Goal: Task Accomplishment & Management: Complete application form

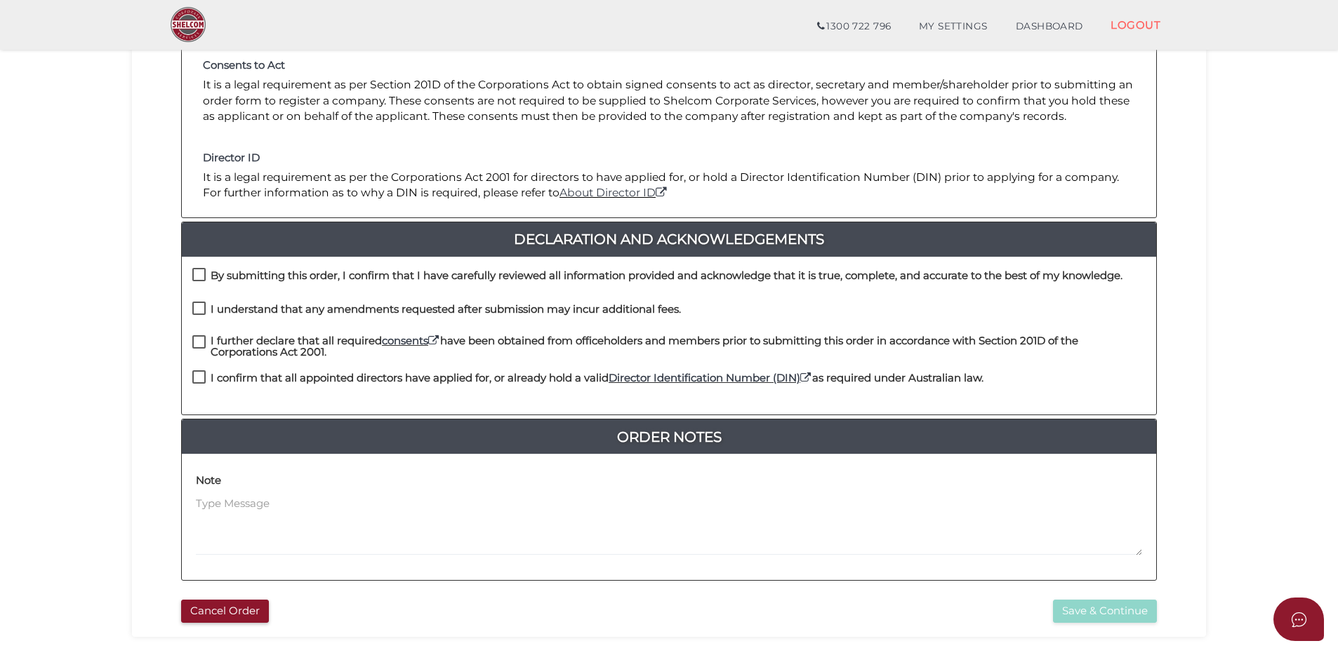
scroll to position [211, 0]
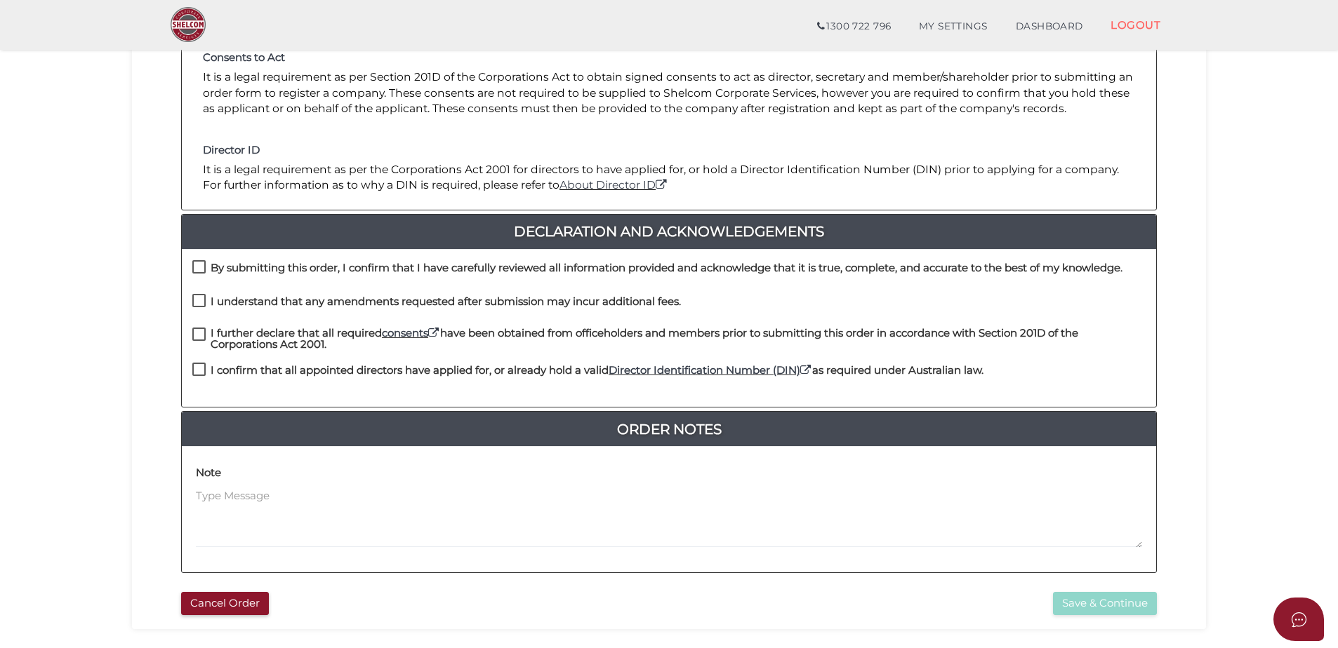
click at [204, 268] on label "By submitting this order, I confirm that I have carefully reviewed all informat…" at bounding box center [657, 271] width 930 height 18
checkbox input "true"
click at [199, 301] on label "I understand that any amendments requested after submission may incur additiona…" at bounding box center [436, 305] width 488 height 18
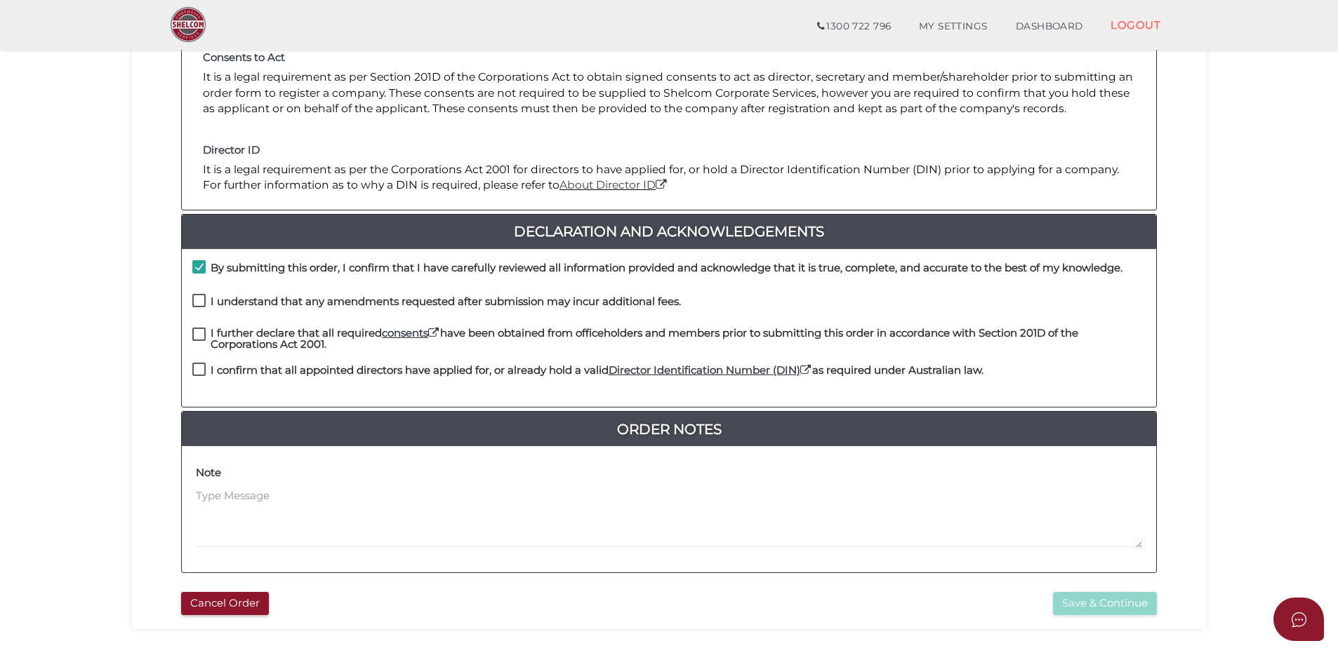
checkbox input "true"
click at [198, 330] on label "I further declare that all required consents have been obtained from officehold…" at bounding box center [668, 337] width 953 height 18
checkbox input "true"
click at [198, 366] on label "I confirm that all appointed directors have applied for, or already hold a vali…" at bounding box center [587, 374] width 791 height 18
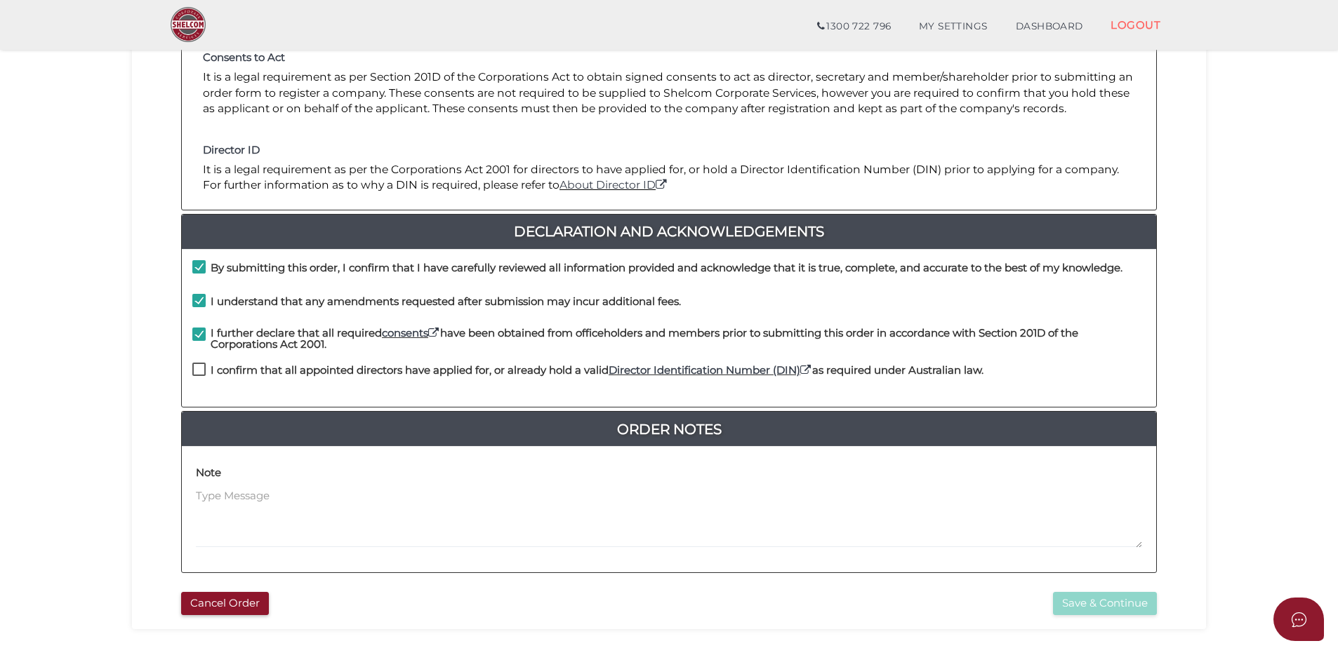
checkbox input "true"
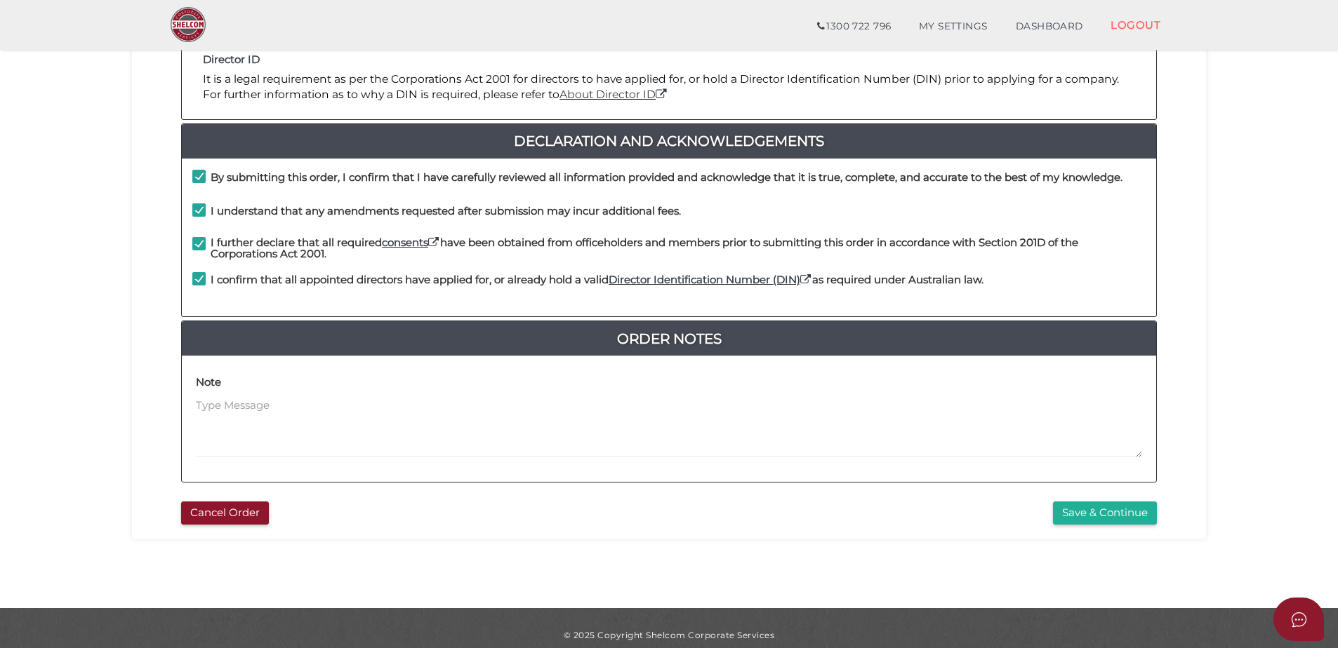
scroll to position [315, 0]
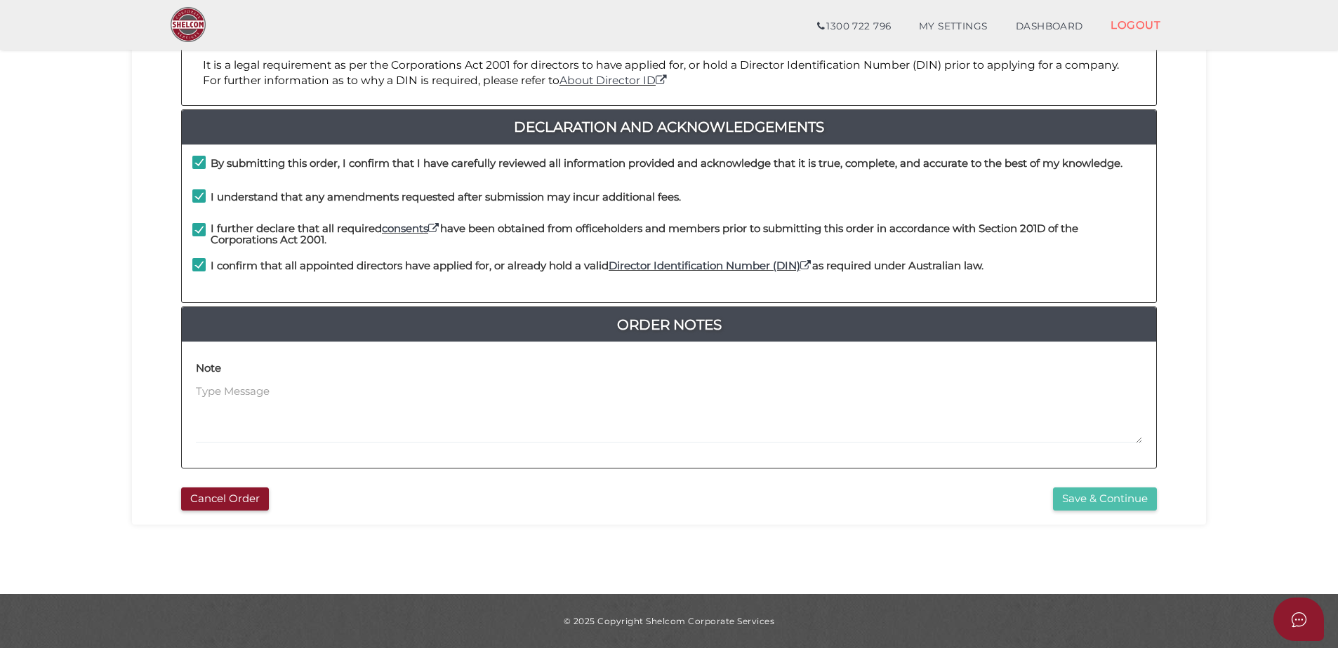
click at [1095, 495] on button "Save & Continue" at bounding box center [1105, 499] width 104 height 23
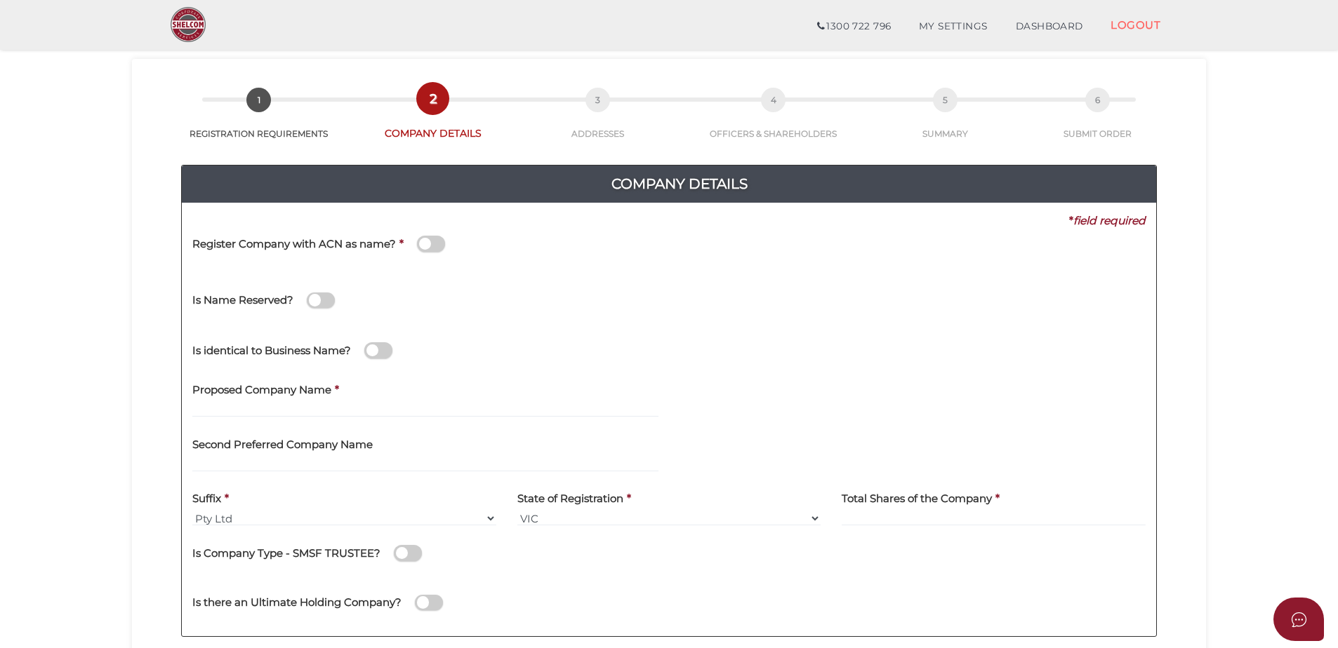
scroll to position [70, 0]
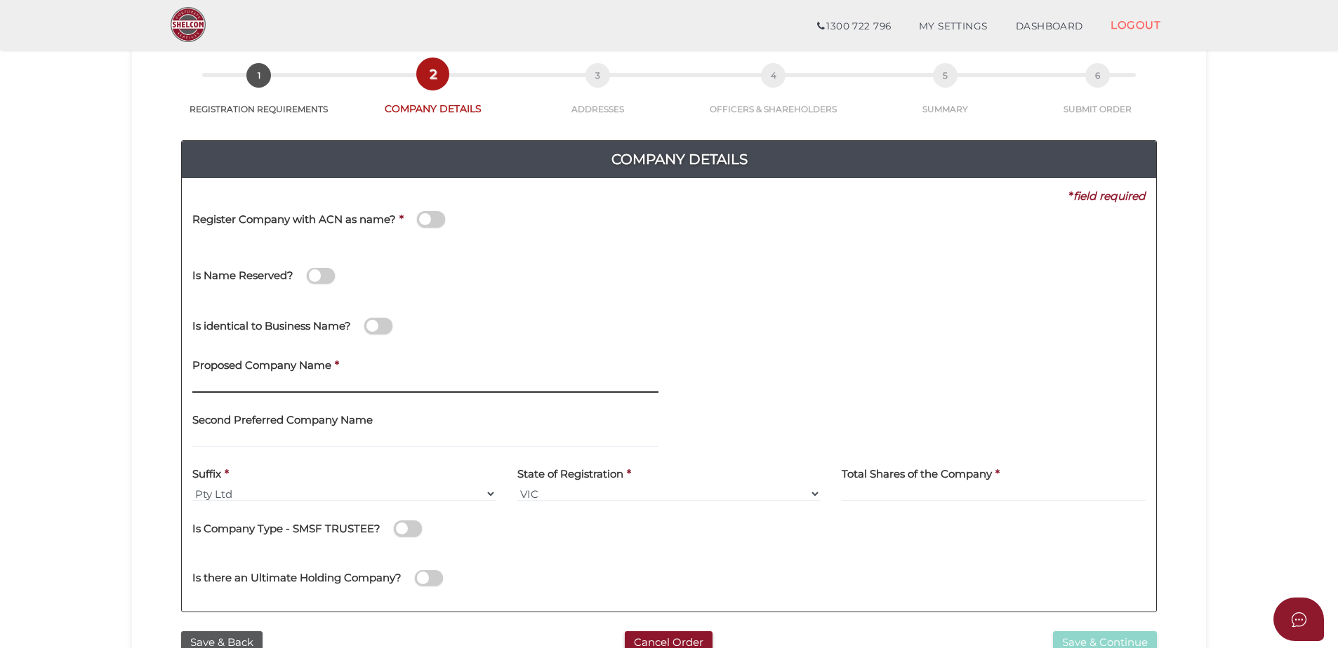
click at [349, 386] on input "text" at bounding box center [425, 385] width 466 height 15
type input "m"
type input "MMH CHARTERING"
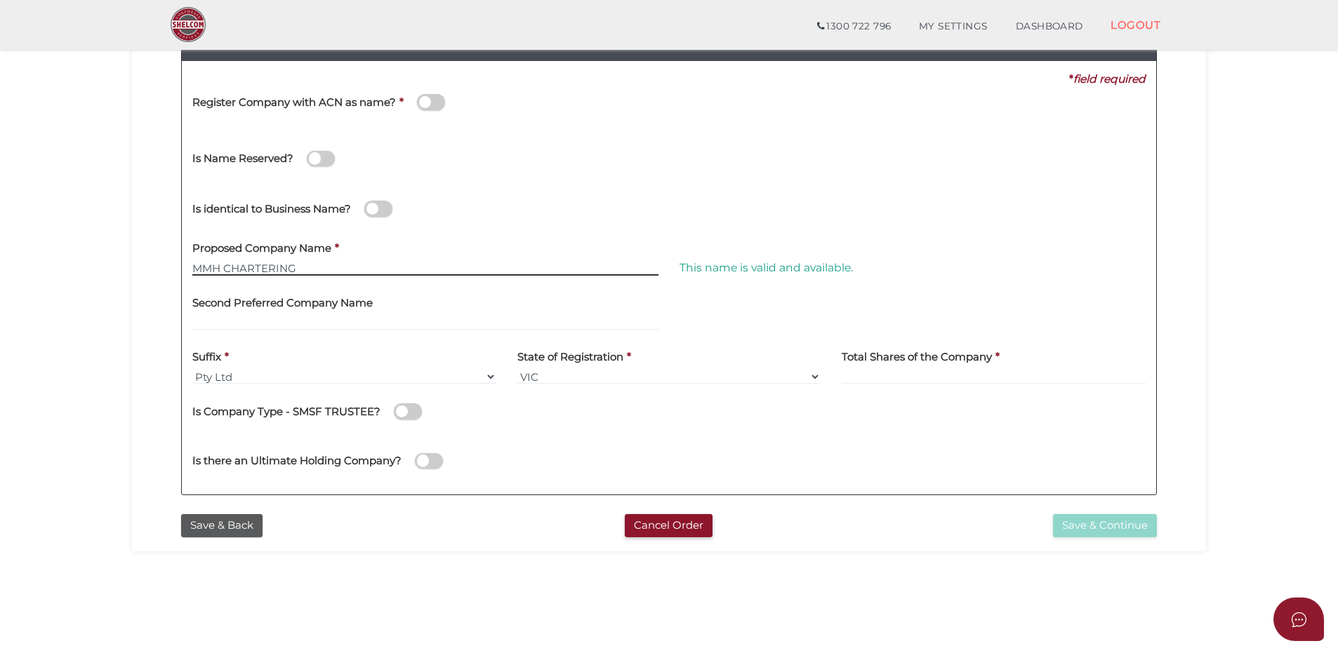
scroll to position [211, 0]
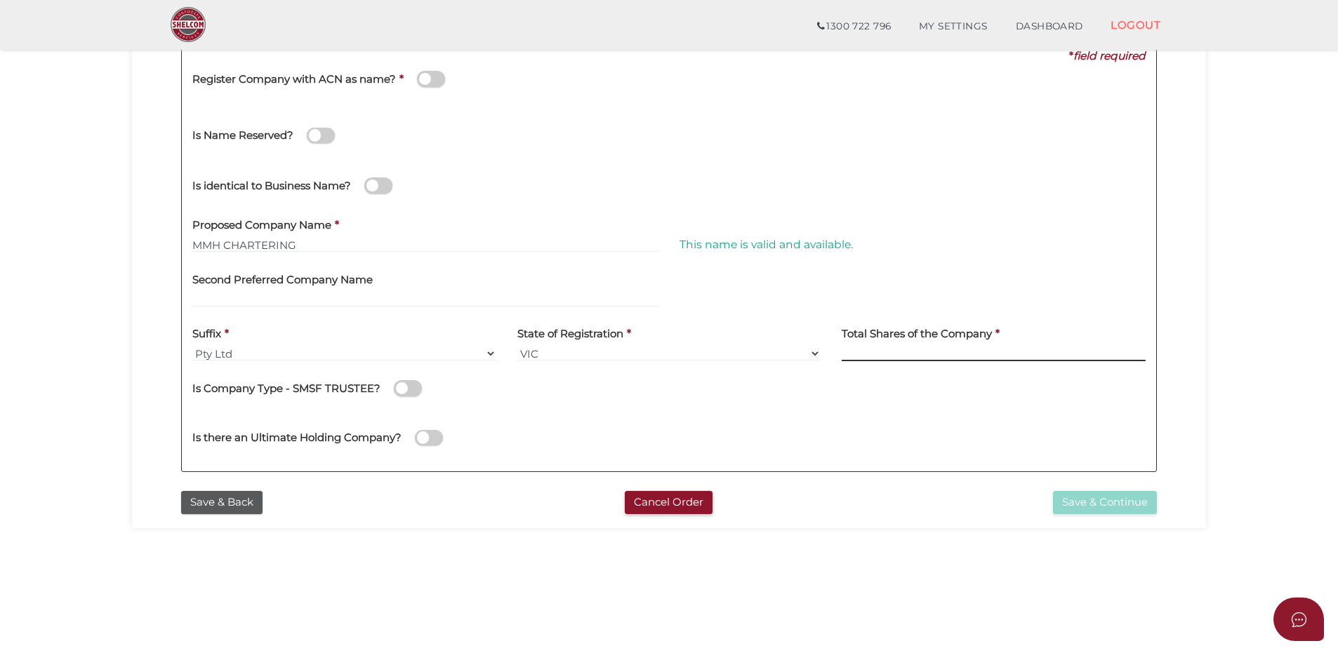
click at [947, 352] on input at bounding box center [993, 353] width 304 height 15
type input "10"
click at [1145, 502] on button "Save & Continue" at bounding box center [1105, 502] width 104 height 23
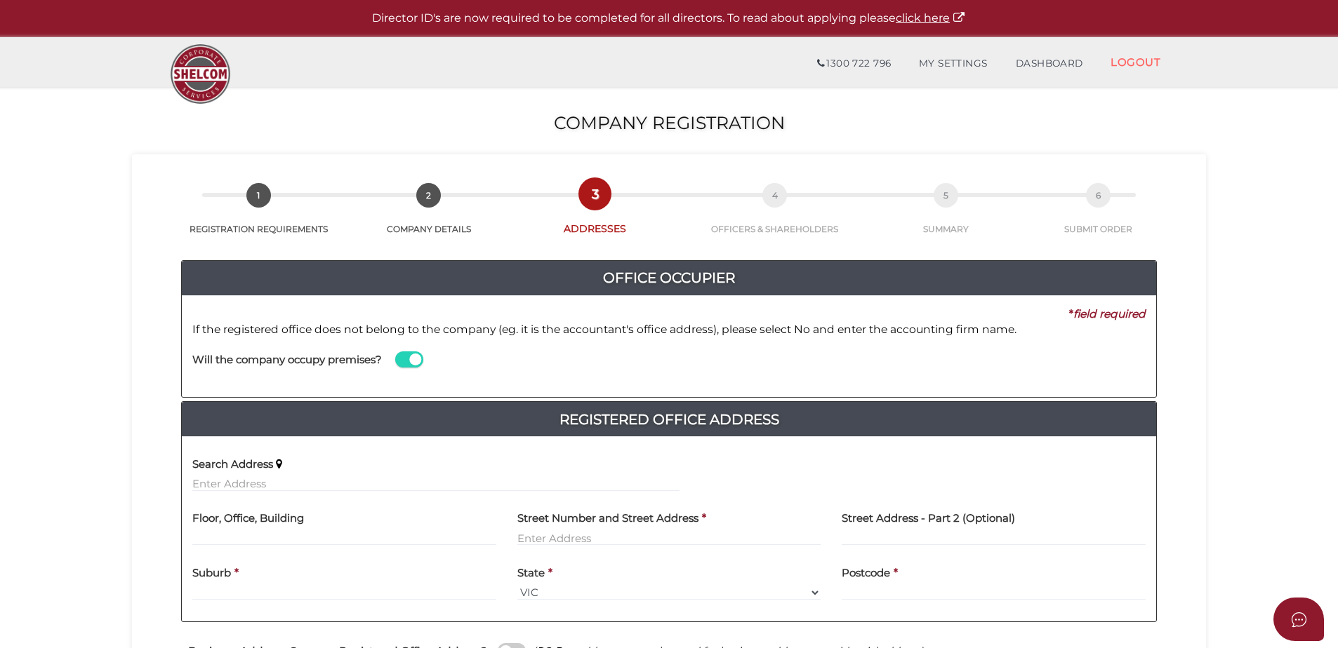
click at [404, 359] on span at bounding box center [409, 360] width 28 height 16
click at [0, 0] on input "checkbox" at bounding box center [0, 0] width 0 height 0
click at [714, 371] on input at bounding box center [912, 373] width 466 height 15
type input "s"
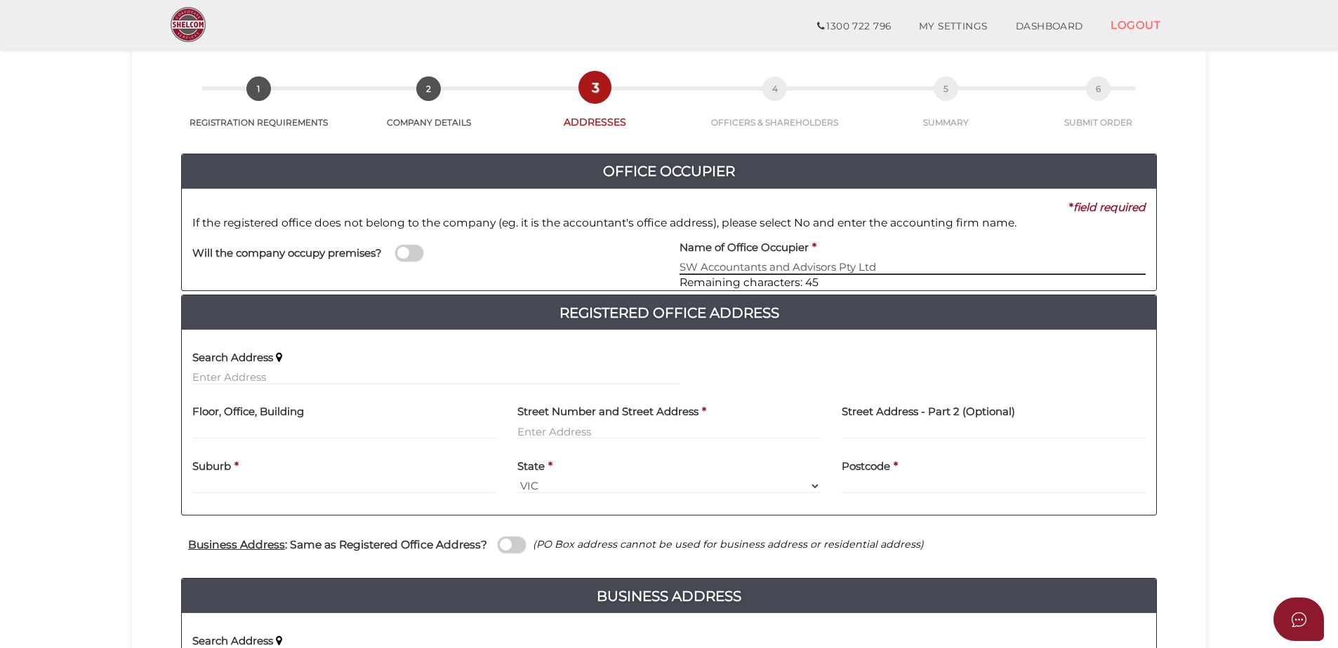
scroll to position [140, 0]
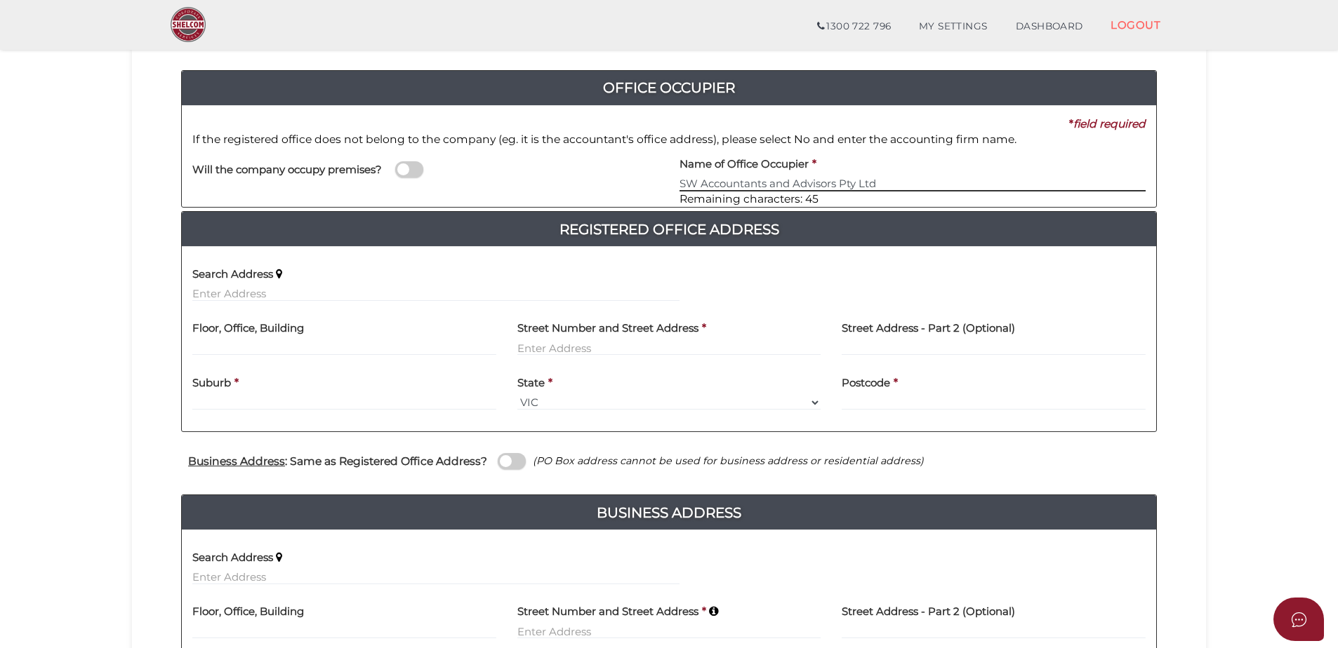
type input "SW Accountants and Advisors Pty Ltd"
click at [291, 340] on label "Floor, Office, Building" at bounding box center [248, 326] width 112 height 29
click at [257, 339] on label "Floor, Office, Building" at bounding box center [248, 326] width 112 height 29
drag, startPoint x: 281, startPoint y: 338, endPoint x: 251, endPoint y: 355, distance: 34.9
click at [273, 345] on div "Floor, Office, Building" at bounding box center [344, 334] width 304 height 44
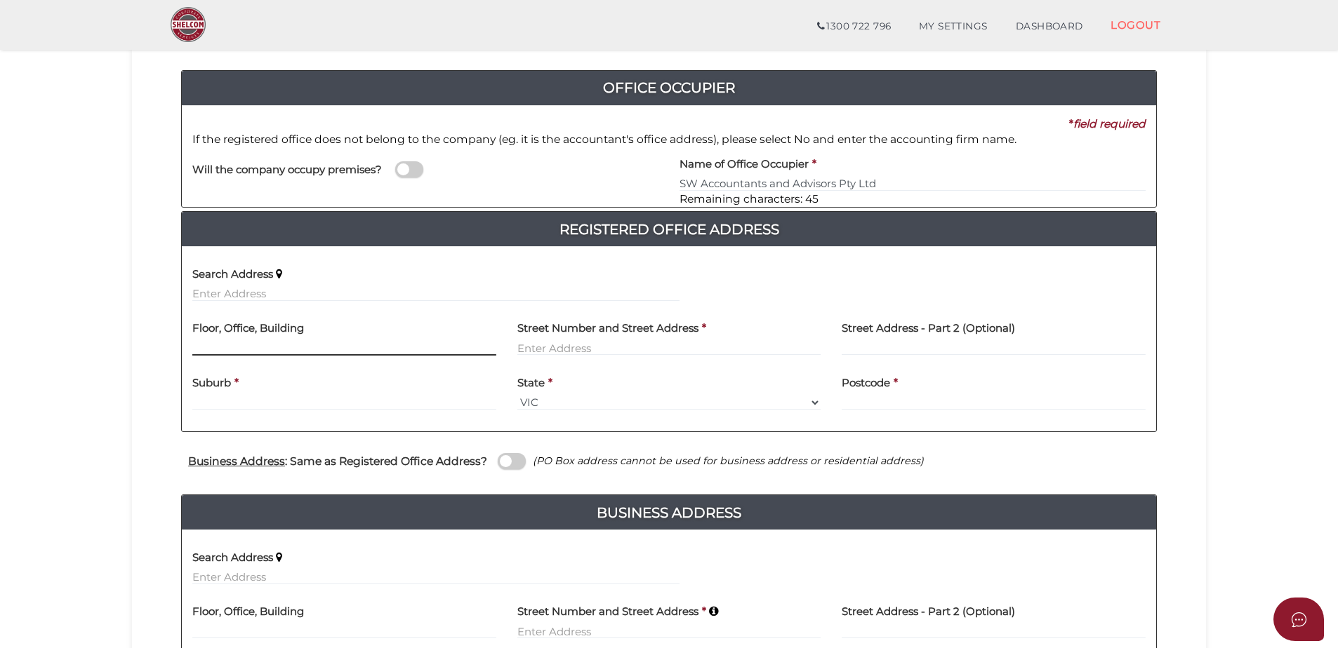
click at [236, 349] on input "text" at bounding box center [344, 347] width 304 height 15
type input "Level 10"
type input "[STREET_ADDRESS][PERSON_NAME]"
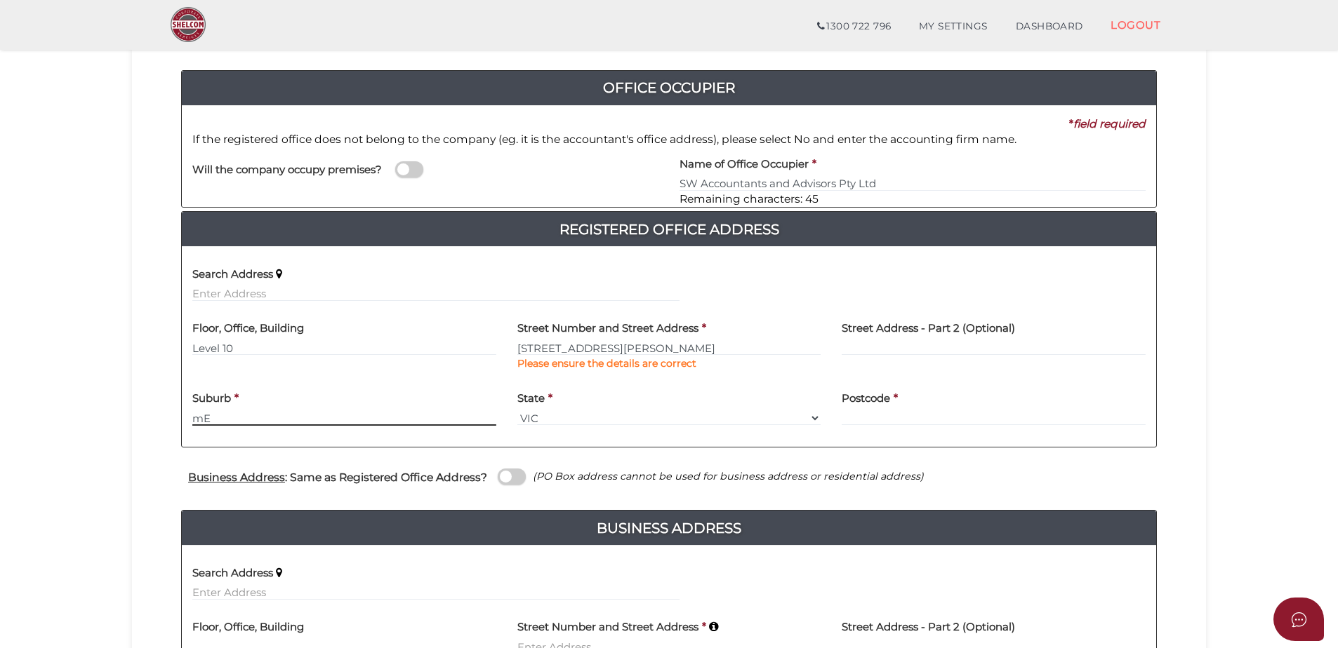
type input "m"
type input "[GEOGRAPHIC_DATA]"
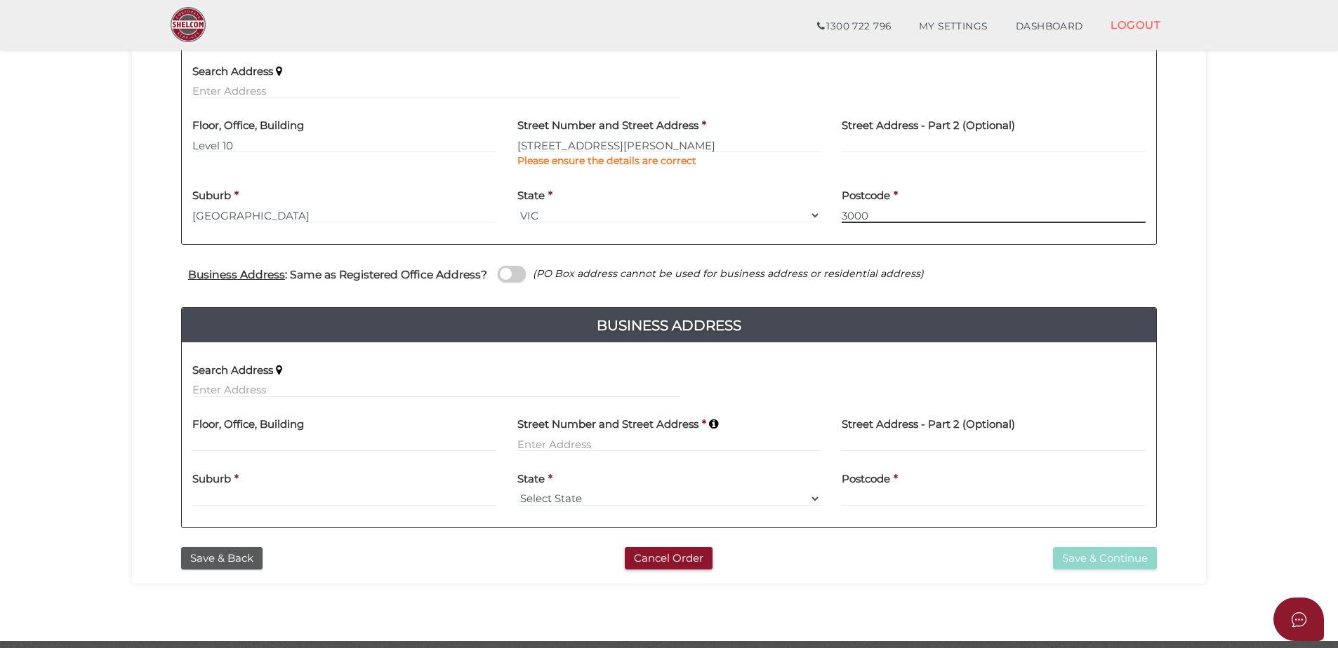
scroll to position [351, 0]
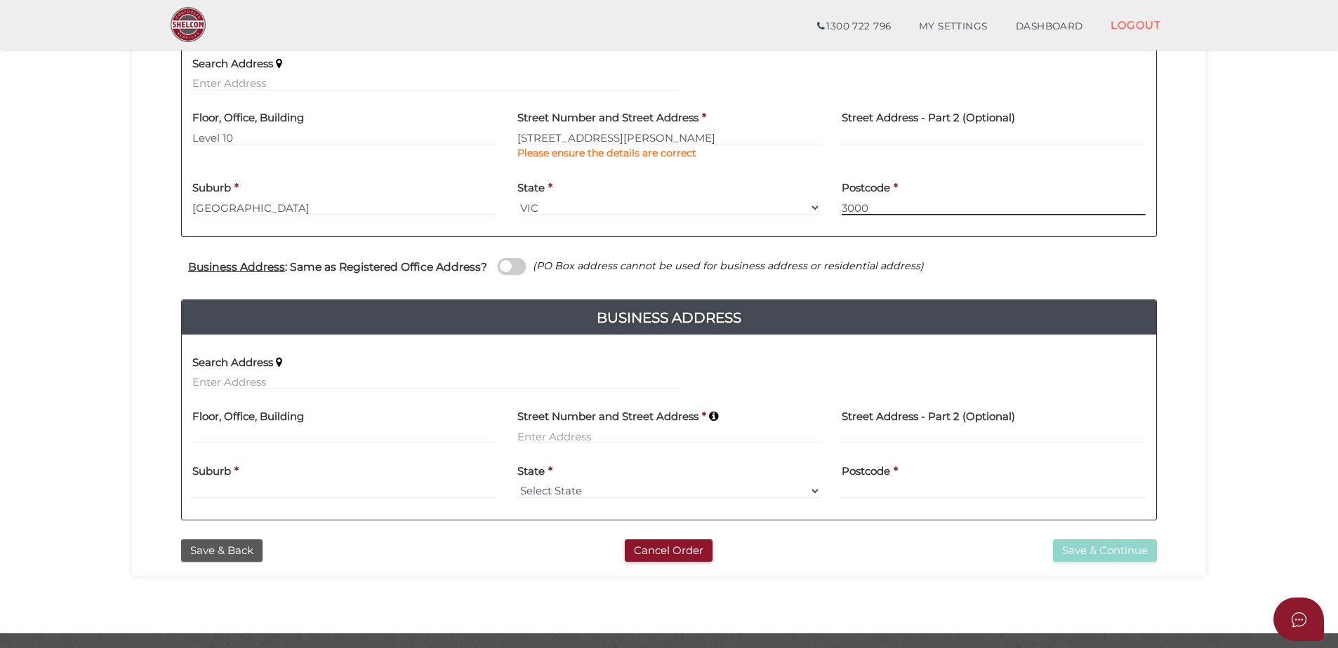
type input "3000"
click at [249, 435] on input at bounding box center [344, 436] width 304 height 15
type input "Level 10"
type input "[STREET_ADDRESS][PERSON_NAME]"
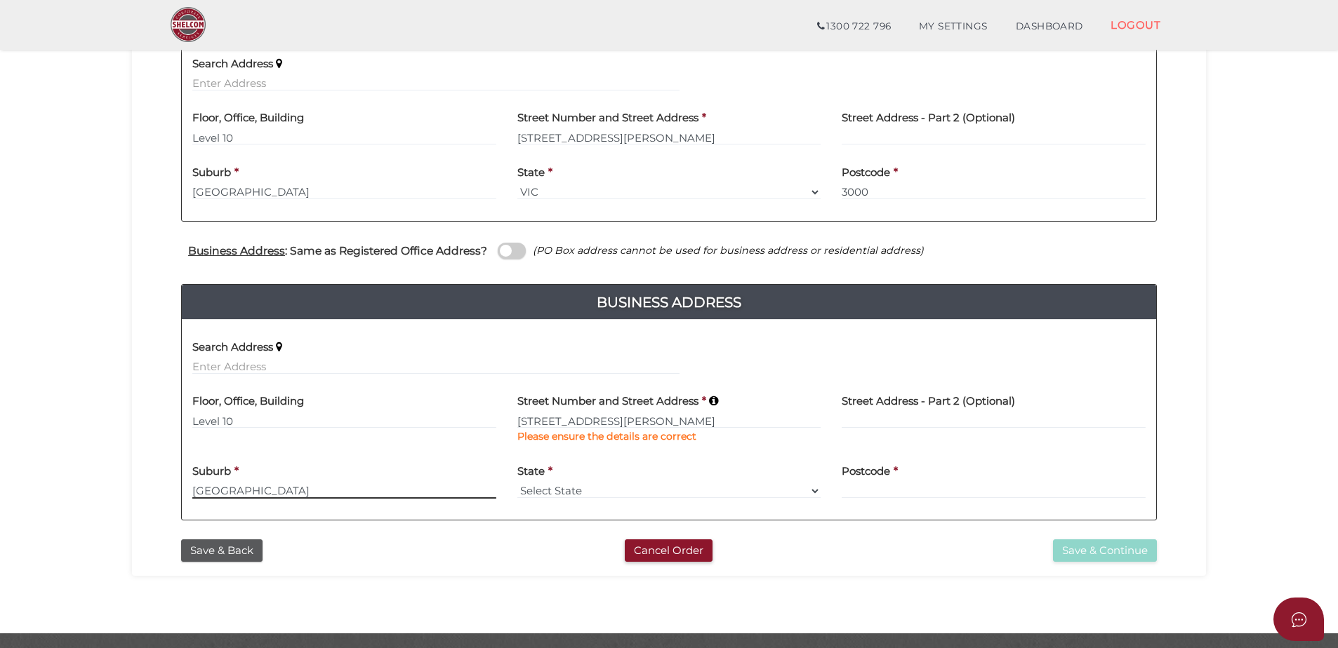
type input "[GEOGRAPHIC_DATA]"
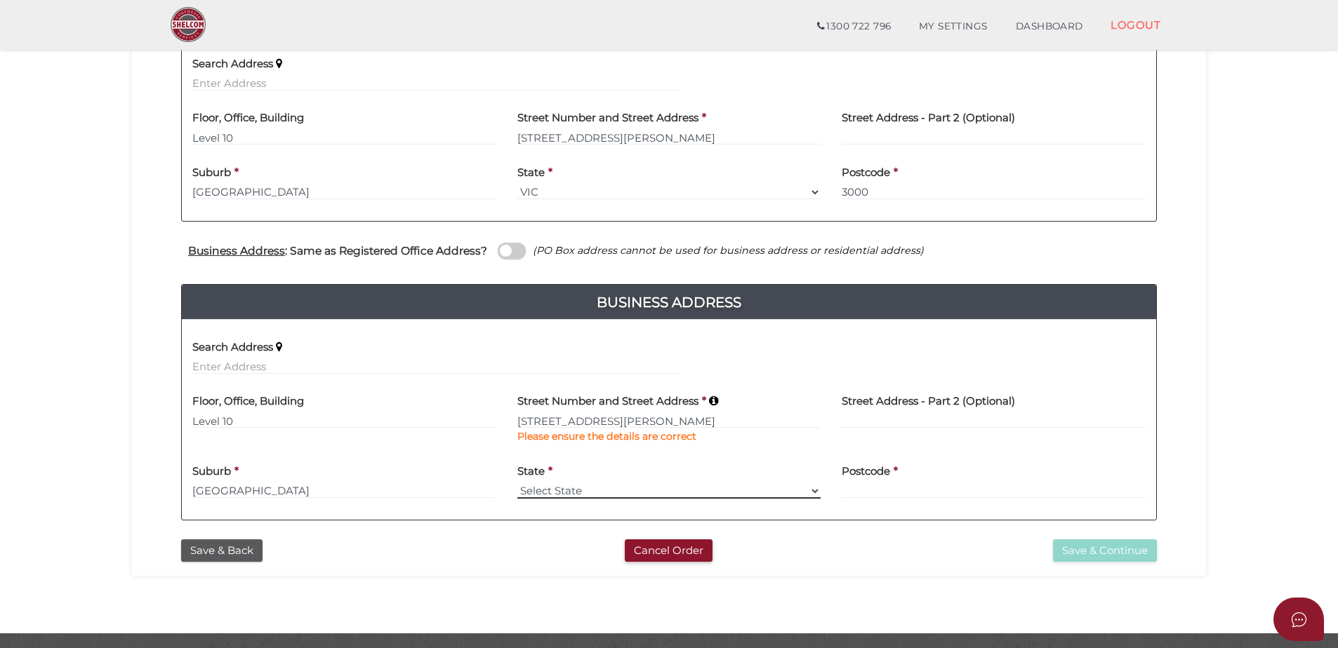
select select "VIC"
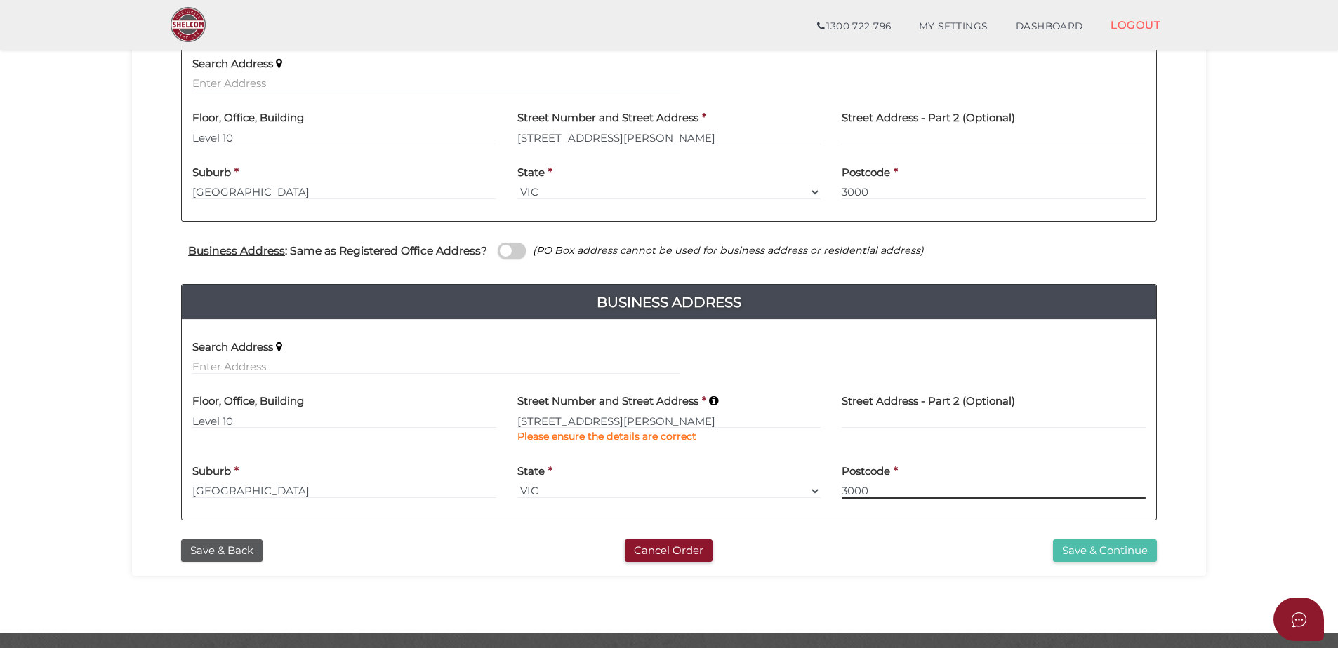
type input "3000"
click at [1102, 555] on button "Save & Continue" at bounding box center [1105, 551] width 104 height 23
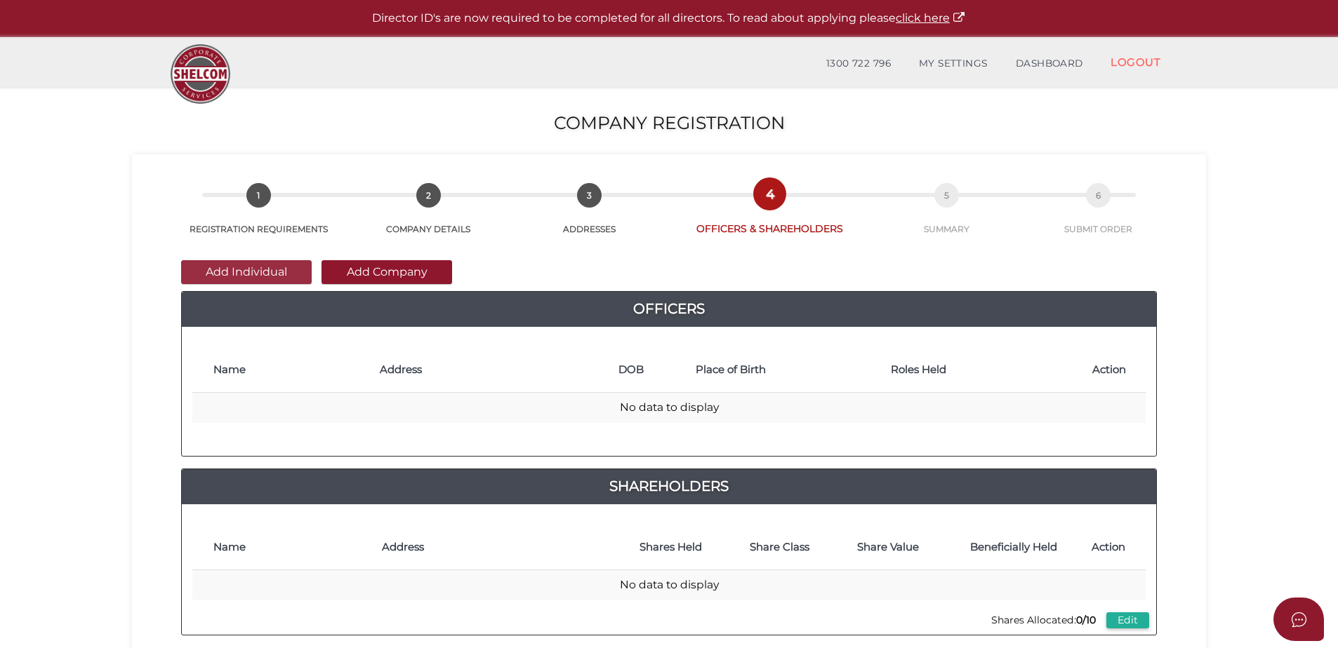
click at [267, 270] on button "Add Individual" at bounding box center [246, 272] width 131 height 24
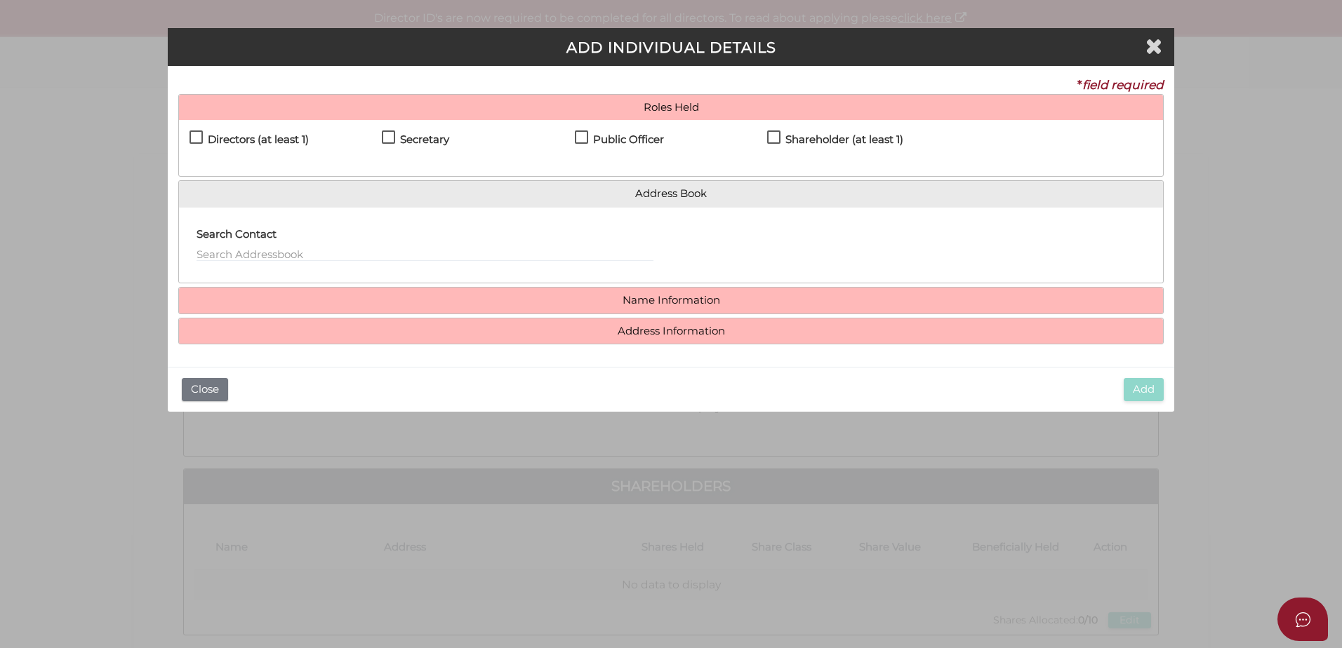
click at [194, 138] on label "Directors (at least 1)" at bounding box center [248, 143] width 119 height 18
checkbox input "true"
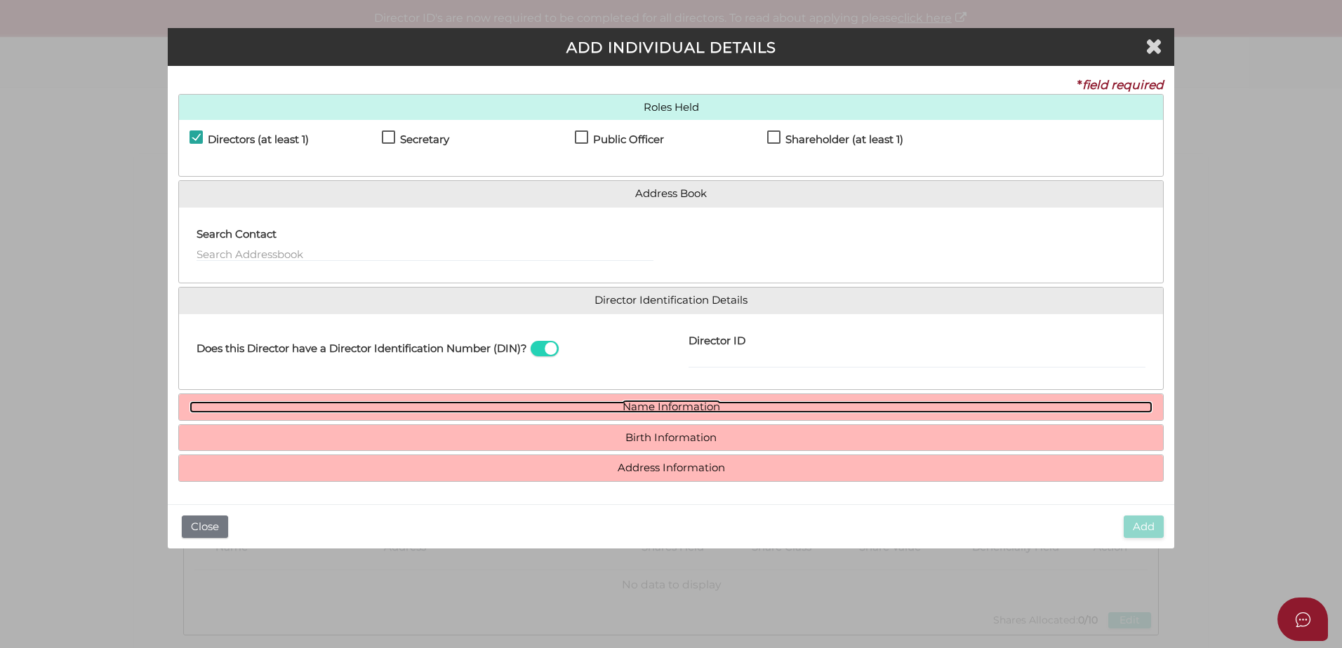
click at [646, 407] on link "Name Information" at bounding box center [670, 407] width 963 height 12
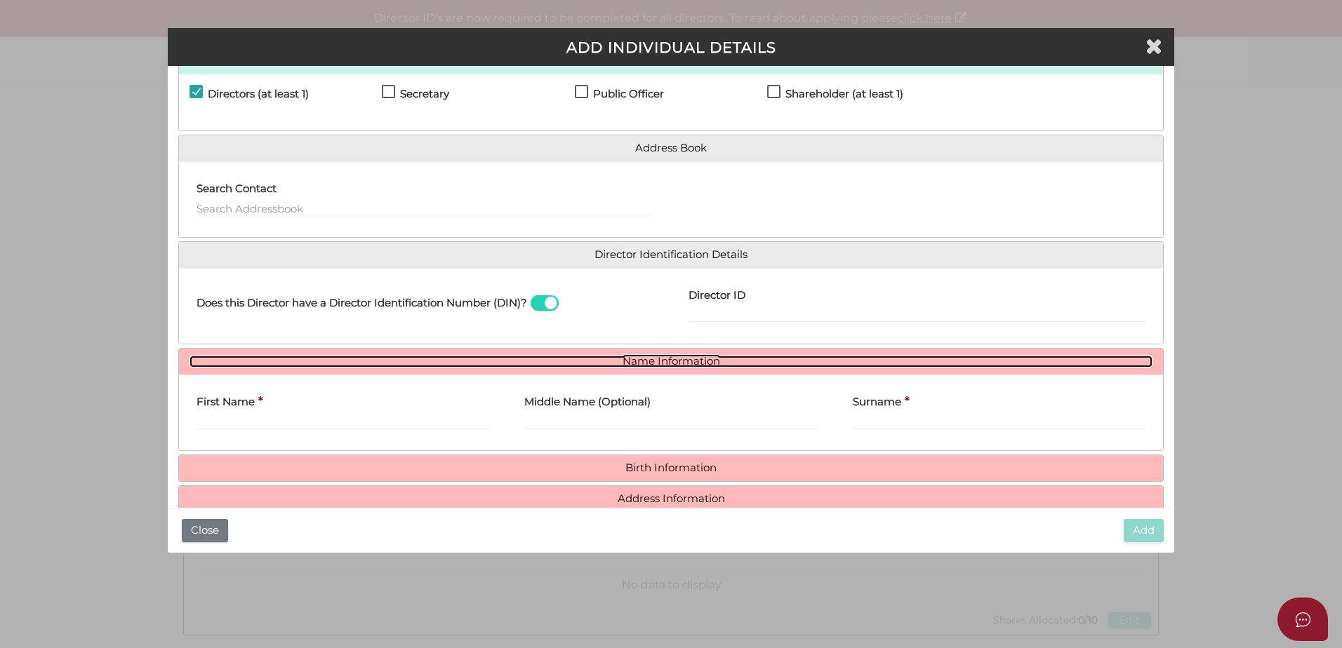
scroll to position [72, 0]
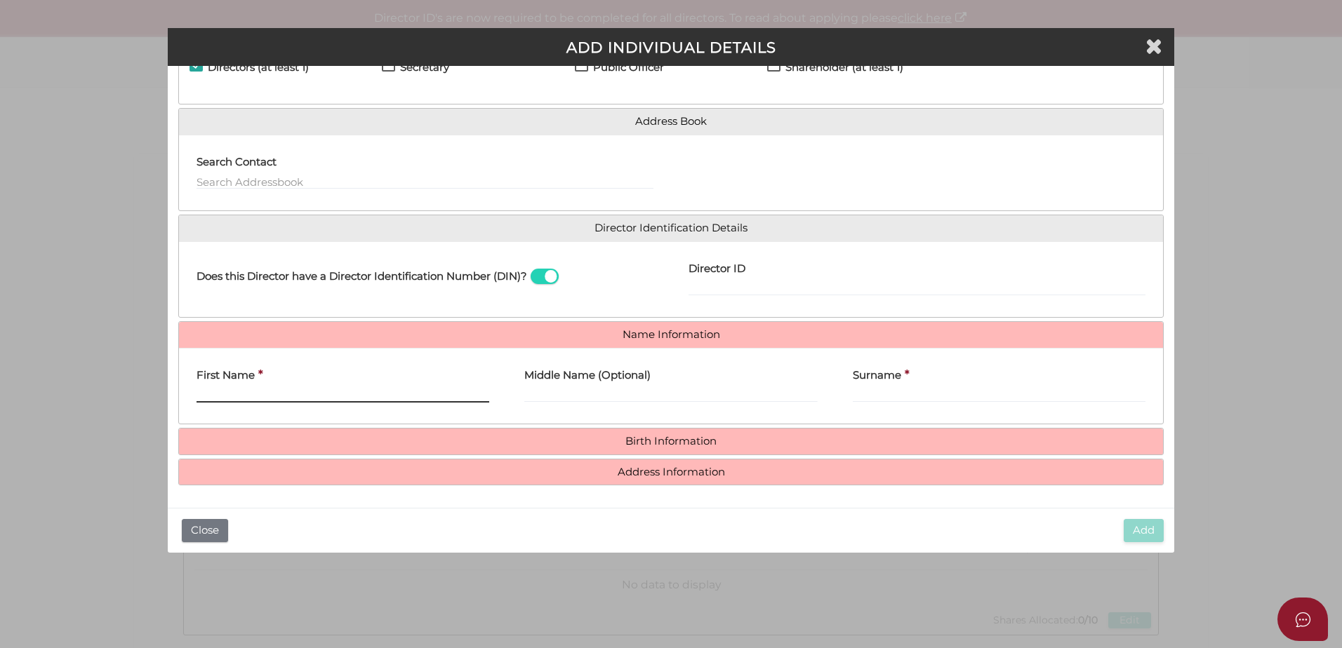
click at [259, 389] on input "First Name" at bounding box center [342, 394] width 293 height 15
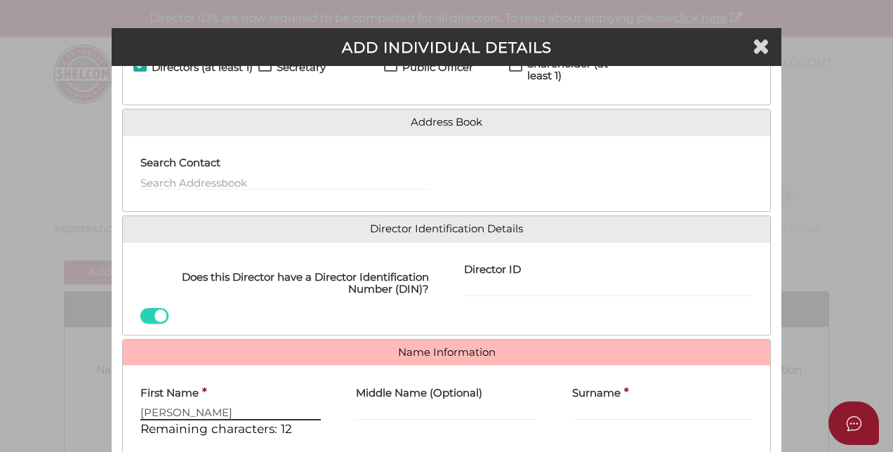
type input "[PERSON_NAME]"
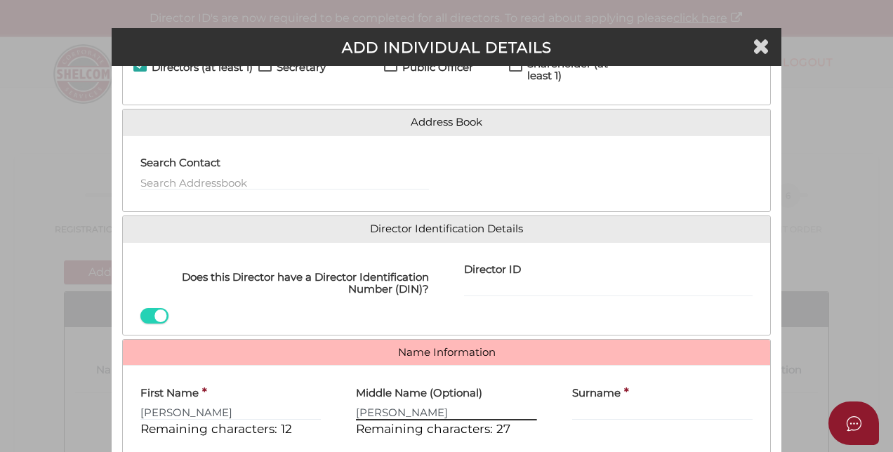
type input "Alexander Max"
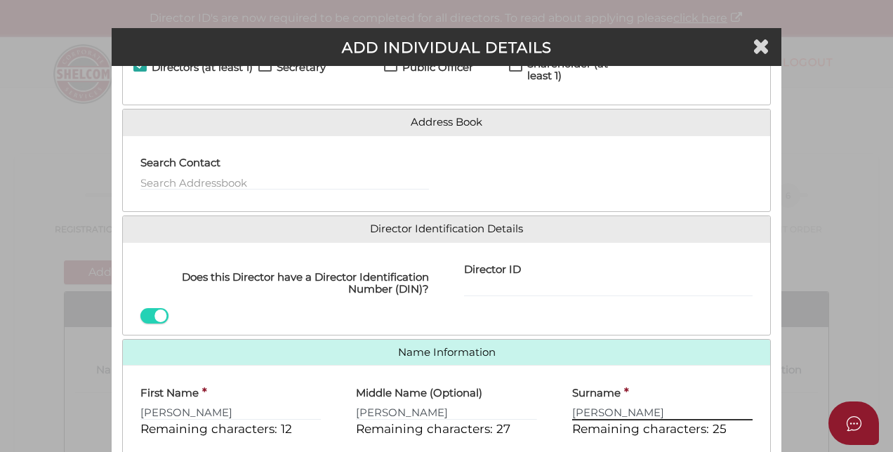
type input "[PERSON_NAME]"
drag, startPoint x: 183, startPoint y: 411, endPoint x: 119, endPoint y: 400, distance: 65.5
click at [124, 401] on div "First Name * Michael Remaining characters: 12" at bounding box center [230, 412] width 215 height 72
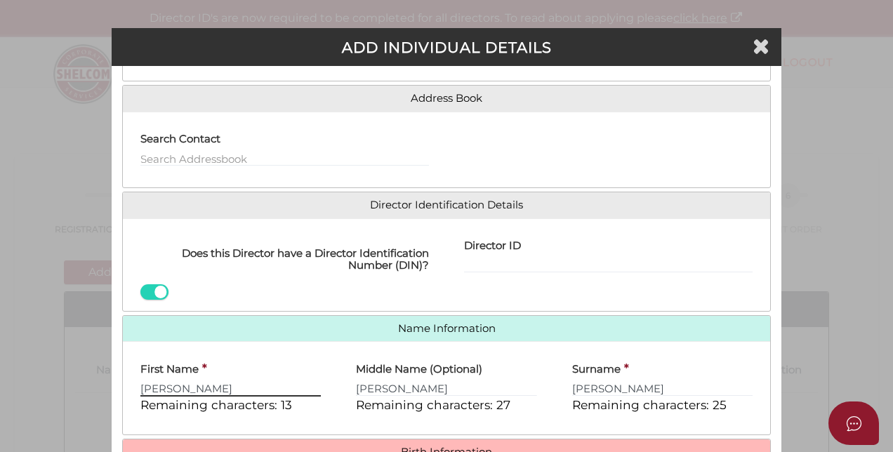
scroll to position [103, 0]
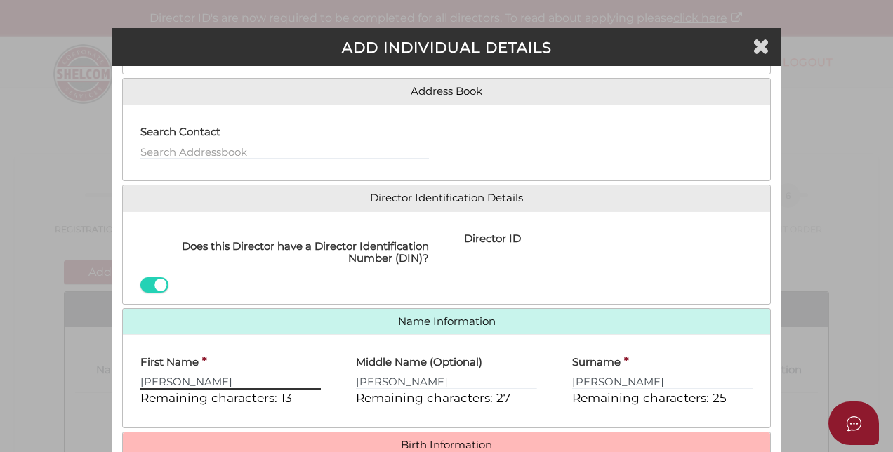
type input "Matthew"
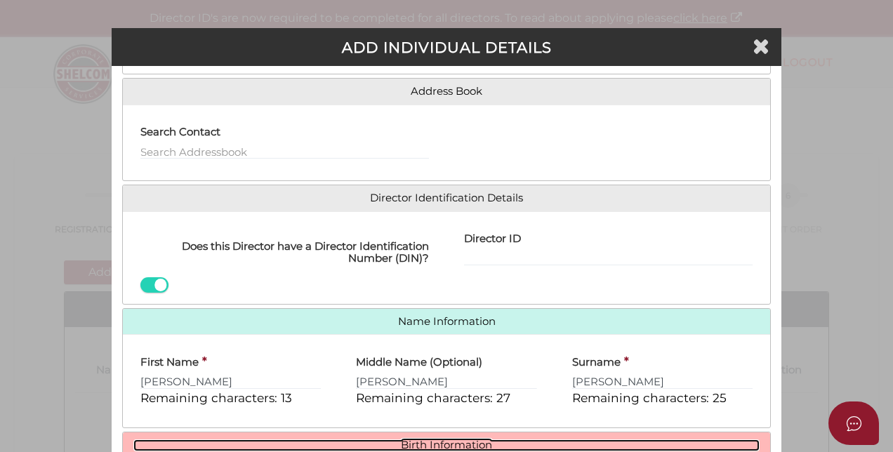
click at [434, 443] on link "Birth Information" at bounding box center [446, 445] width 626 height 12
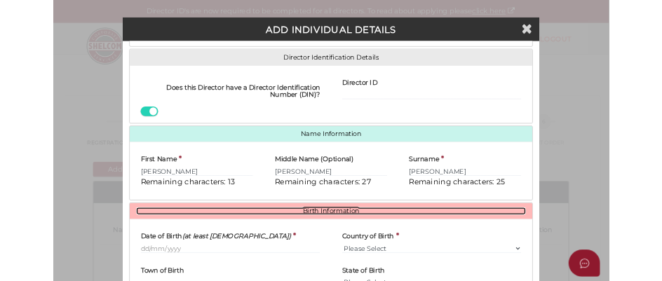
scroll to position [234, 0]
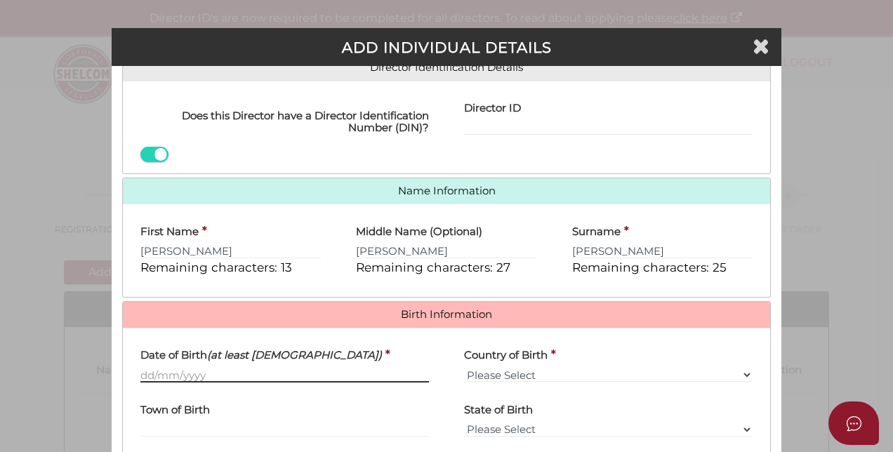
click at [140, 372] on input "Date of Birth (at least [DEMOGRAPHIC_DATA])" at bounding box center [284, 374] width 288 height 15
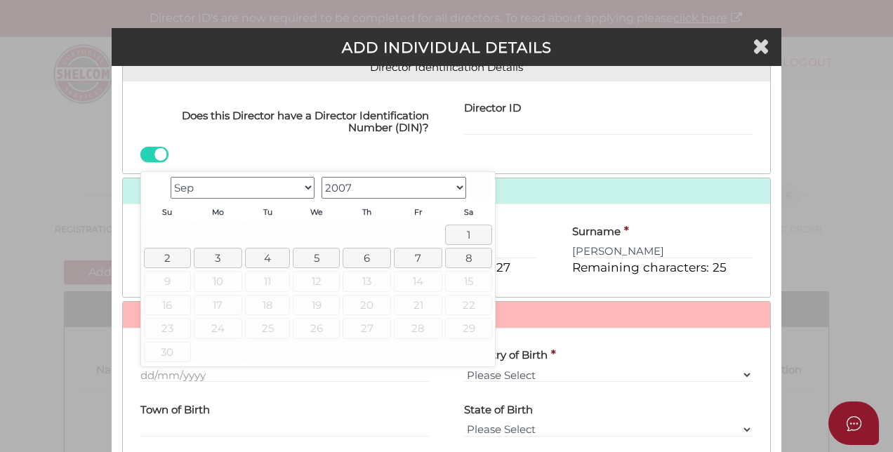
click at [309, 182] on select "Jan Feb Mar Apr May Jun Jul Aug Sep" at bounding box center [243, 188] width 145 height 22
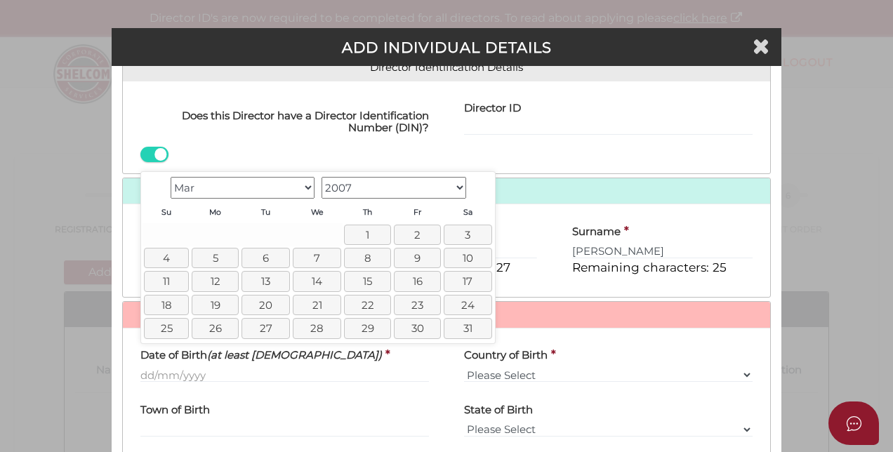
click at [457, 183] on select "1900 1901 1902 1903 1904 1905 1906 1907 1908 1909 1910 1911 1912 1913 1914 1915…" at bounding box center [393, 188] width 145 height 22
click at [372, 254] on link "8" at bounding box center [367, 258] width 47 height 20
type input "[DATE]"
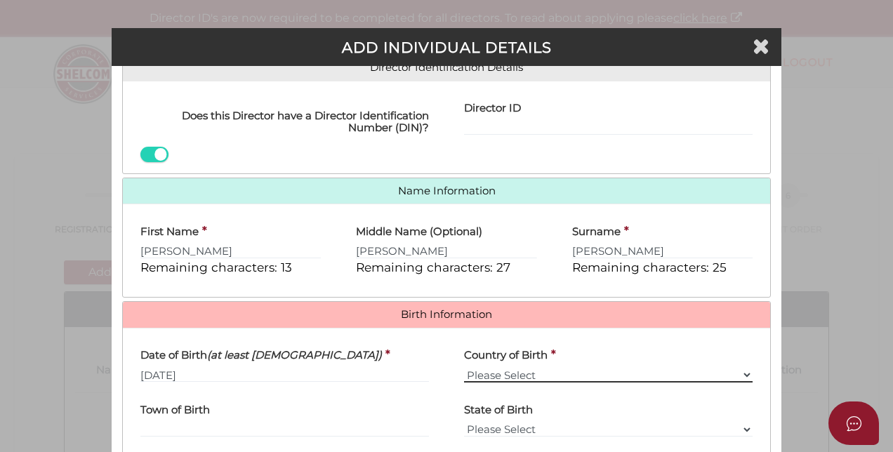
click at [503, 370] on select "Please Select v Australia Afghanistan Albania Algeria American Samoa Andorra An…" at bounding box center [608, 374] width 288 height 15
select select "[GEOGRAPHIC_DATA]"
click at [464, 367] on select "Please Select v Australia Afghanistan Albania Algeria American Samoa Andorra An…" at bounding box center [608, 374] width 288 height 15
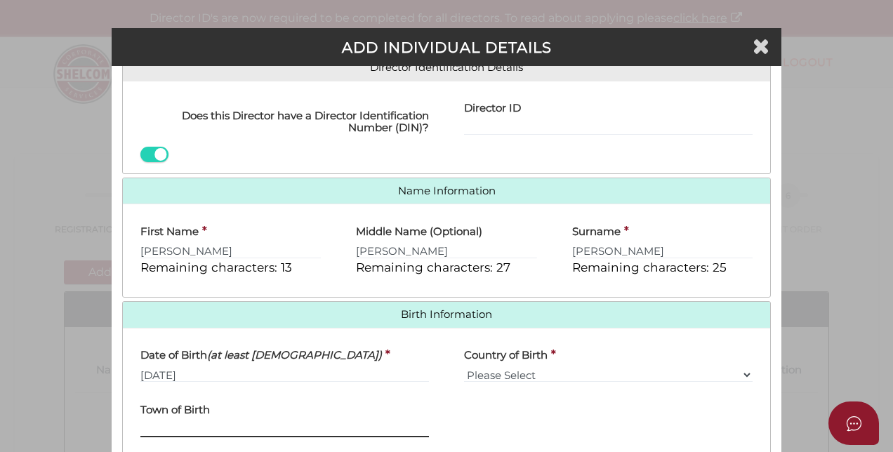
click at [219, 422] on input "Town of Birth" at bounding box center [284, 429] width 288 height 15
type input "London"
drag, startPoint x: 781, startPoint y: 260, endPoint x: 784, endPoint y: 323, distance: 62.5
click at [784, 323] on div "Pty Ltd ADD INDIVIDUAL DETAILS * field required Roles Held Directors (at least …" at bounding box center [446, 226] width 893 height 452
click at [505, 358] on h4 "Country of Birth" at bounding box center [506, 355] width 84 height 12
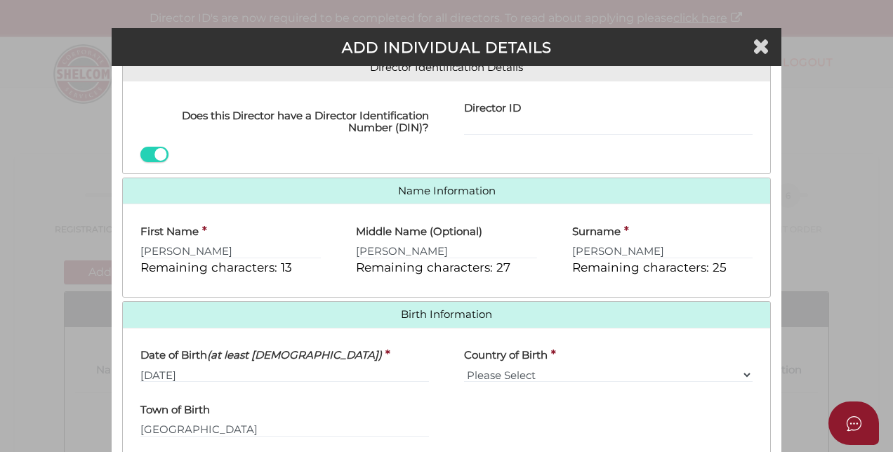
click at [505, 367] on select "Please Select v Australia Afghanistan Albania Algeria American Samoa Andorra An…" at bounding box center [608, 374] width 288 height 15
drag, startPoint x: 781, startPoint y: 247, endPoint x: 780, endPoint y: 286, distance: 38.6
click at [780, 286] on div "Pty Ltd ADD INDIVIDUAL DETAILS * field required Roles Held Directors (at least …" at bounding box center [446, 226] width 893 height 452
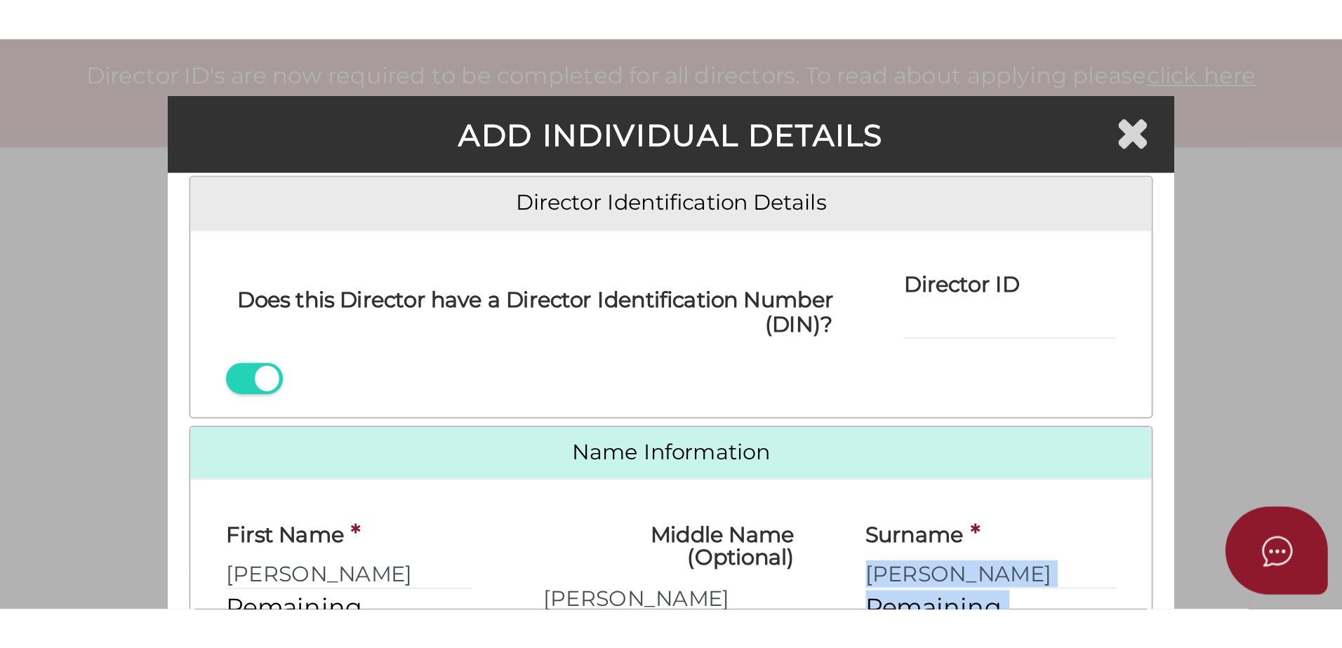
scroll to position [220, 0]
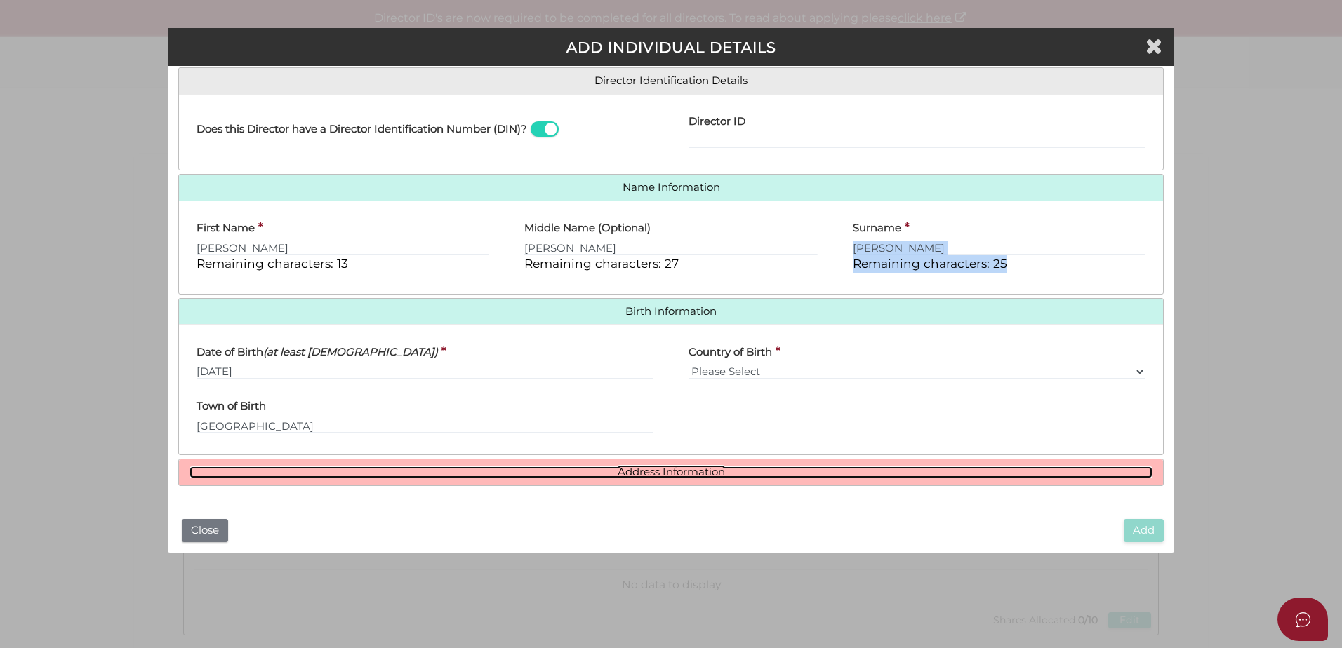
click at [694, 470] on link "Address Information" at bounding box center [670, 473] width 963 height 12
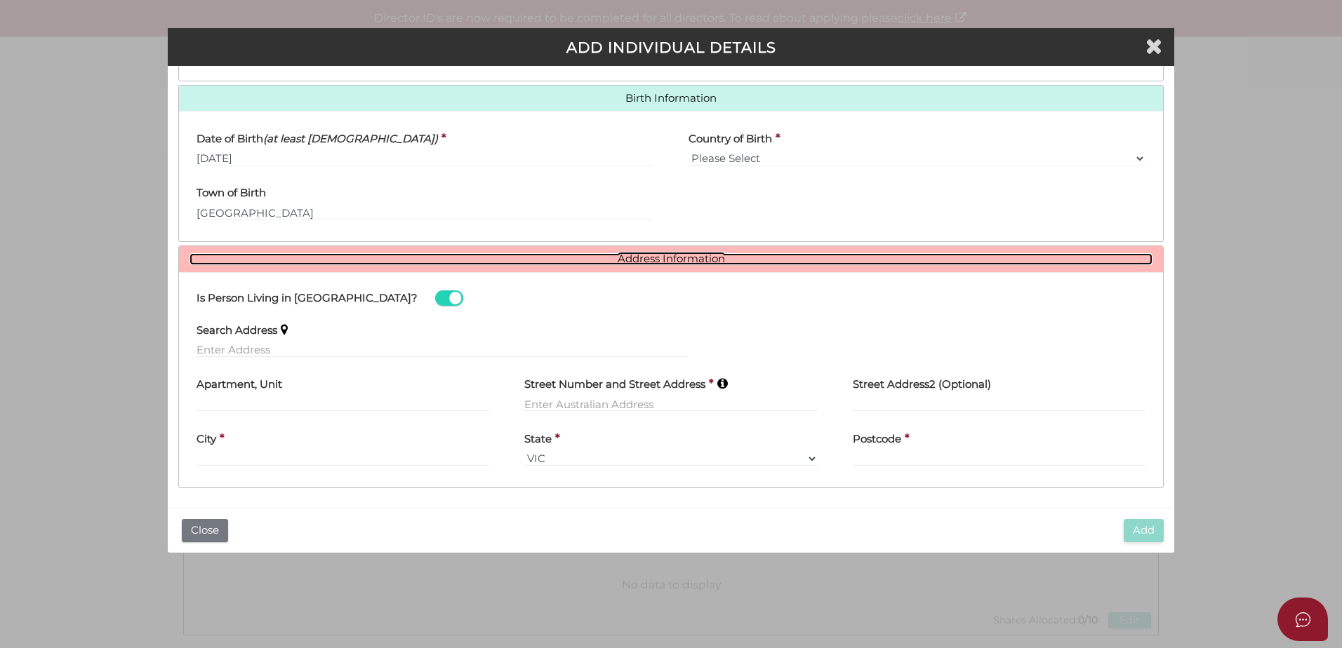
scroll to position [436, 0]
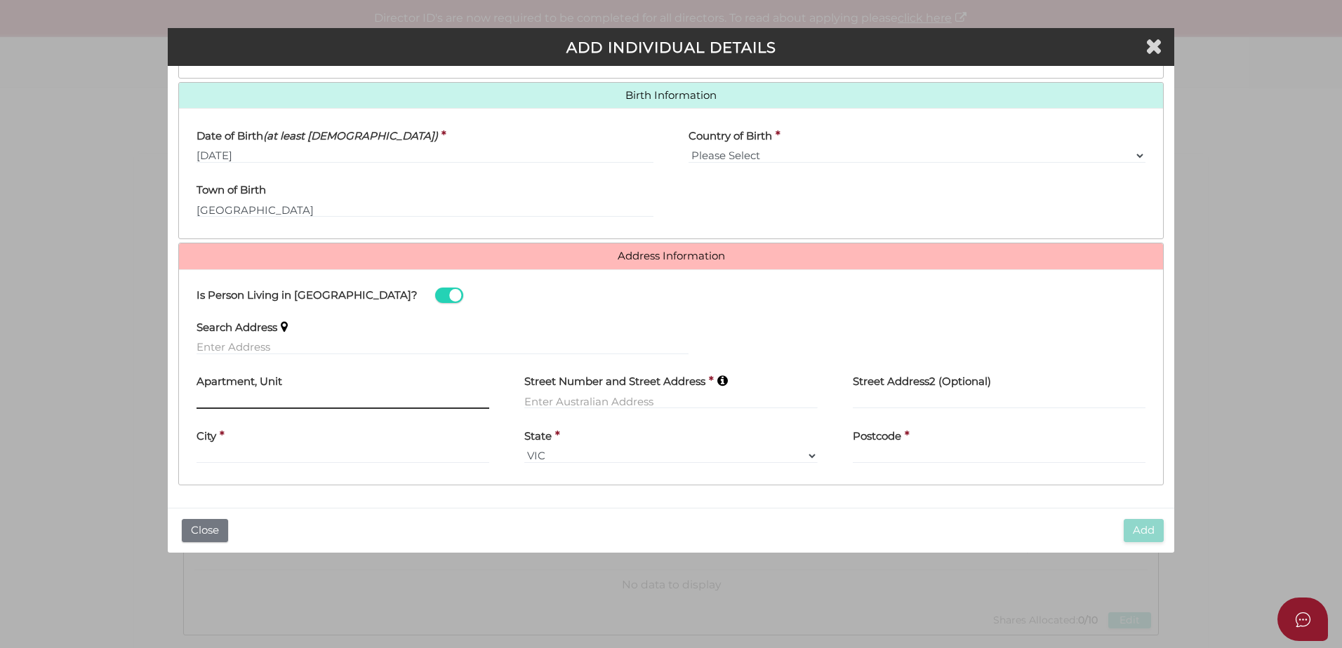
click at [310, 398] on input "text" at bounding box center [342, 401] width 293 height 15
type input "Level 10"
type input "[STREET_ADDRESS][PERSON_NAME]"
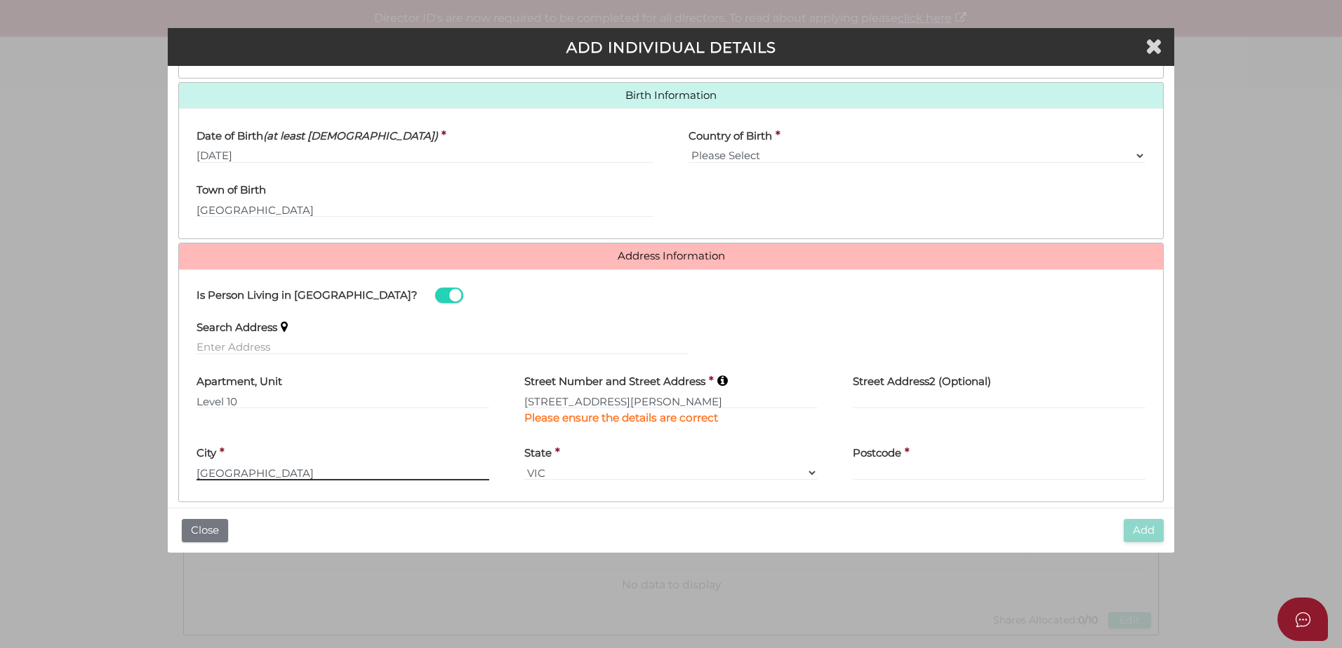
type input "[GEOGRAPHIC_DATA]"
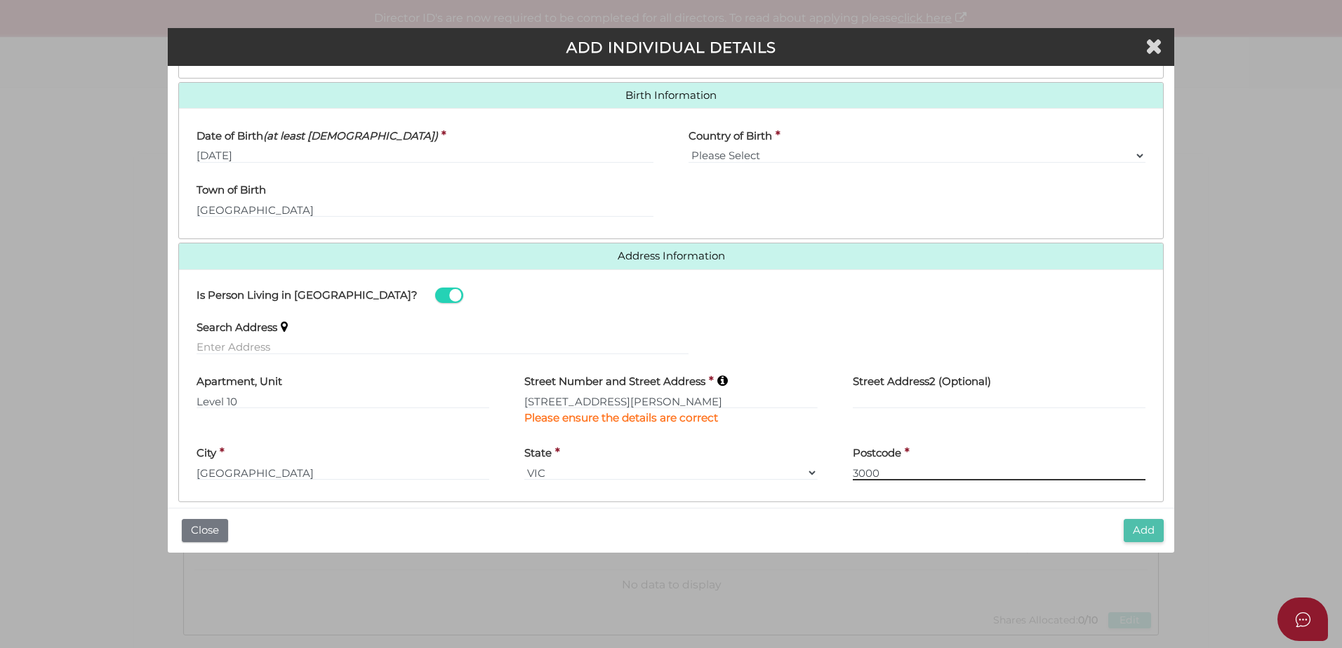
type input "3000"
click at [1142, 531] on button "Add" at bounding box center [1144, 530] width 40 height 23
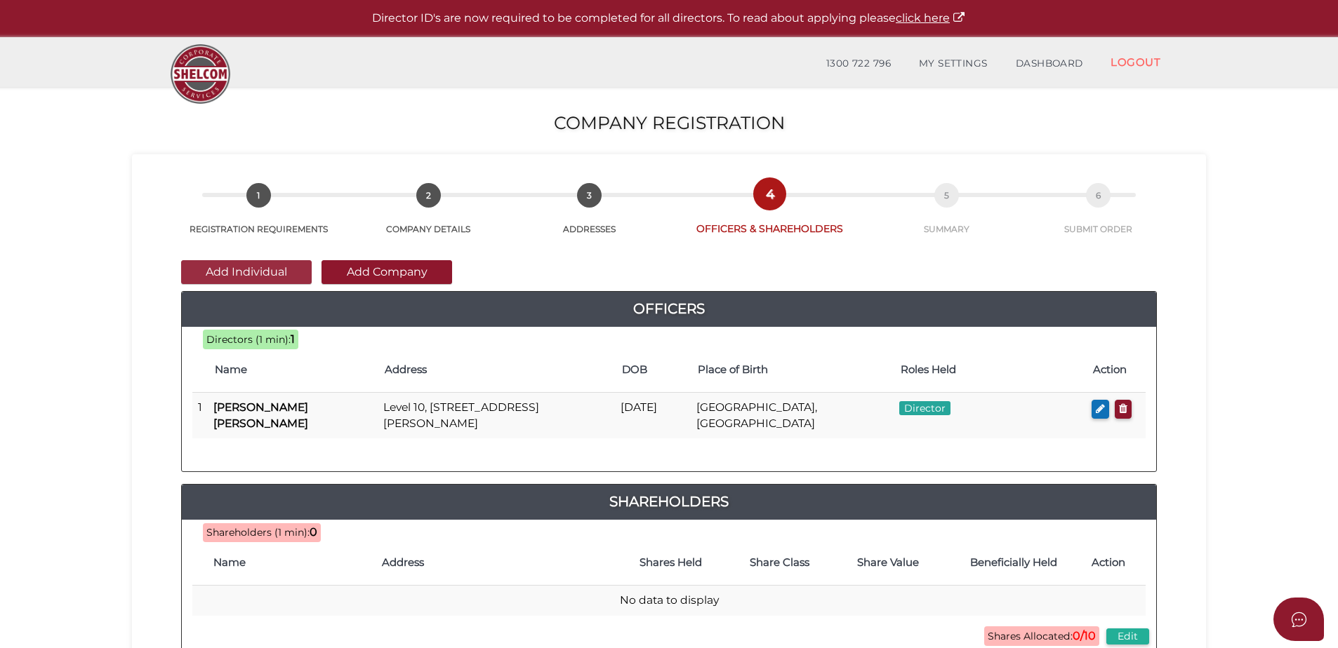
click at [260, 271] on button "Add Individual" at bounding box center [246, 272] width 131 height 24
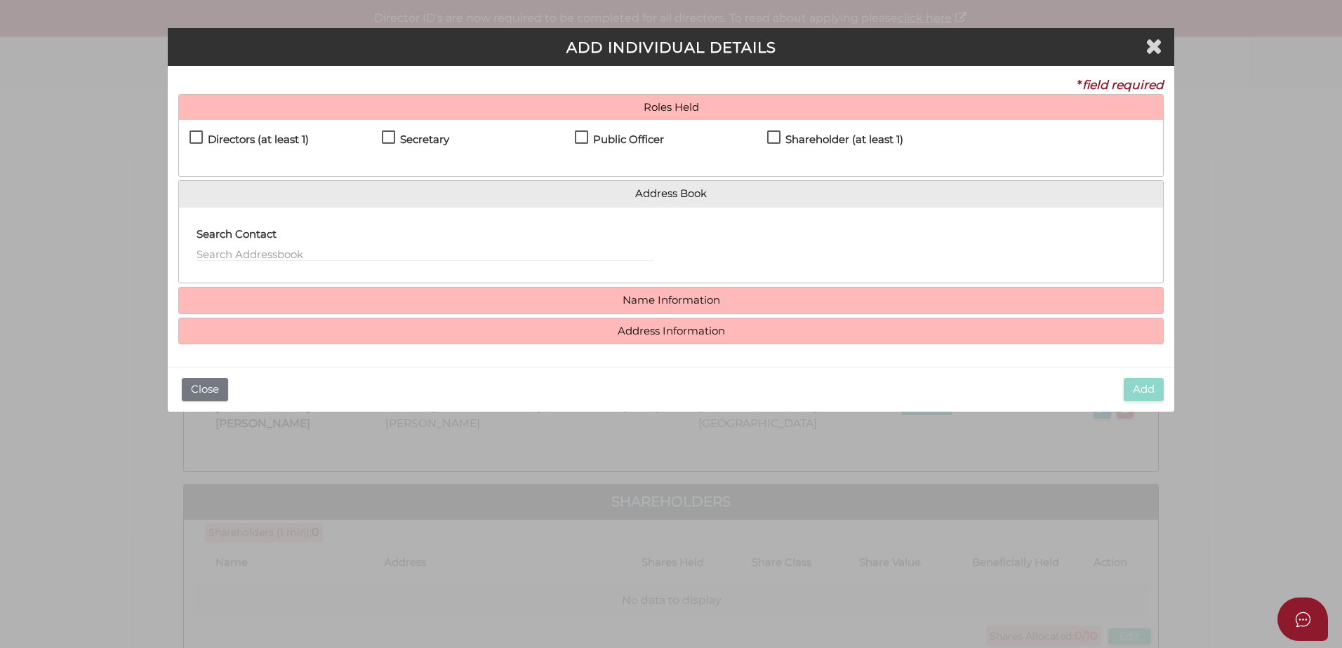
click at [197, 135] on label "Directors (at least 1)" at bounding box center [248, 143] width 119 height 18
checkbox input "true"
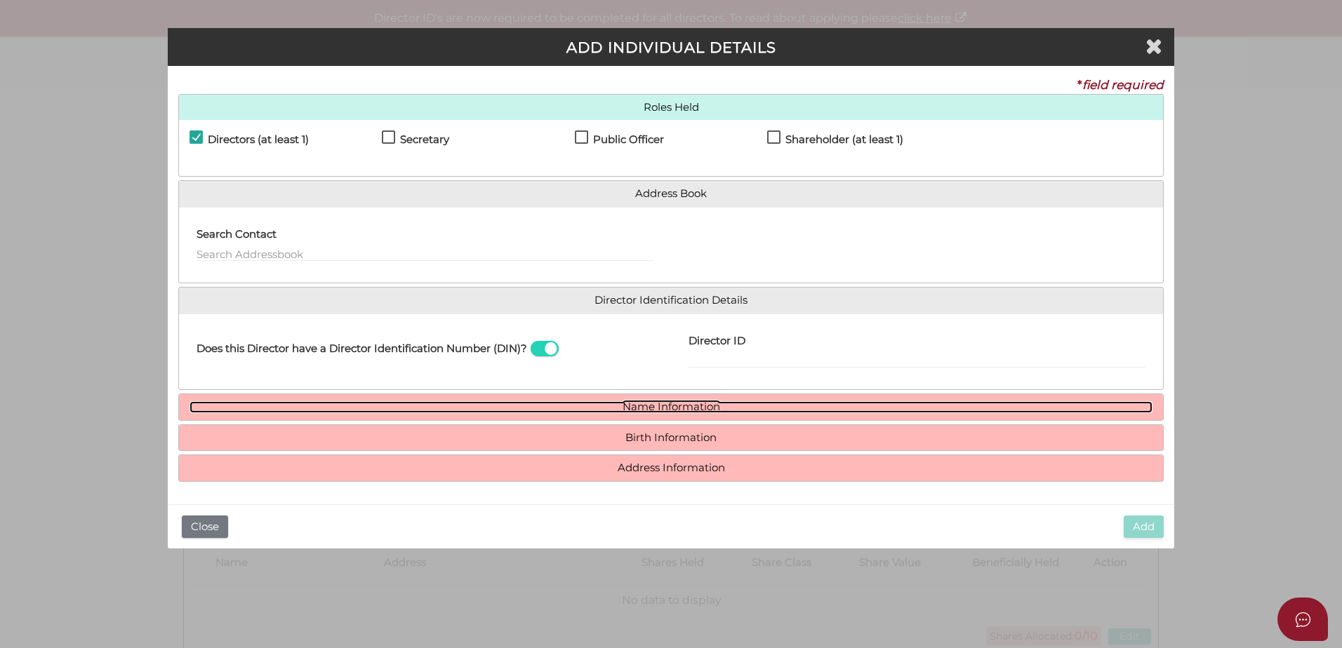
click at [660, 406] on link "Name Information" at bounding box center [670, 407] width 963 height 12
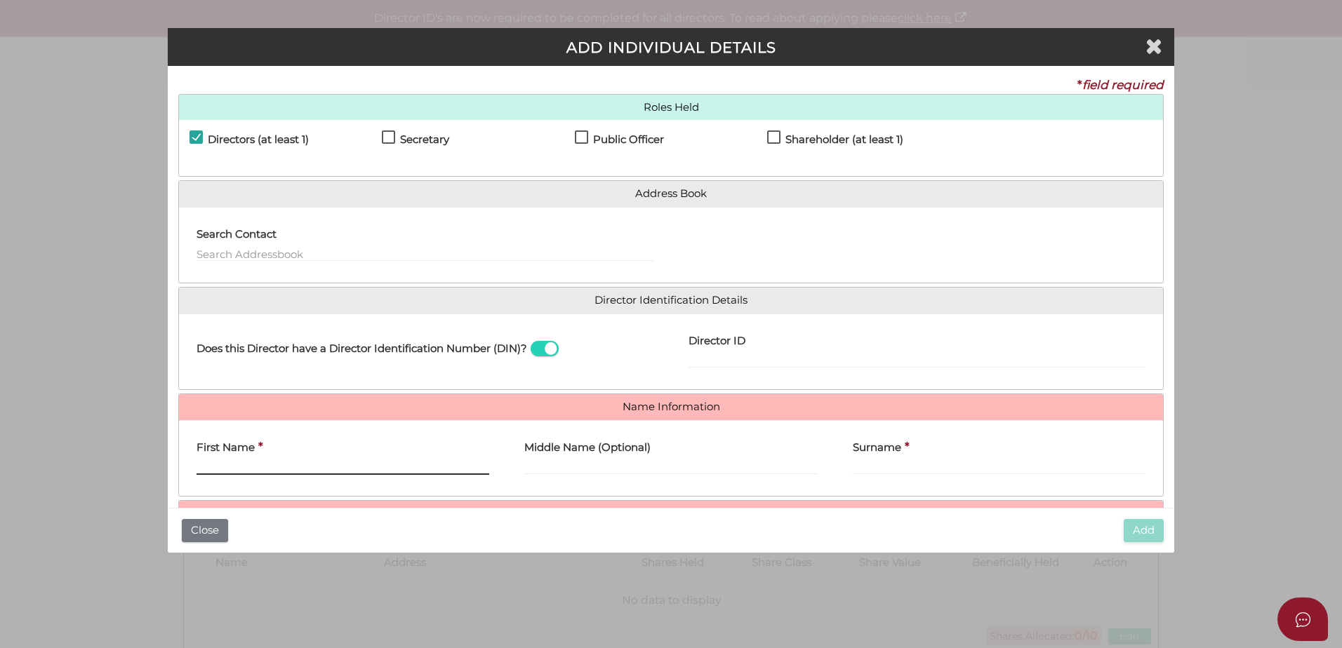
click at [271, 467] on input "First Name" at bounding box center [342, 467] width 293 height 15
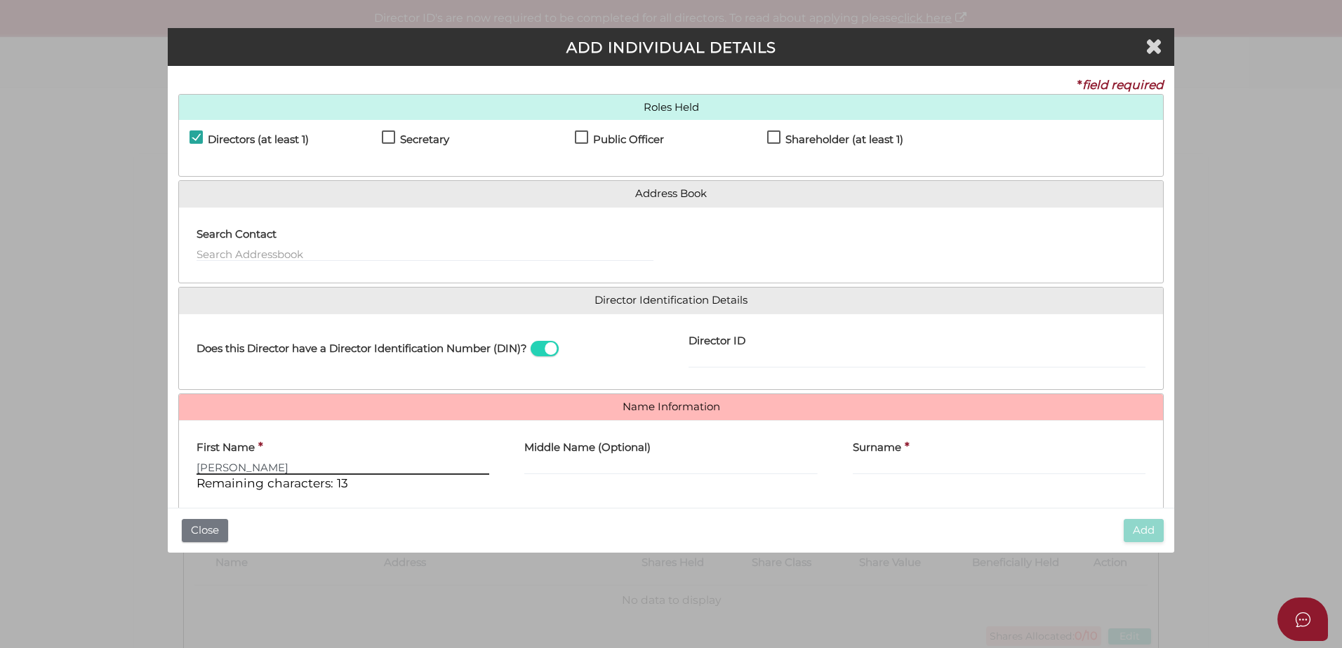
type input "Michael"
type input "Max"
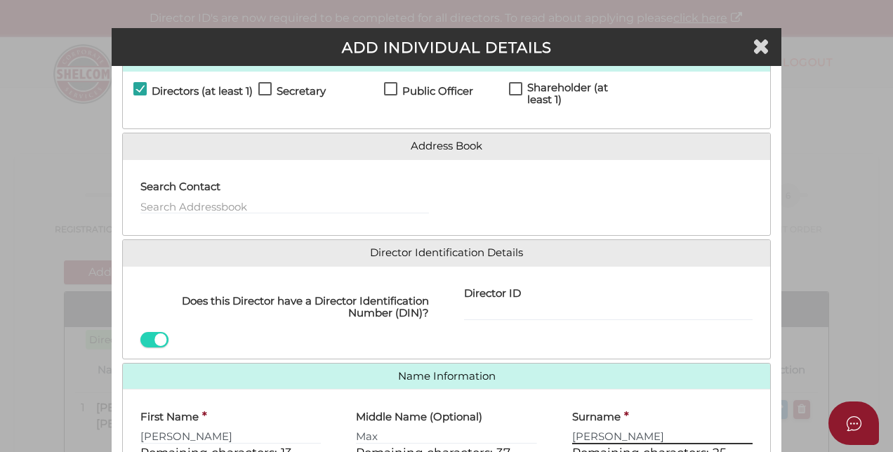
scroll to position [103, 0]
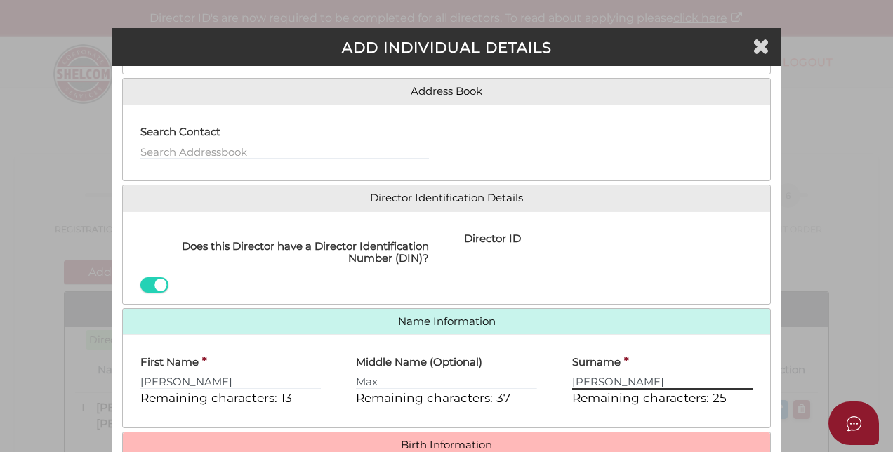
type input "Heine"
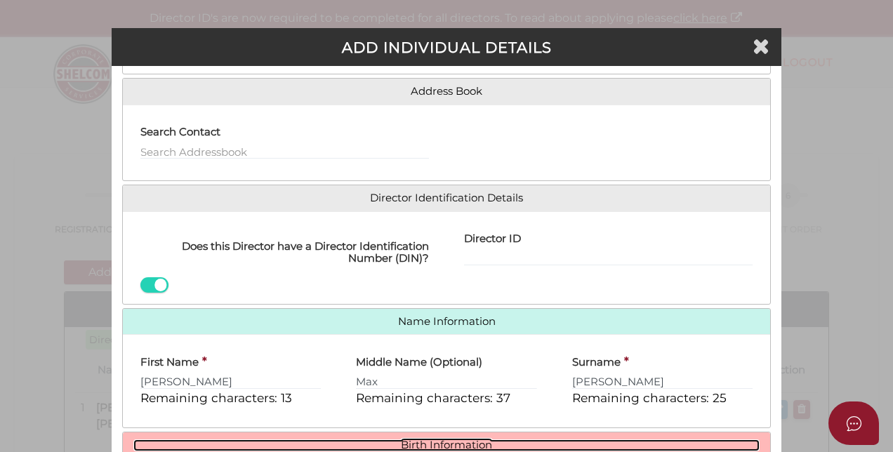
click at [453, 439] on link "Birth Information" at bounding box center [446, 445] width 626 height 12
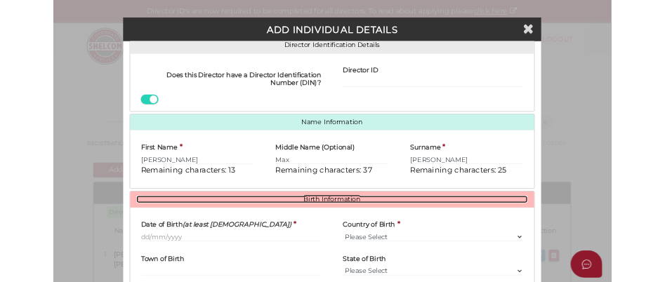
scroll to position [234, 0]
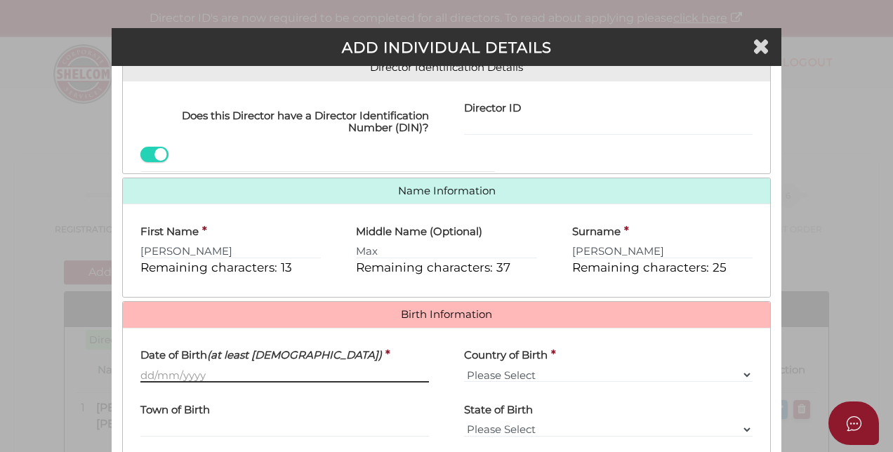
click at [140, 369] on input "Date of Birth (at least 18 years old)" at bounding box center [284, 374] width 288 height 15
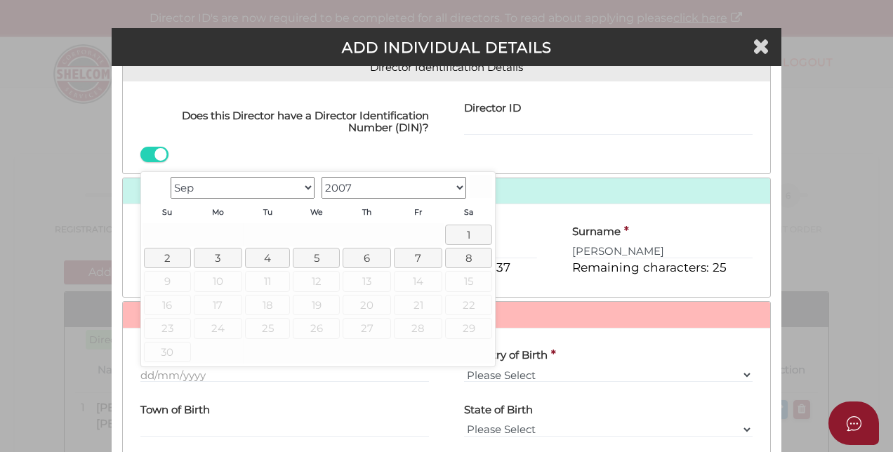
click at [307, 182] on select "Jan Feb Mar Apr May Jun Jul Aug Sep" at bounding box center [243, 188] width 145 height 22
click at [455, 187] on select "1900 1901 1902 1903 1904 1905 1906 1907 1908 1909 1910 1911 1912 1913 1914 1915…" at bounding box center [393, 188] width 145 height 22
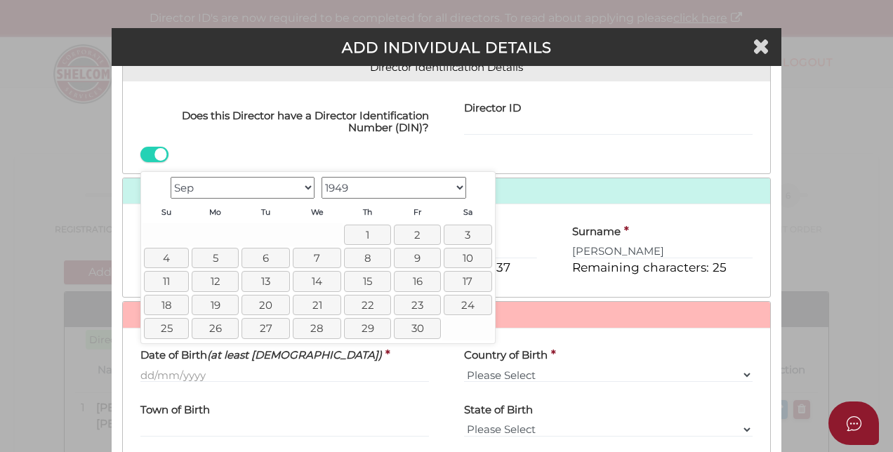
click at [305, 188] on select "Jan Feb Mar Apr May Jun Jul Aug Sep Oct Nov Dec" at bounding box center [243, 188] width 145 height 22
click at [370, 260] on link "10" at bounding box center [370, 258] width 48 height 20
type input "[DATE]"
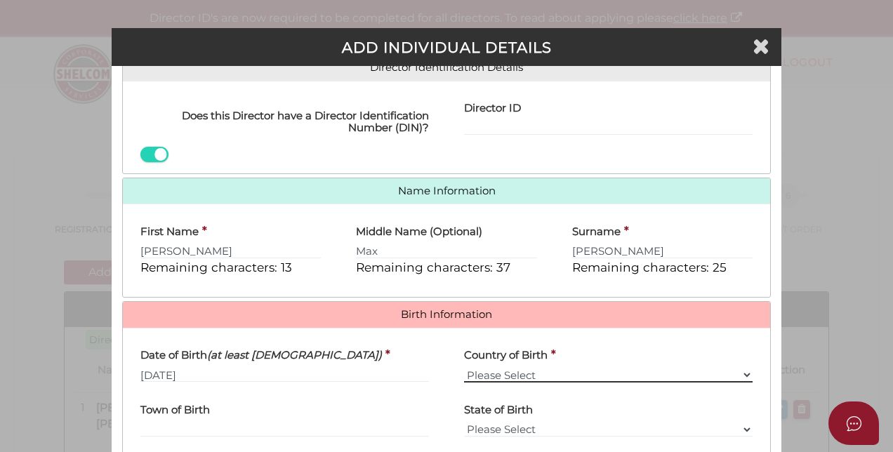
click at [502, 371] on select "Please Select v Australia Afghanistan Albania Algeria American Samoa Andorra An…" at bounding box center [608, 374] width 288 height 15
select select "[GEOGRAPHIC_DATA]"
click at [464, 367] on select "Please Select v Australia Afghanistan Albania Algeria American Samoa Andorra An…" at bounding box center [608, 374] width 288 height 15
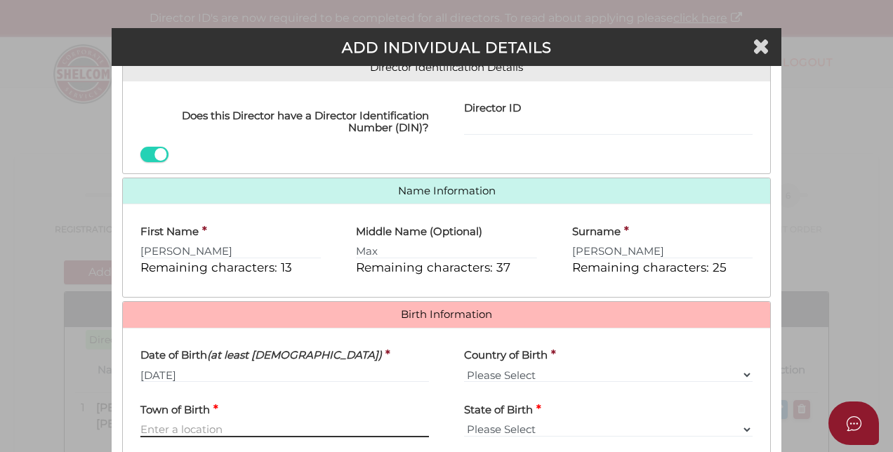
click at [219, 422] on input "Town of Birth" at bounding box center [284, 429] width 288 height 15
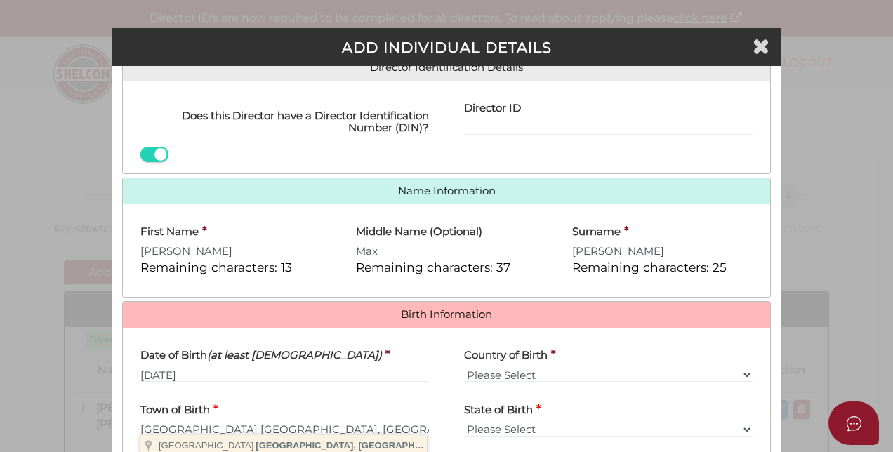
type input "[GEOGRAPHIC_DATA]"
select select "VIC"
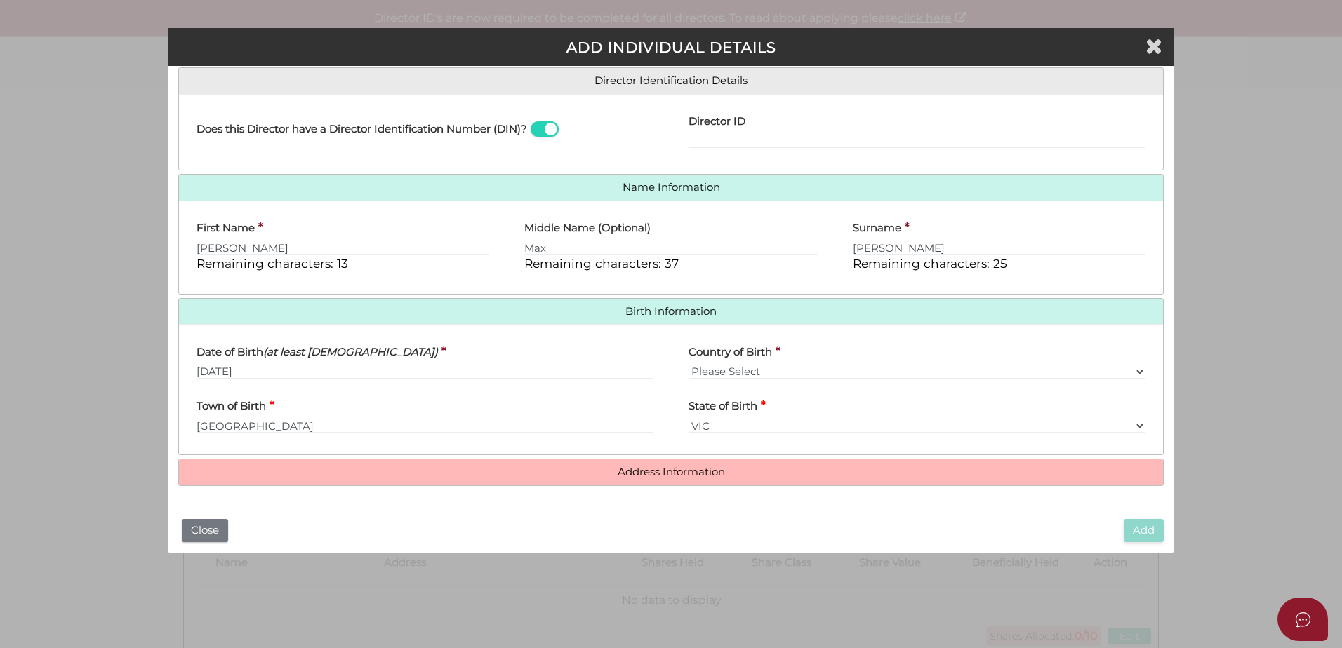
scroll to position [220, 0]
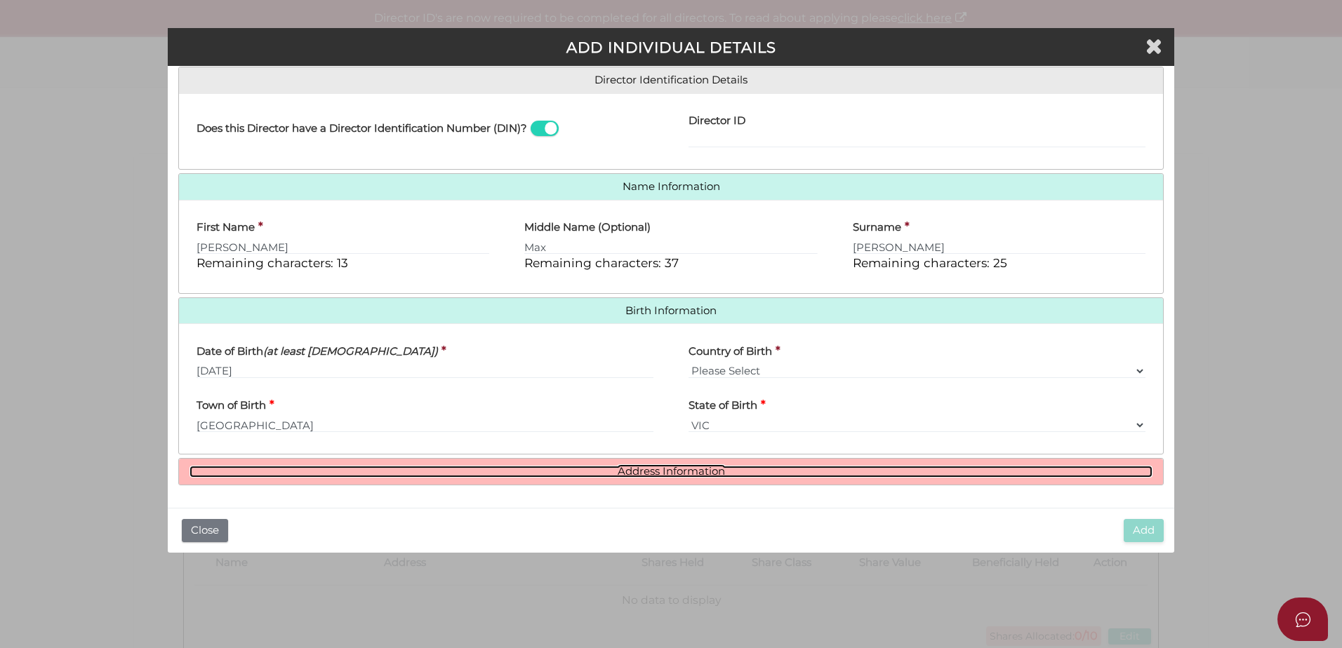
click at [660, 474] on link "Address Information" at bounding box center [670, 472] width 963 height 12
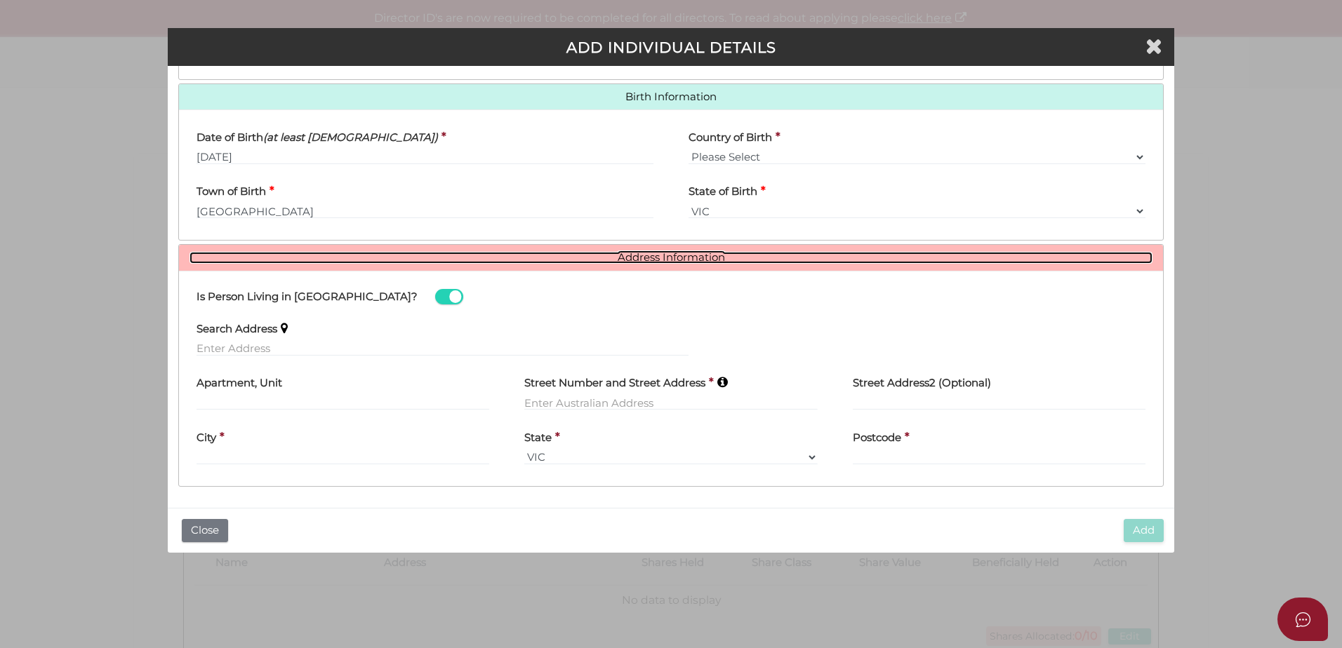
scroll to position [436, 0]
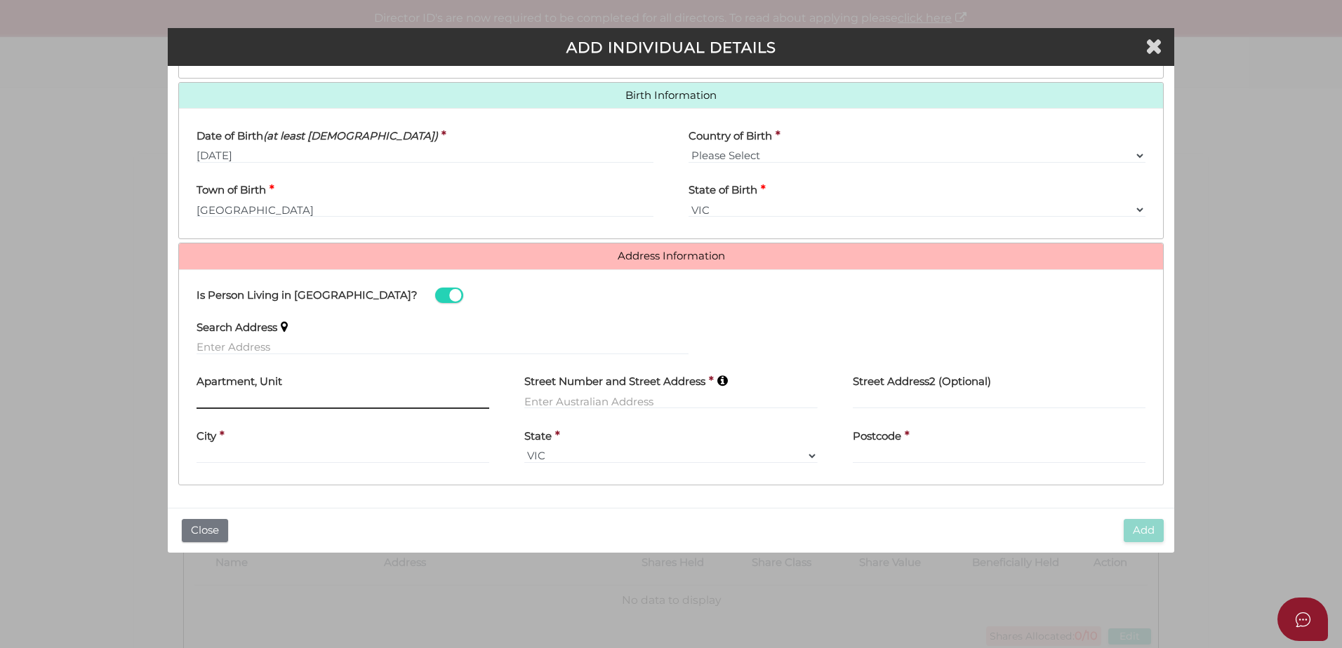
click at [239, 400] on input "text" at bounding box center [342, 401] width 293 height 15
type input "Level 10"
type input "530 Collins Street"
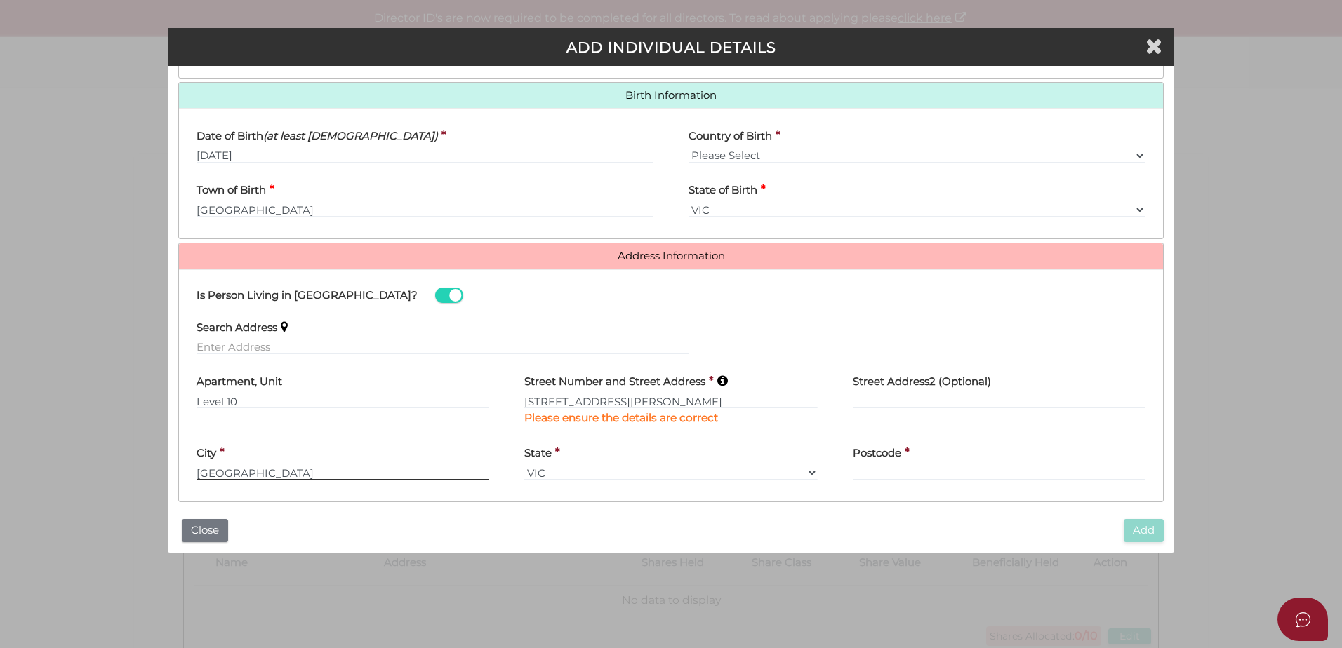
type input "Melbourne"
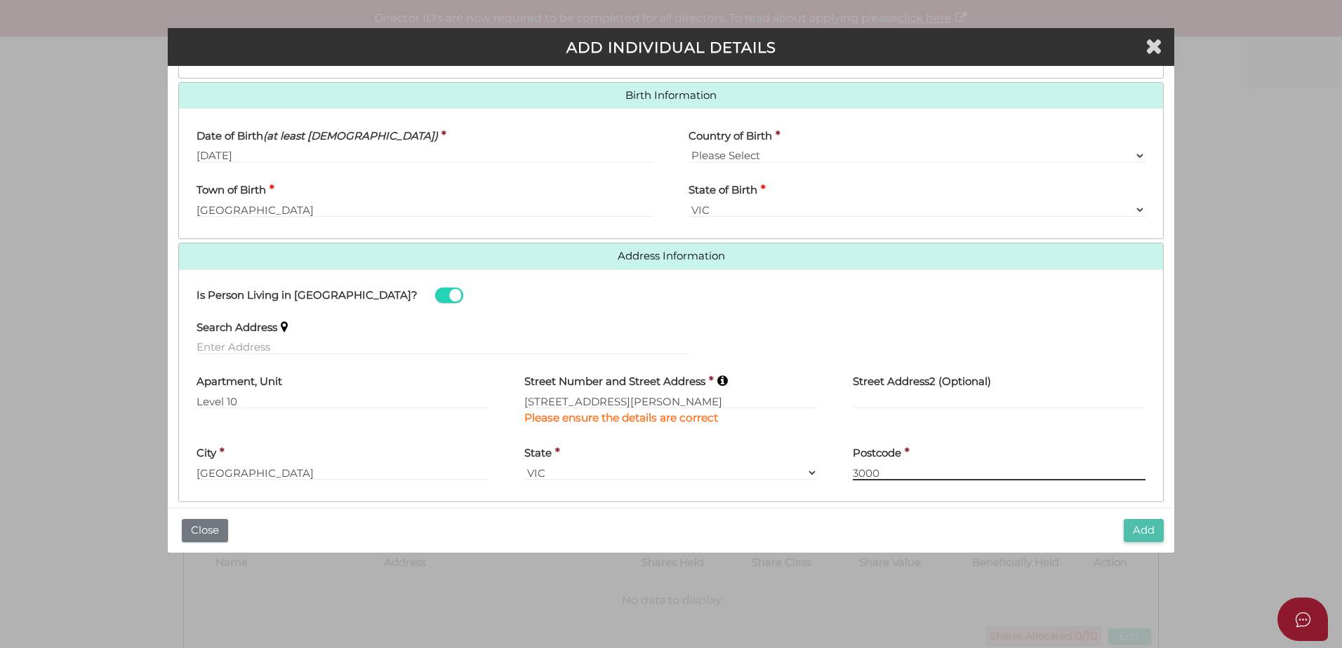
type input "3000"
click at [1145, 530] on button "Add" at bounding box center [1144, 530] width 40 height 23
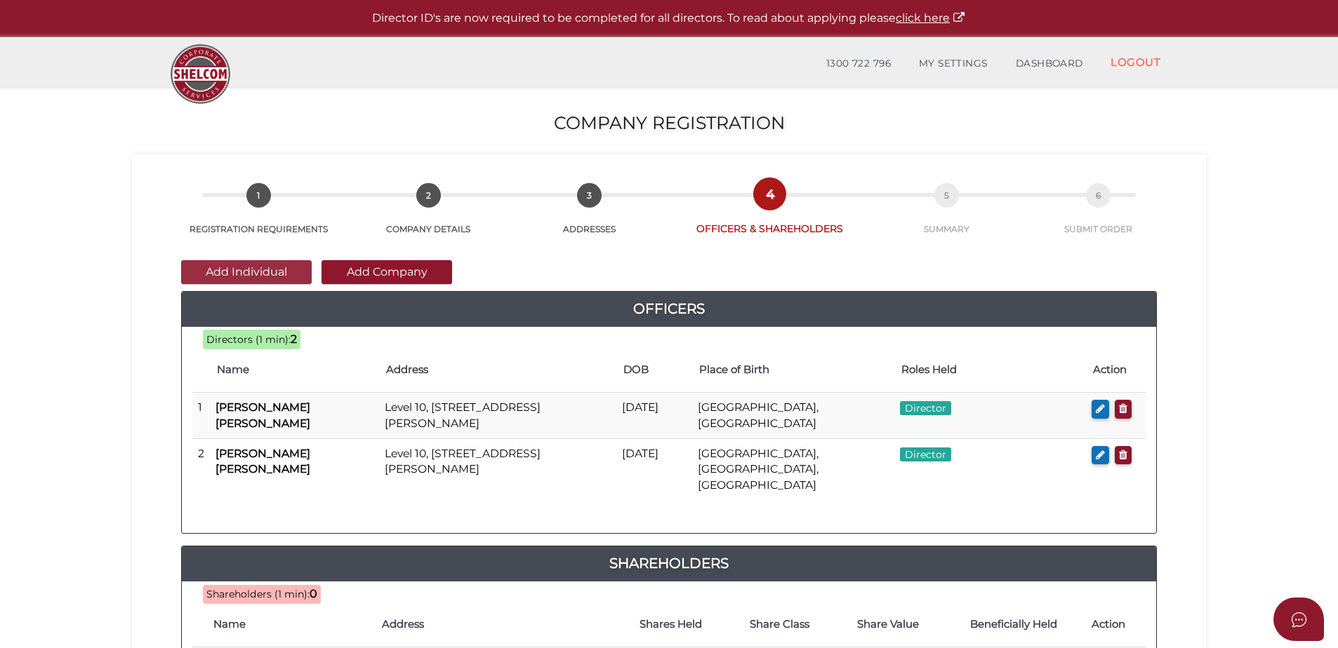
click at [274, 270] on button "Add Individual" at bounding box center [246, 272] width 131 height 24
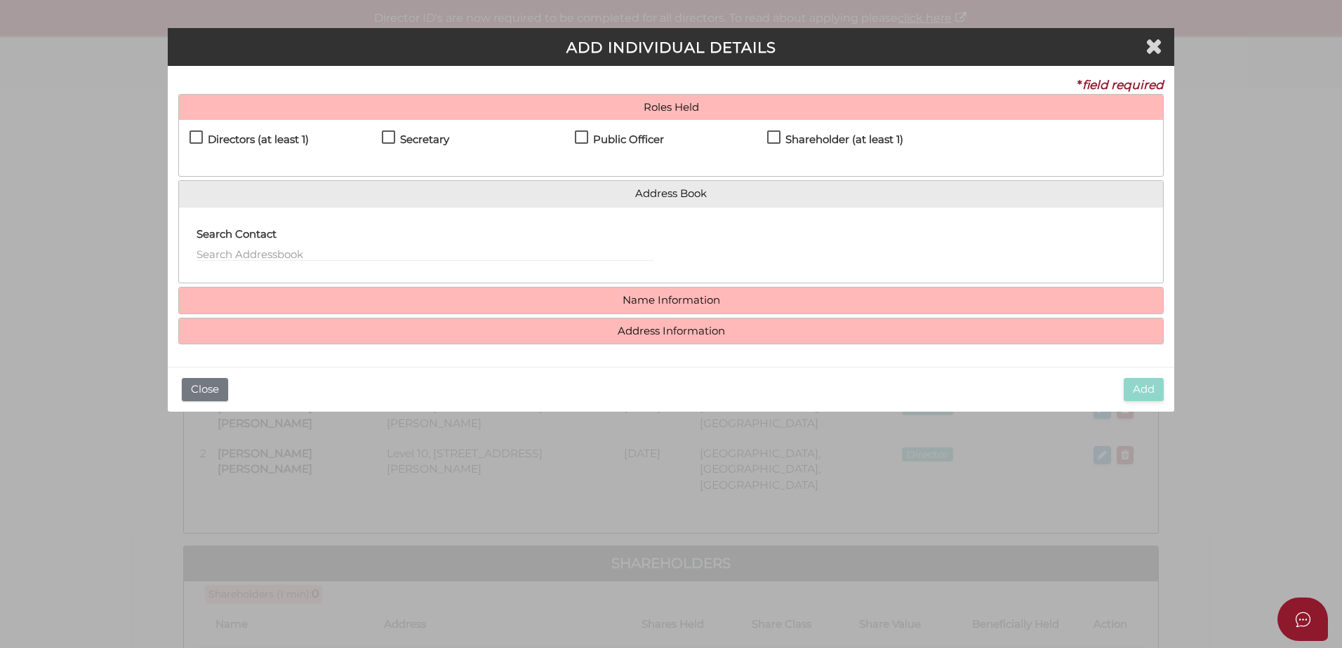
click at [198, 135] on label "Directors (at least 1)" at bounding box center [248, 143] width 119 height 18
checkbox input "true"
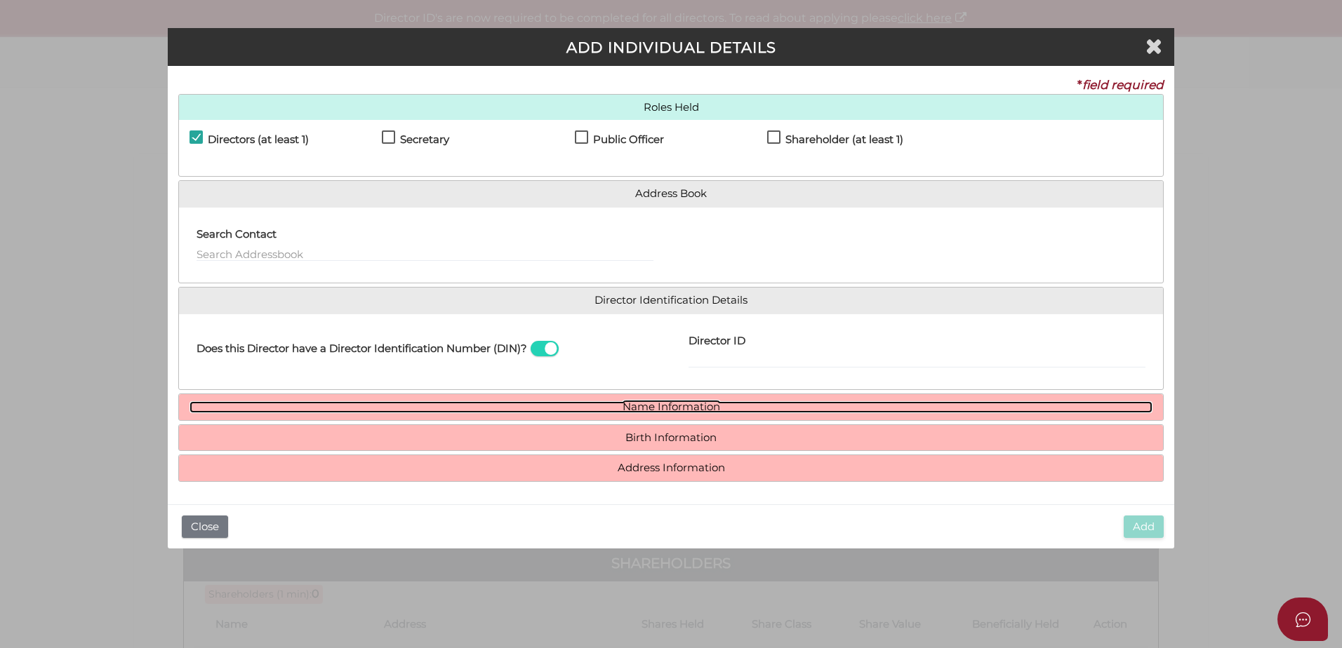
click at [653, 409] on link "Name Information" at bounding box center [670, 407] width 963 height 12
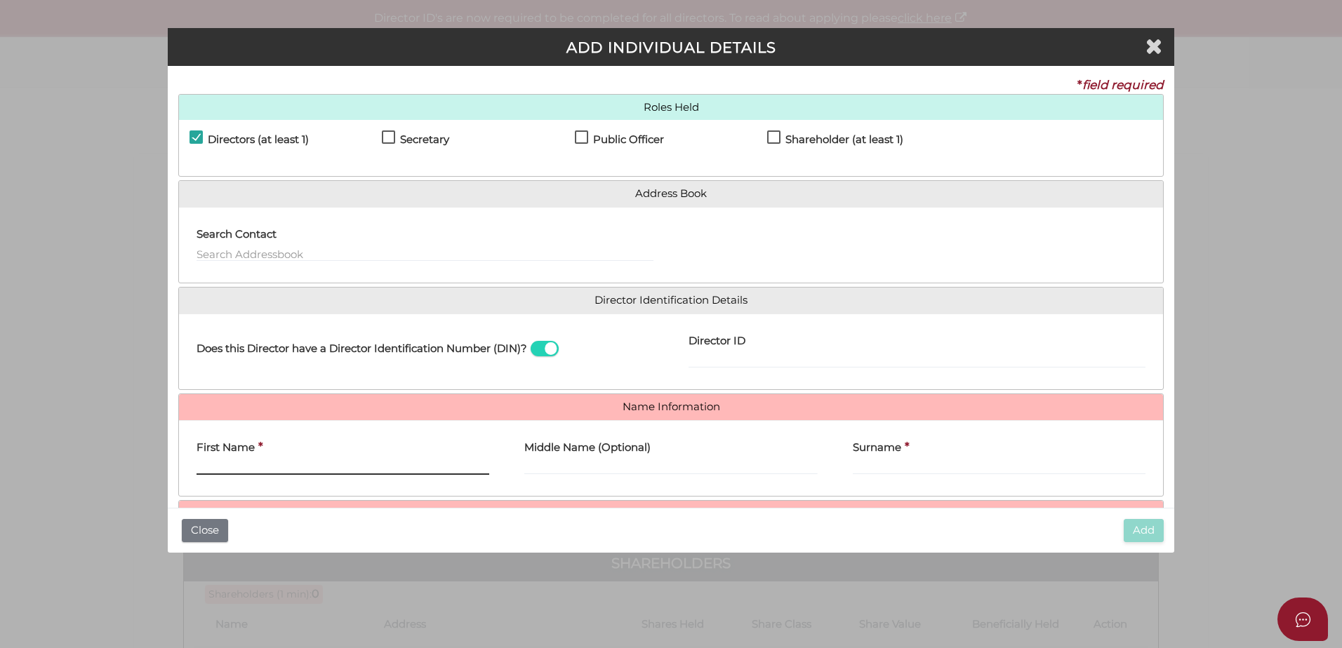
click at [312, 467] on input "First Name" at bounding box center [342, 467] width 293 height 15
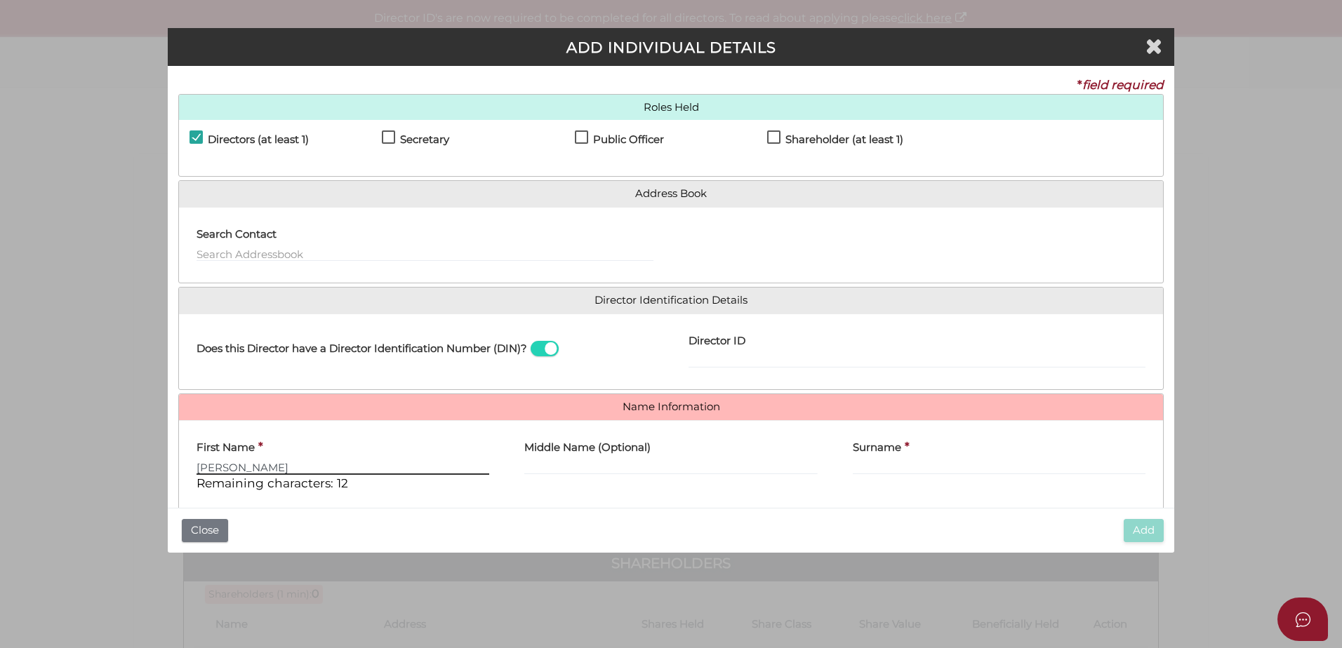
type input "[PERSON_NAME]"
click at [540, 465] on input "Middle Name (Optional)" at bounding box center [670, 467] width 293 height 15
type input "St Clair Max"
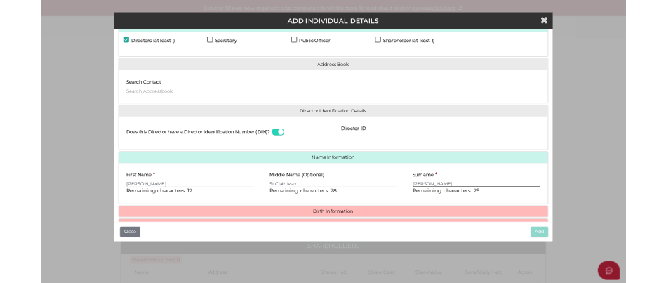
scroll to position [90, 0]
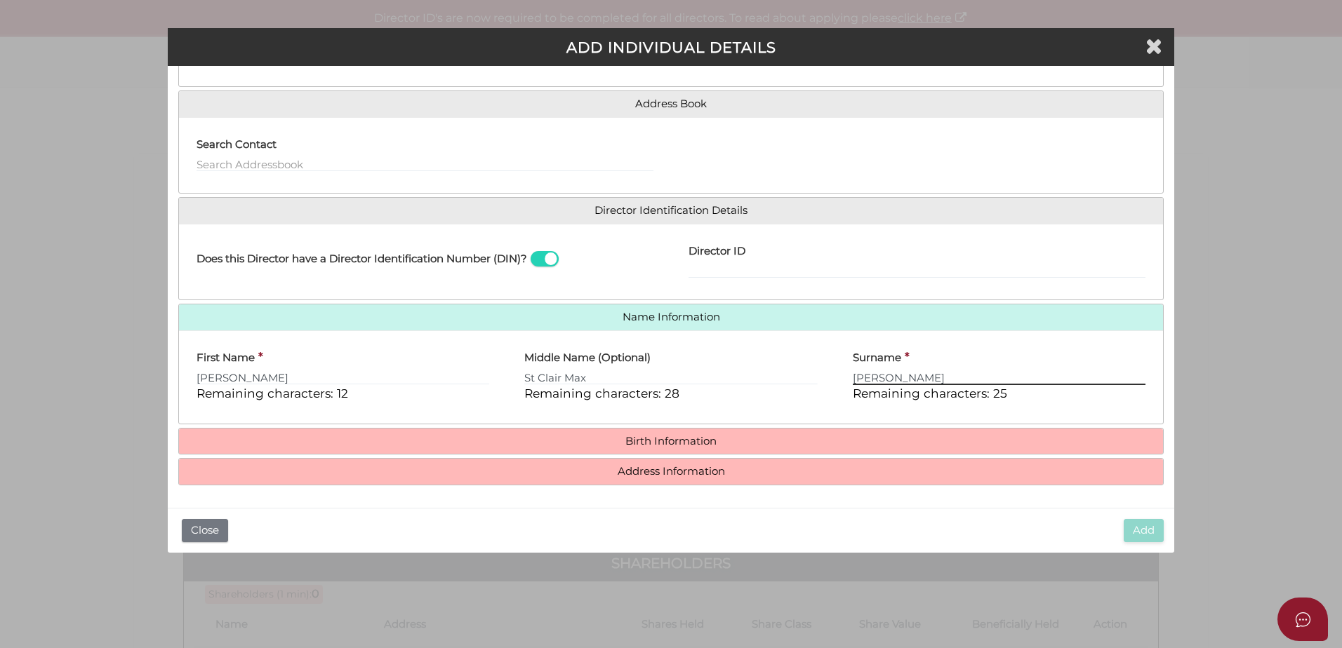
type input "Heine"
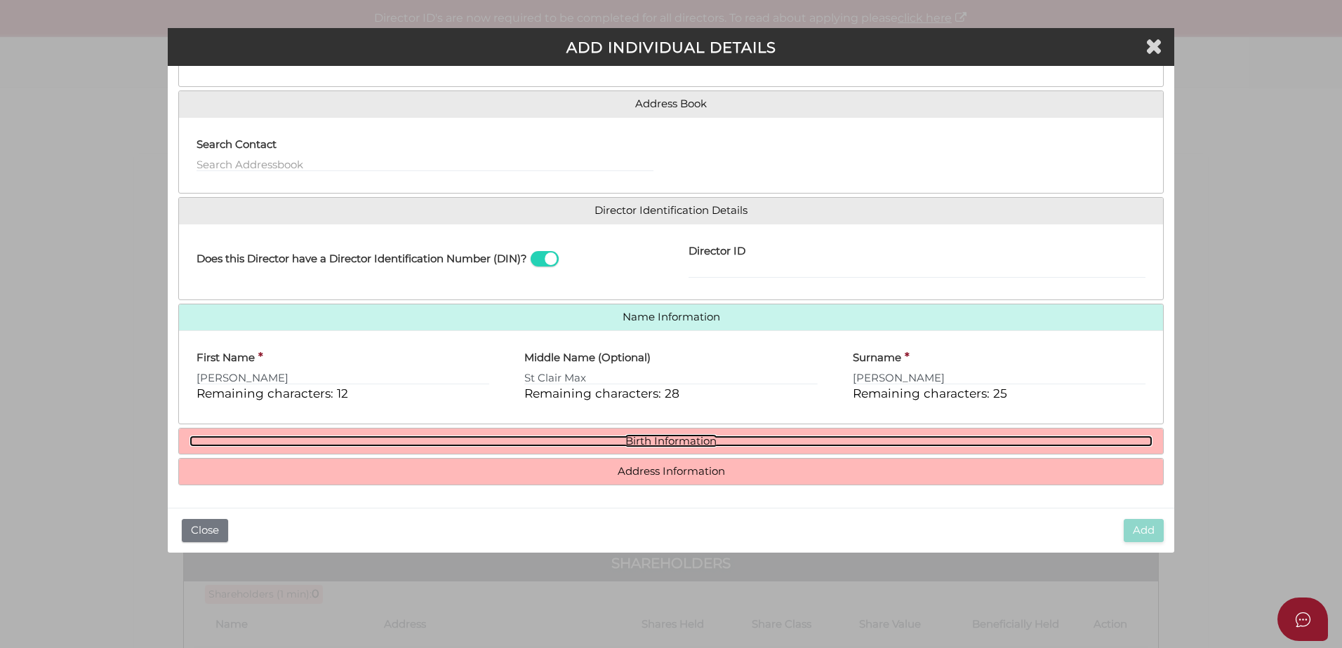
click at [717, 445] on link "Birth Information" at bounding box center [670, 442] width 963 height 12
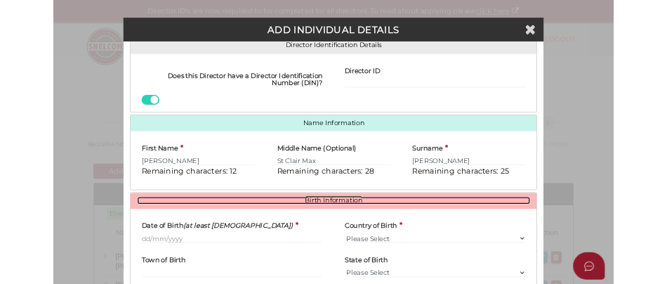
scroll to position [234, 0]
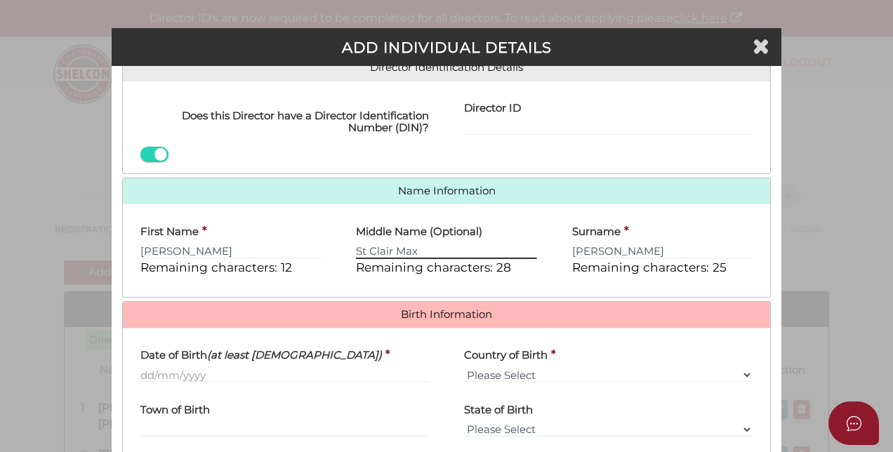
click at [365, 249] on input "St Clair Max" at bounding box center [446, 251] width 180 height 15
type input "St. Clair Max"
click at [139, 372] on div "Date of Birth (at least 18 years old) *" at bounding box center [285, 366] width 324 height 55
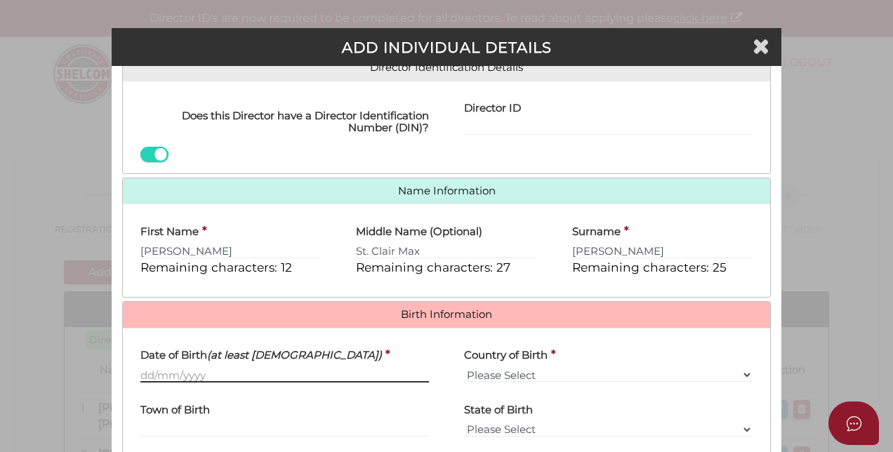
click at [145, 371] on input "Date of Birth (at least 18 years old)" at bounding box center [284, 374] width 288 height 15
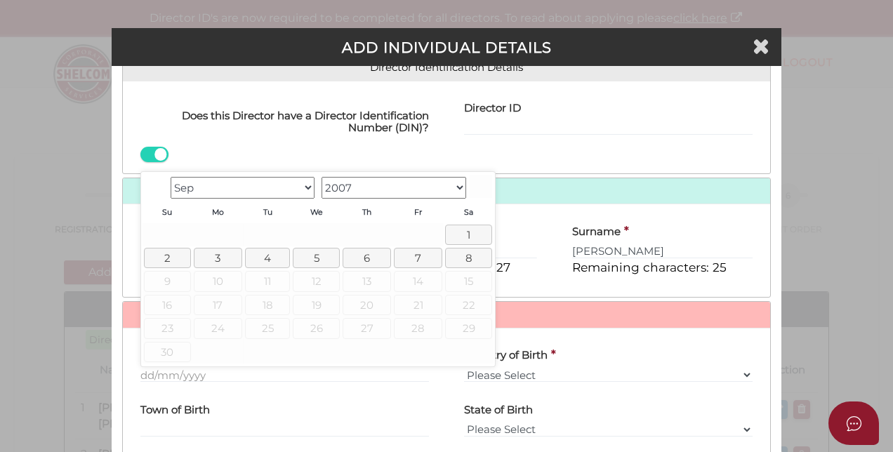
click at [457, 188] on select "1900 1901 1902 1903 1904 1905 1906 1907 1908 1909 1910 1911 1912 1913 1914 1915…" at bounding box center [393, 188] width 145 height 22
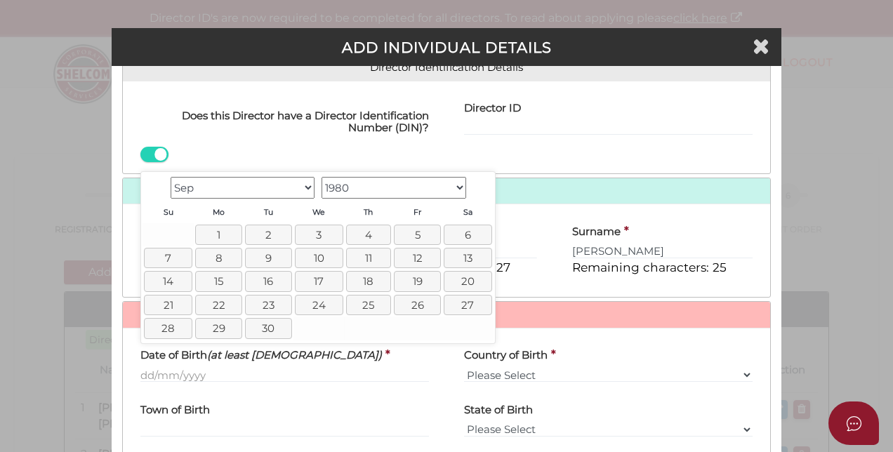
click at [307, 190] on select "Jan Feb Mar Apr May Jun Jul Aug Sep Oct Nov Dec" at bounding box center [243, 188] width 145 height 22
click at [463, 253] on link "14" at bounding box center [468, 258] width 48 height 20
type input "[DATE]"
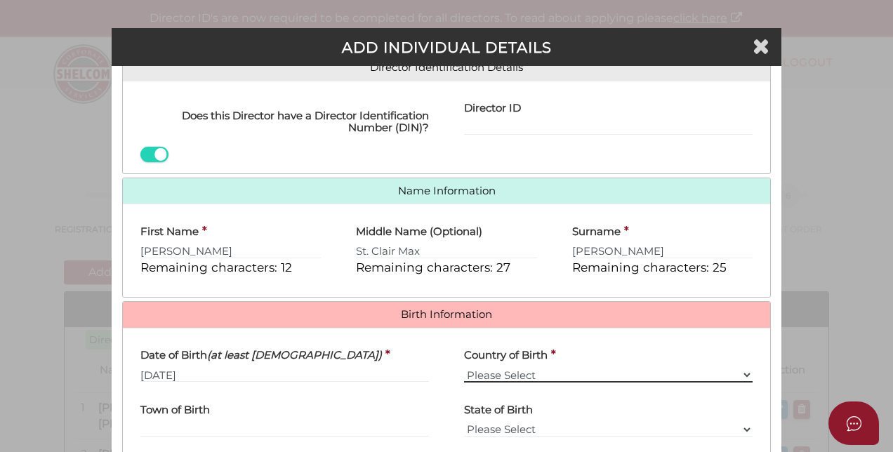
click at [520, 370] on select "Please Select v Australia Afghanistan Albania Algeria American Samoa Andorra An…" at bounding box center [608, 374] width 288 height 15
select select "[GEOGRAPHIC_DATA]"
click at [464, 367] on select "Please Select v Australia Afghanistan Albania Algeria American Samoa Andorra An…" at bounding box center [608, 374] width 288 height 15
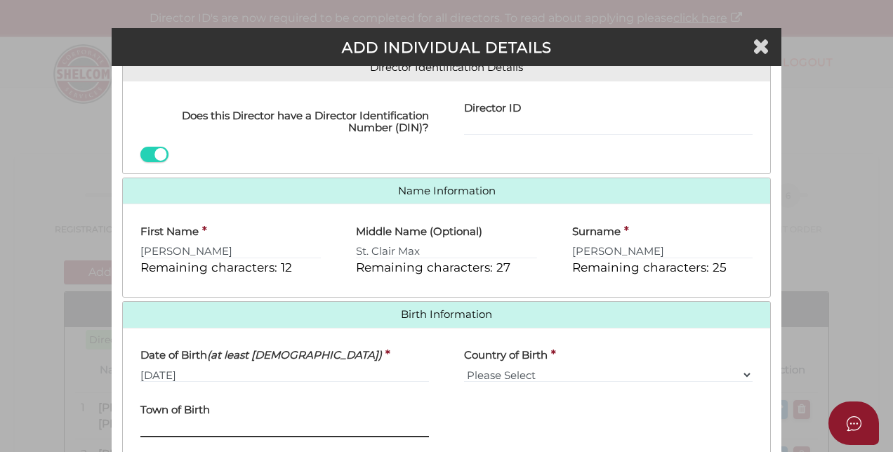
click at [162, 424] on input "Town of Birth" at bounding box center [284, 429] width 288 height 15
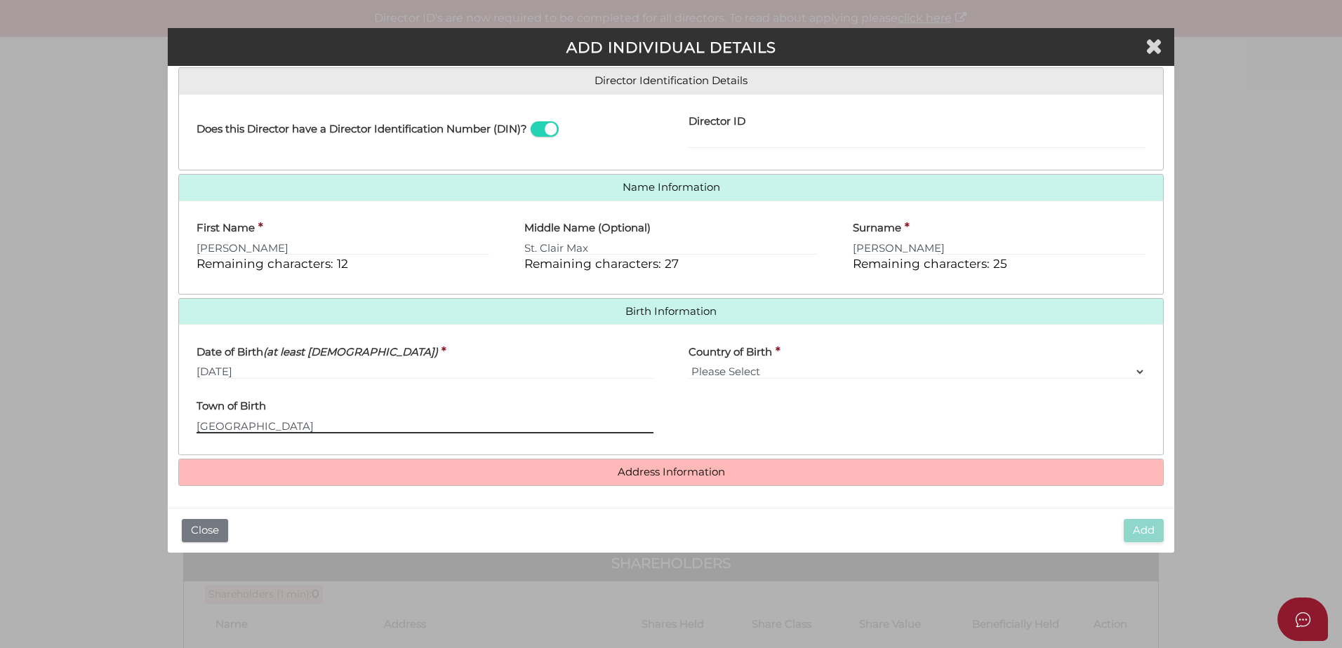
scroll to position [220, 0]
type input "London"
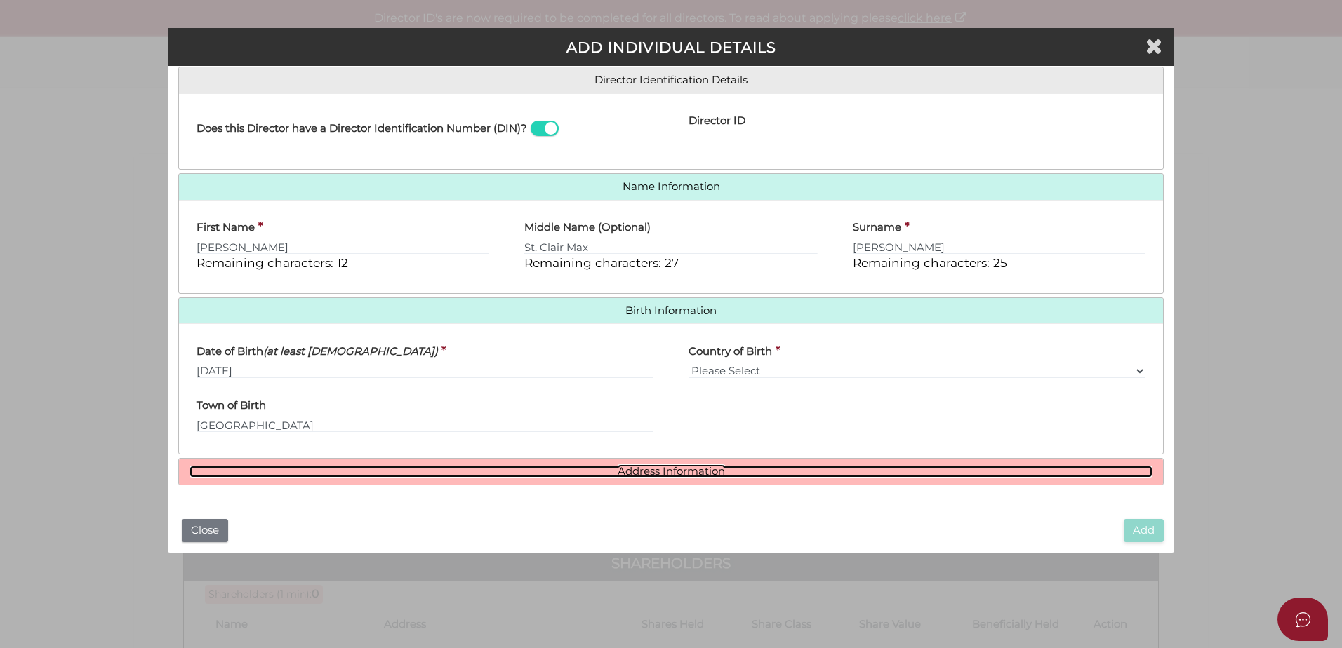
click at [637, 474] on link "Address Information" at bounding box center [670, 472] width 963 height 12
click at [671, 466] on link "Address Information" at bounding box center [670, 472] width 963 height 12
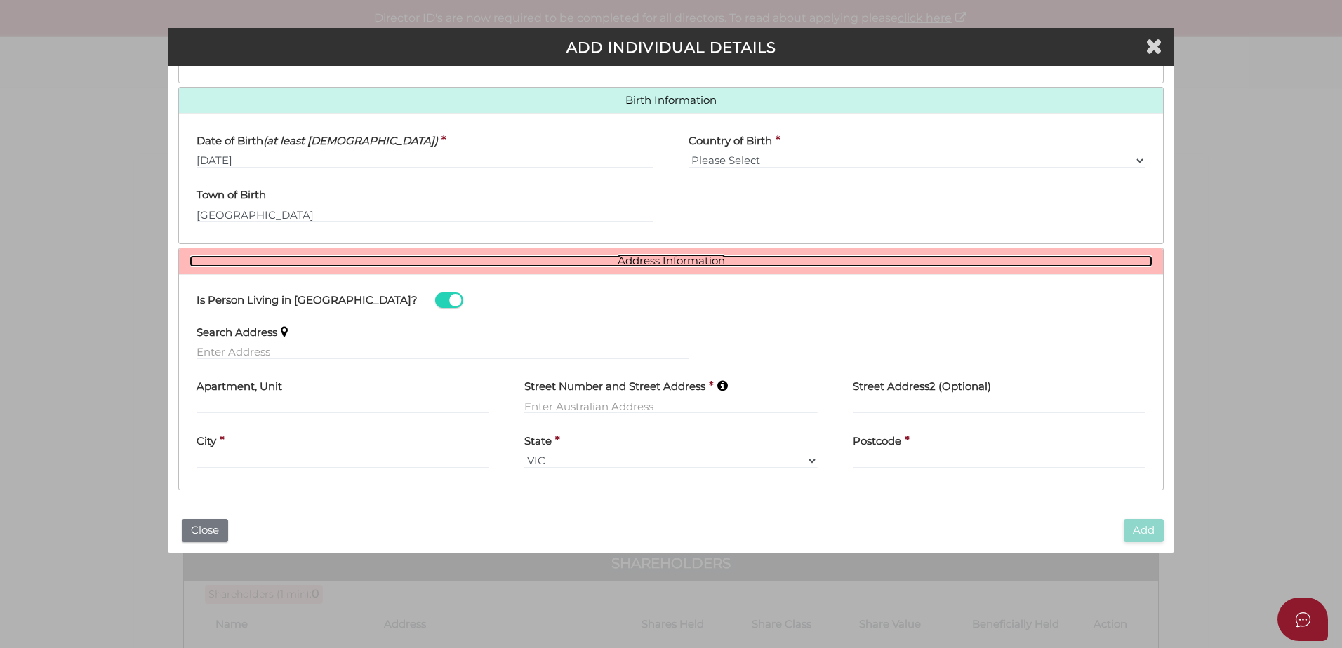
scroll to position [436, 0]
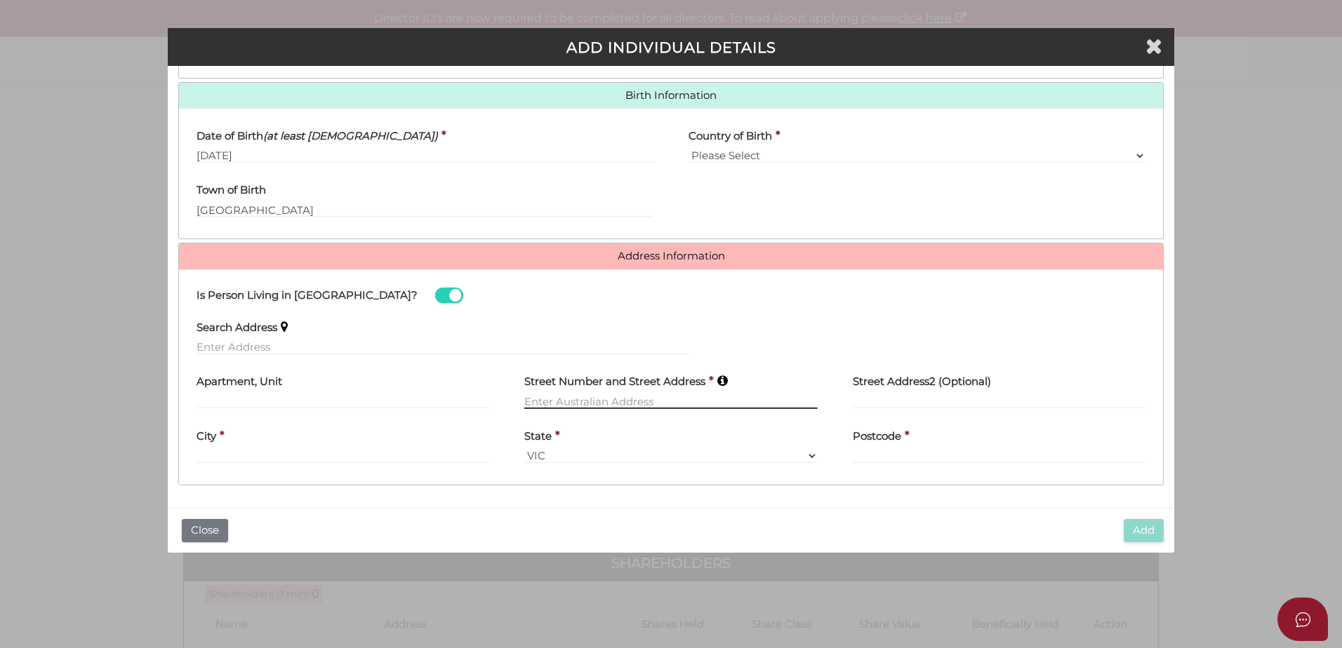
click at [552, 395] on input "text" at bounding box center [670, 401] width 293 height 15
type input "6 York Street"
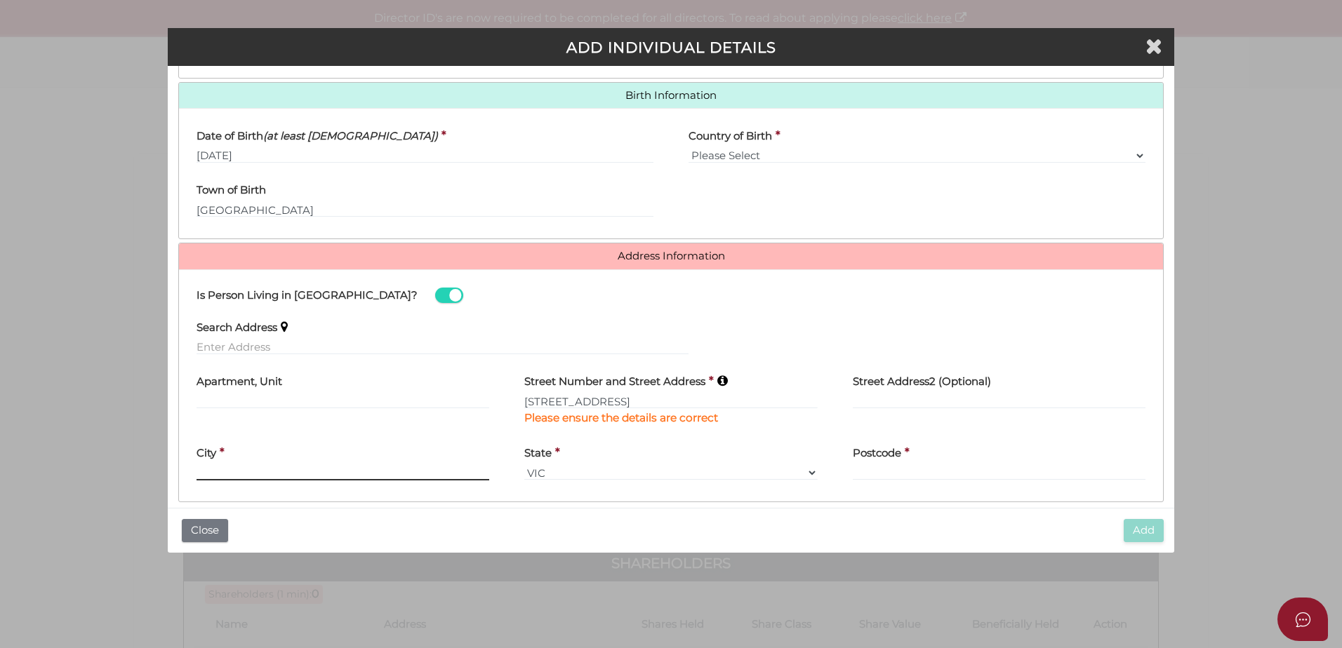
type input "A"
type input "ST KILDA WEST"
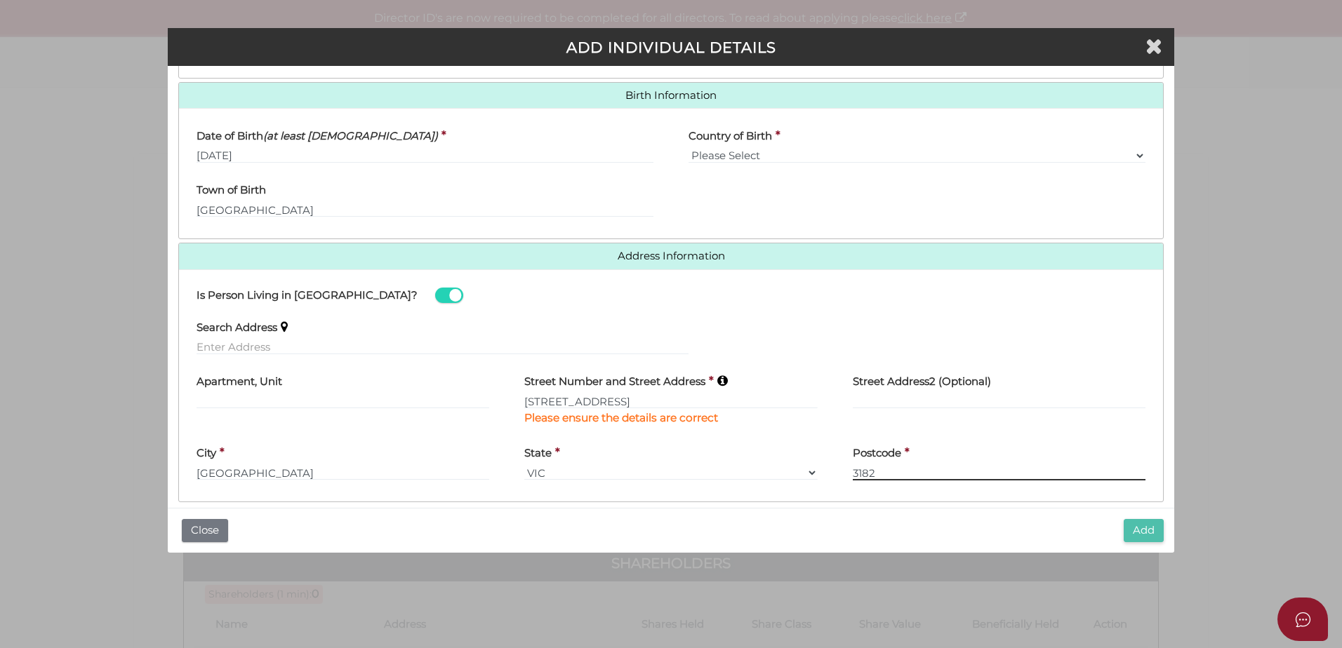
type input "3182"
click at [1147, 526] on button "Add" at bounding box center [1144, 530] width 40 height 23
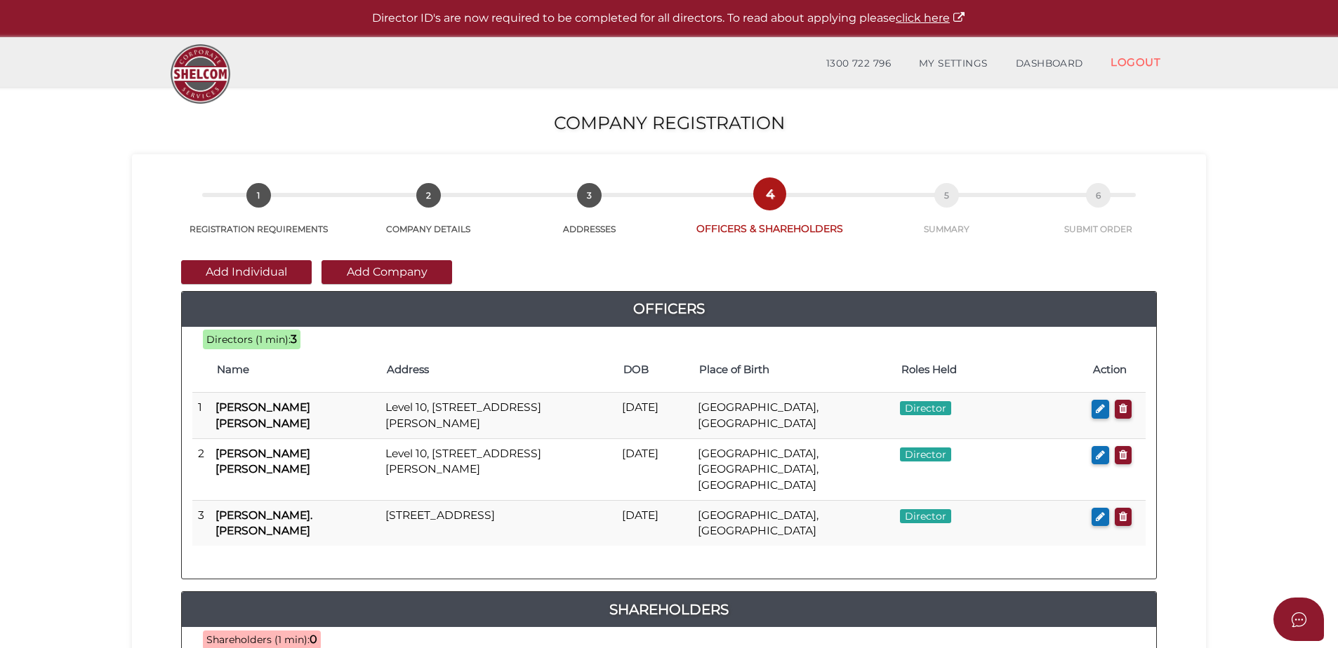
click at [385, 272] on button "Add Company" at bounding box center [386, 272] width 131 height 24
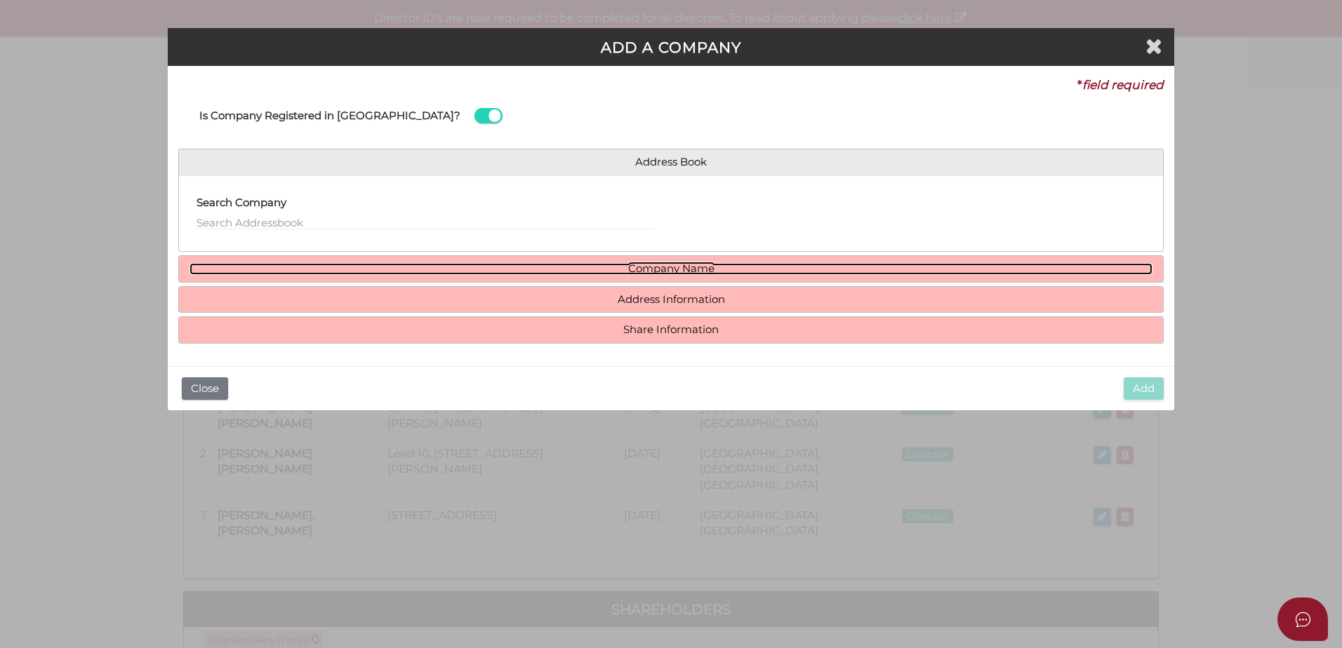
click at [666, 265] on link "Company Name" at bounding box center [670, 269] width 963 height 12
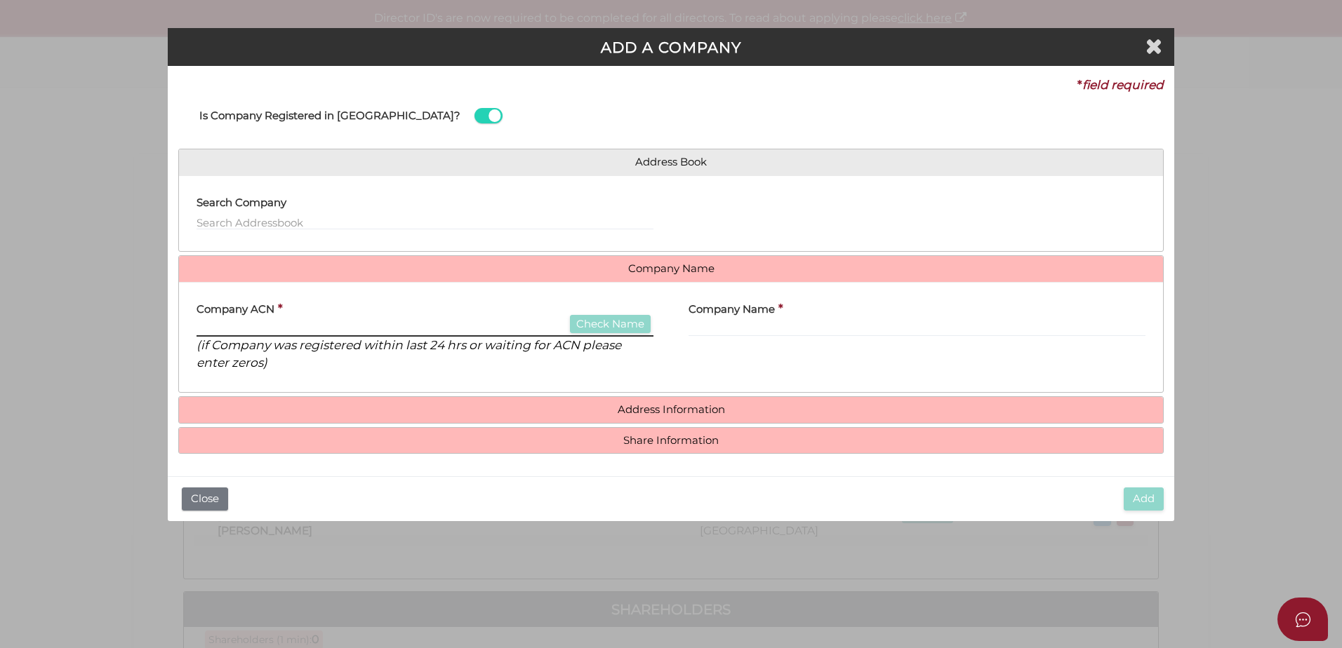
click at [333, 328] on input "text" at bounding box center [424, 328] width 457 height 15
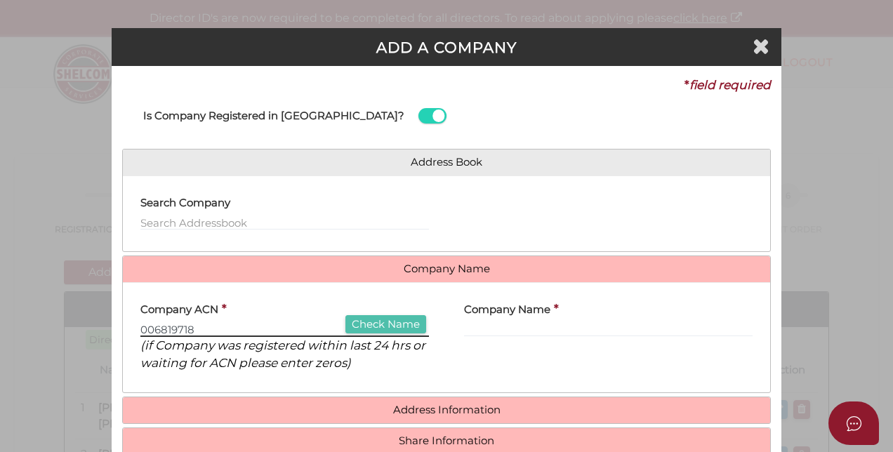
type input "006819718"
click at [374, 321] on button "Check Name" at bounding box center [385, 324] width 81 height 19
type input "[PERSON_NAME] BROTHERS PTY LTD"
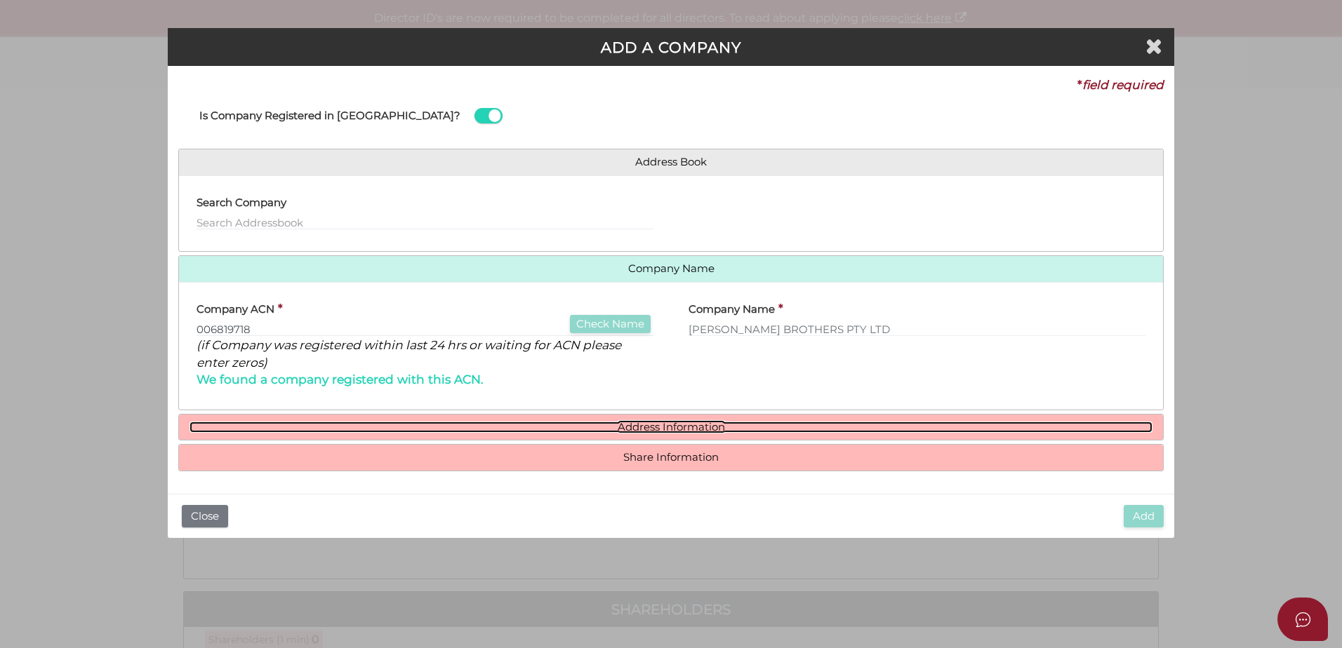
click at [645, 424] on link "Address Information" at bounding box center [670, 428] width 963 height 12
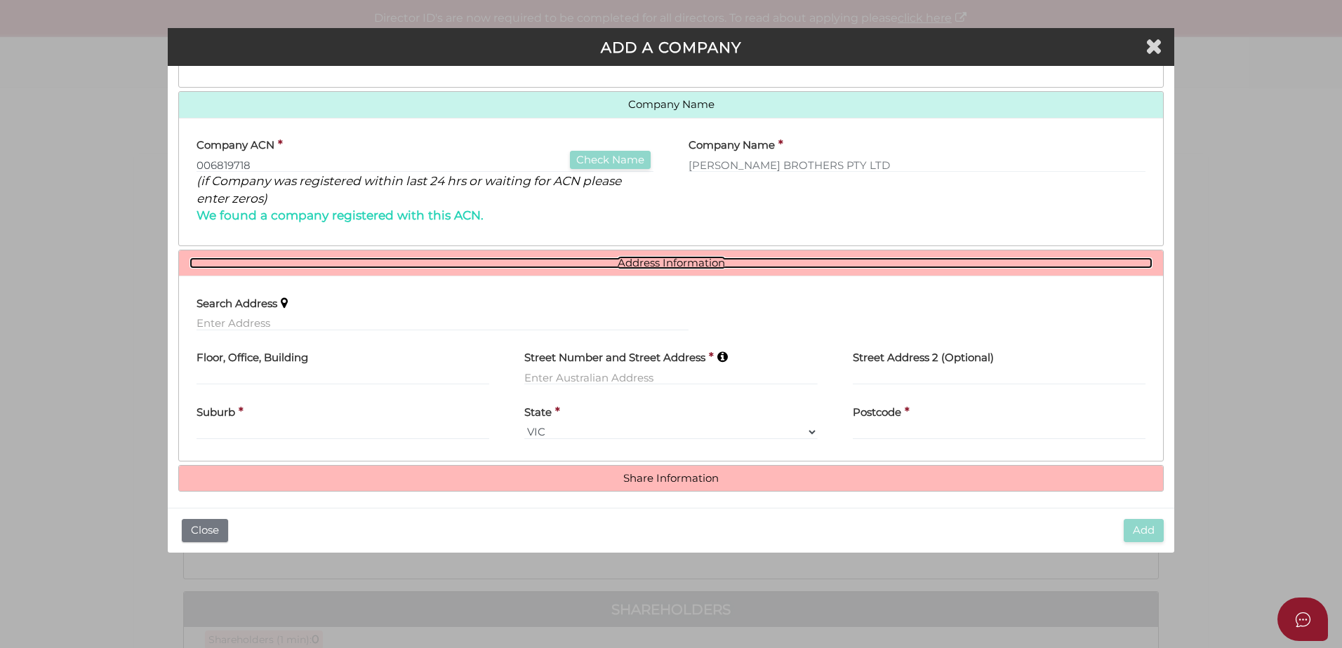
scroll to position [171, 0]
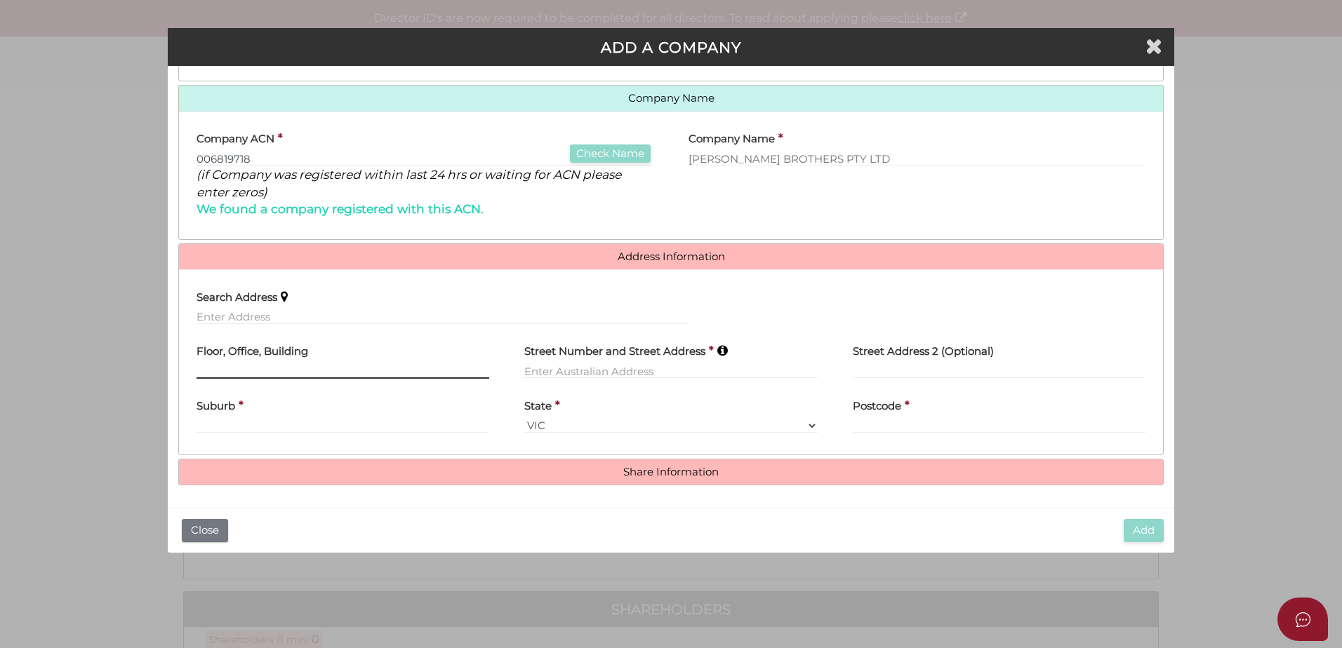
click at [261, 366] on input "text" at bounding box center [342, 371] width 293 height 15
click at [279, 411] on div "Suburb *" at bounding box center [342, 411] width 293 height 44
click at [246, 372] on input "lEVEL" at bounding box center [342, 371] width 293 height 15
click at [260, 418] on input "text" at bounding box center [342, 425] width 293 height 15
click at [237, 373] on input "lEVEL" at bounding box center [342, 371] width 293 height 15
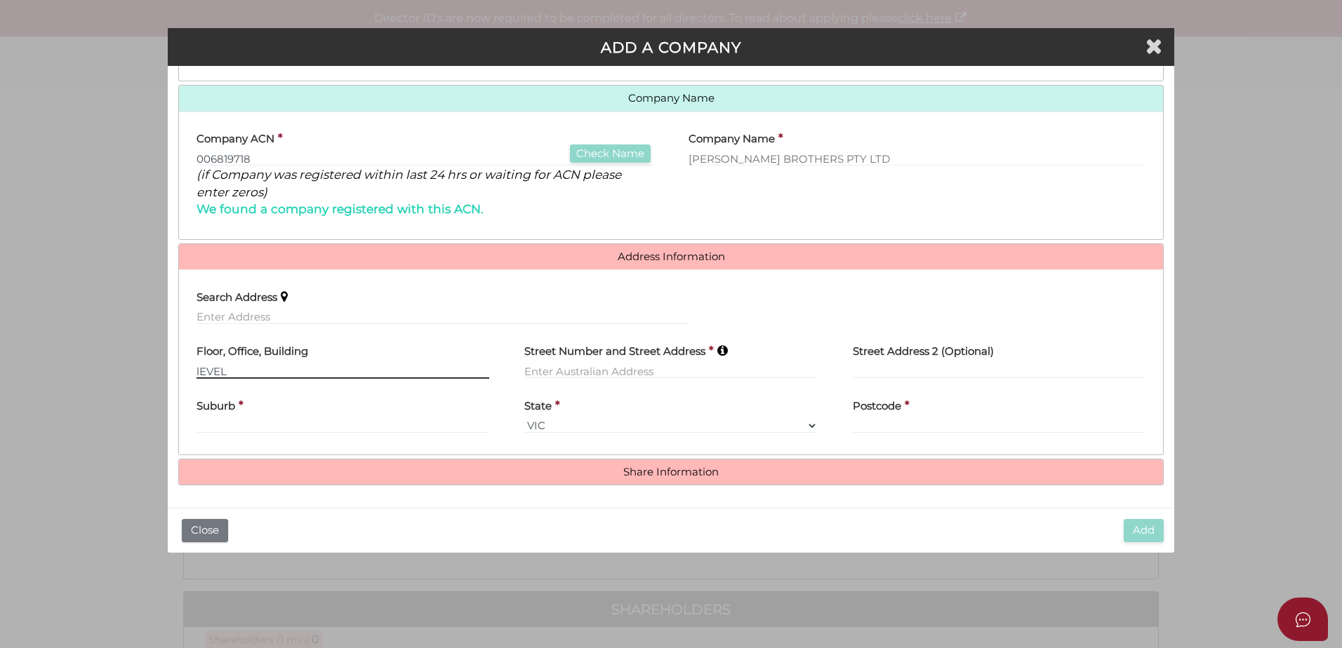
drag, startPoint x: 237, startPoint y: 373, endPoint x: 182, endPoint y: 371, distance: 54.8
click at [182, 371] on div "Floor, Office, Building lEVEL" at bounding box center [343, 362] width 328 height 55
type input "l"
type input "Level 10"
type input "[STREET_ADDRESS][PERSON_NAME]"
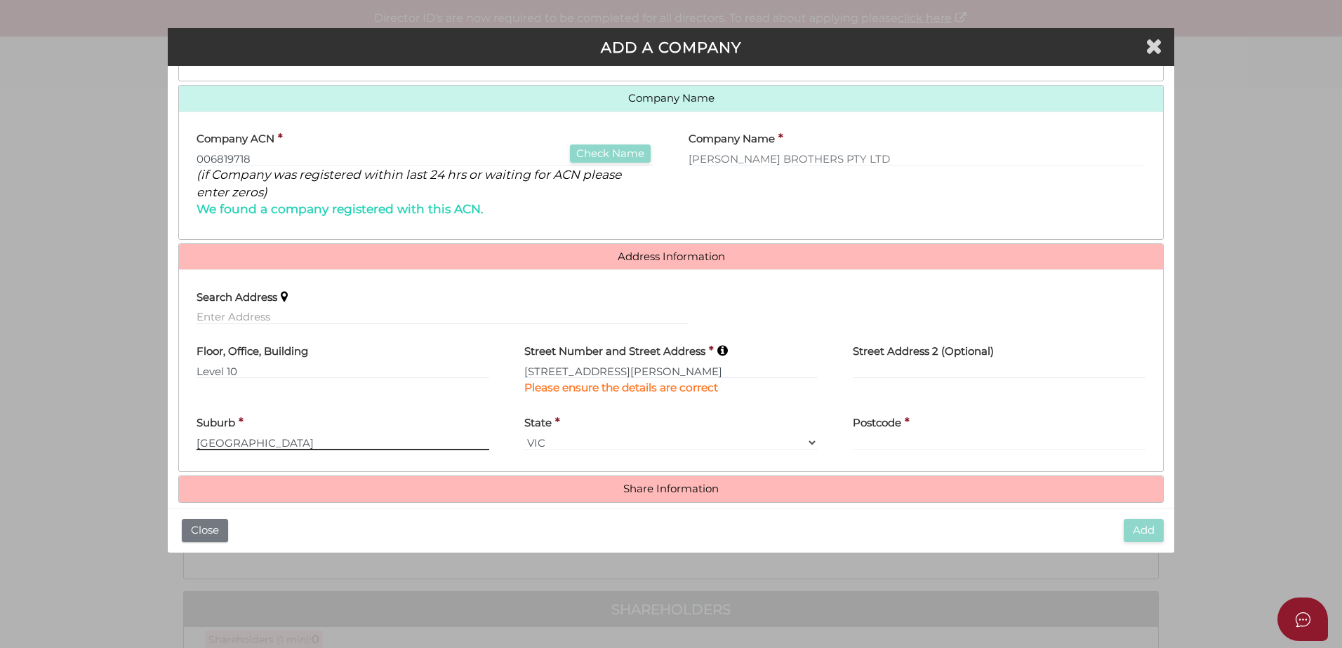
type input "[GEOGRAPHIC_DATA]"
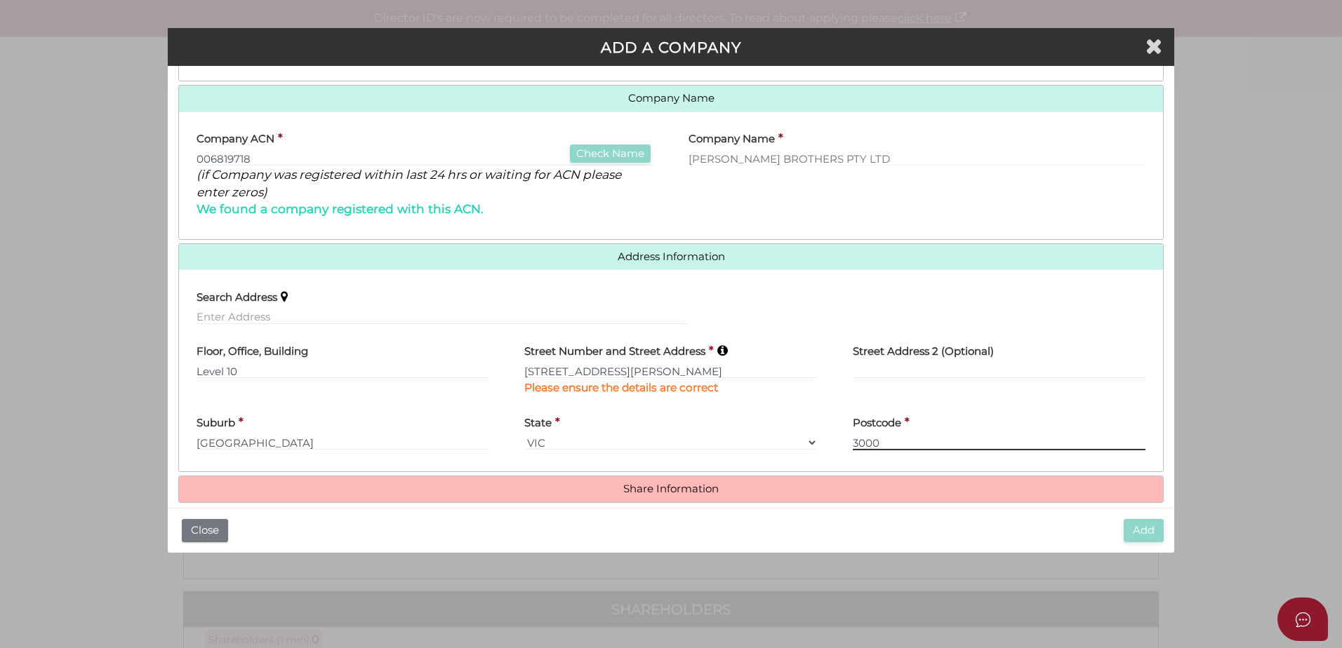
type input "3000"
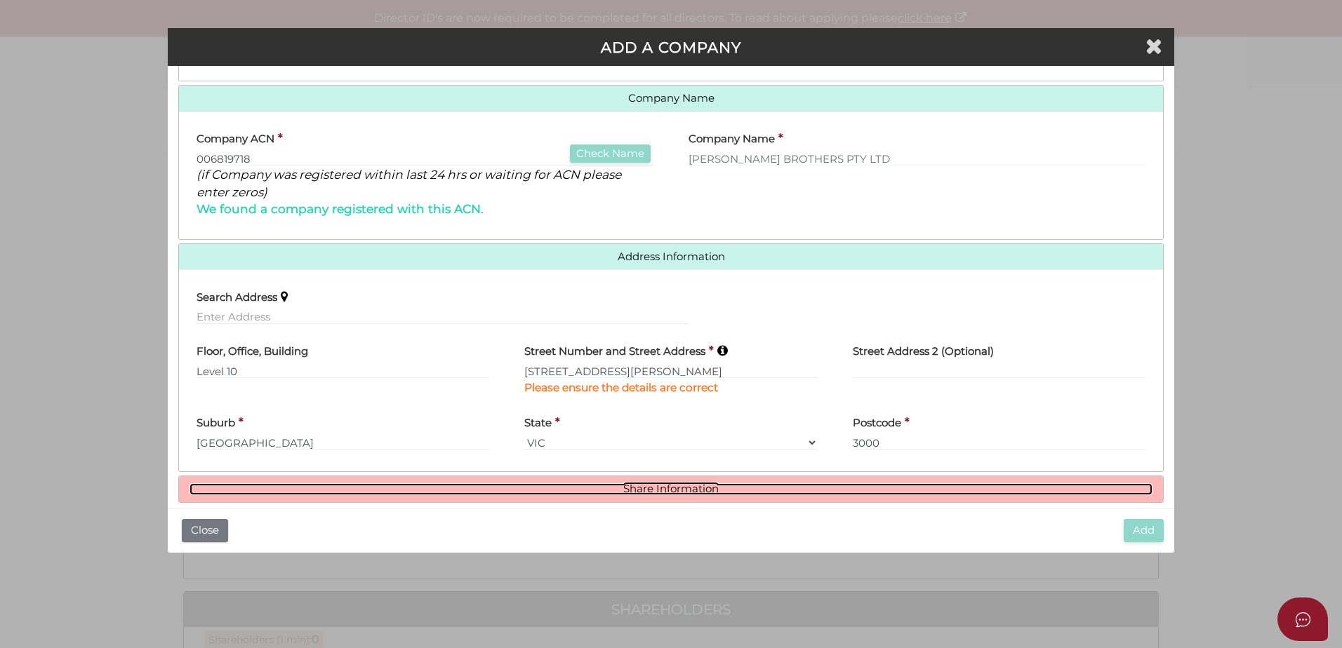
click at [675, 484] on link "Share Information" at bounding box center [670, 490] width 963 height 12
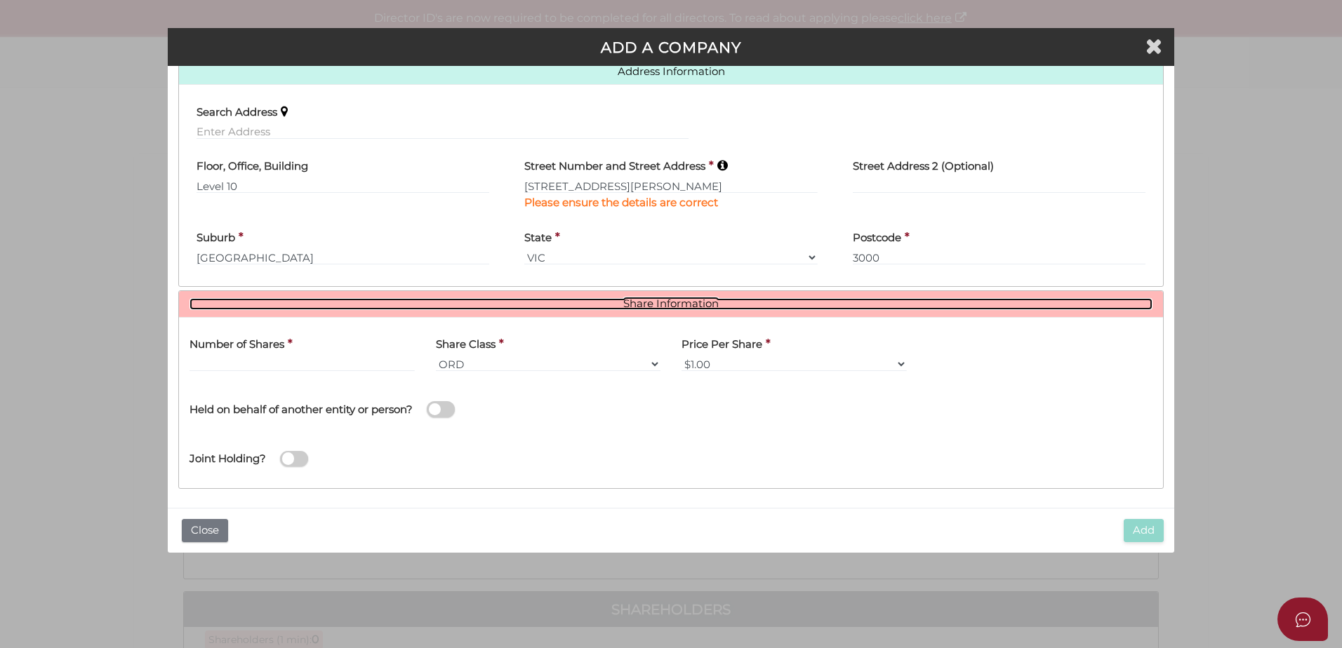
scroll to position [359, 0]
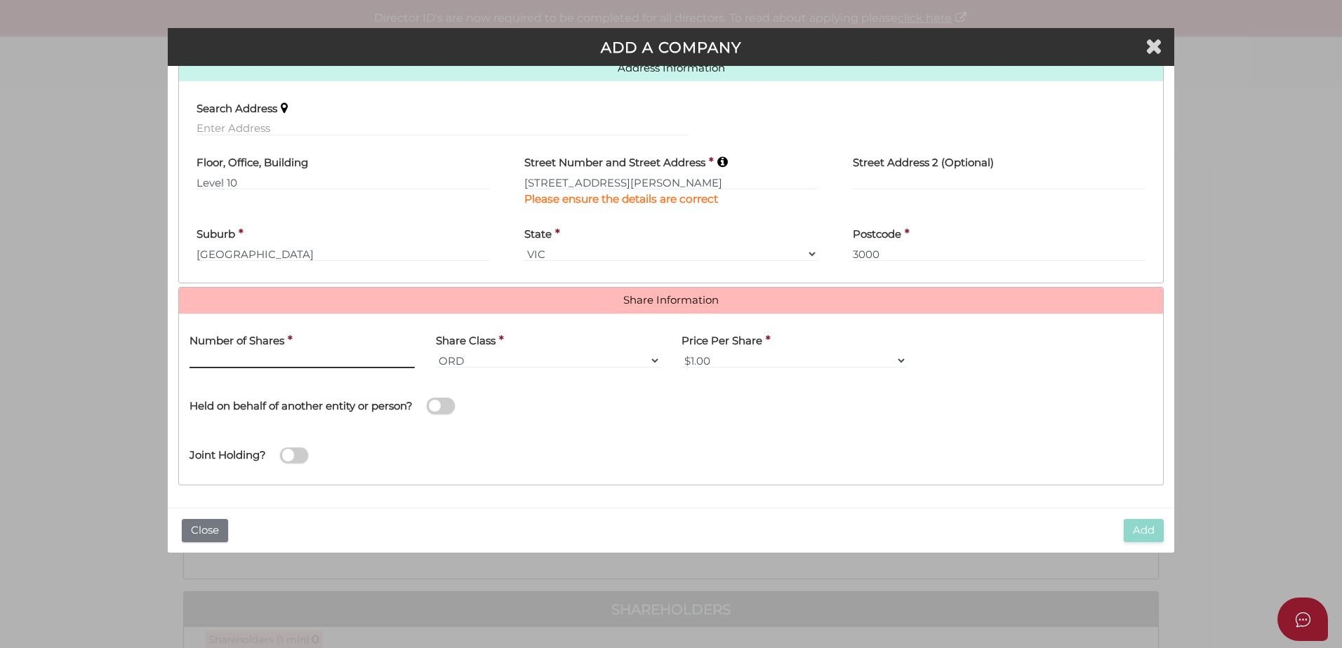
click at [284, 360] on input "text" at bounding box center [301, 360] width 225 height 15
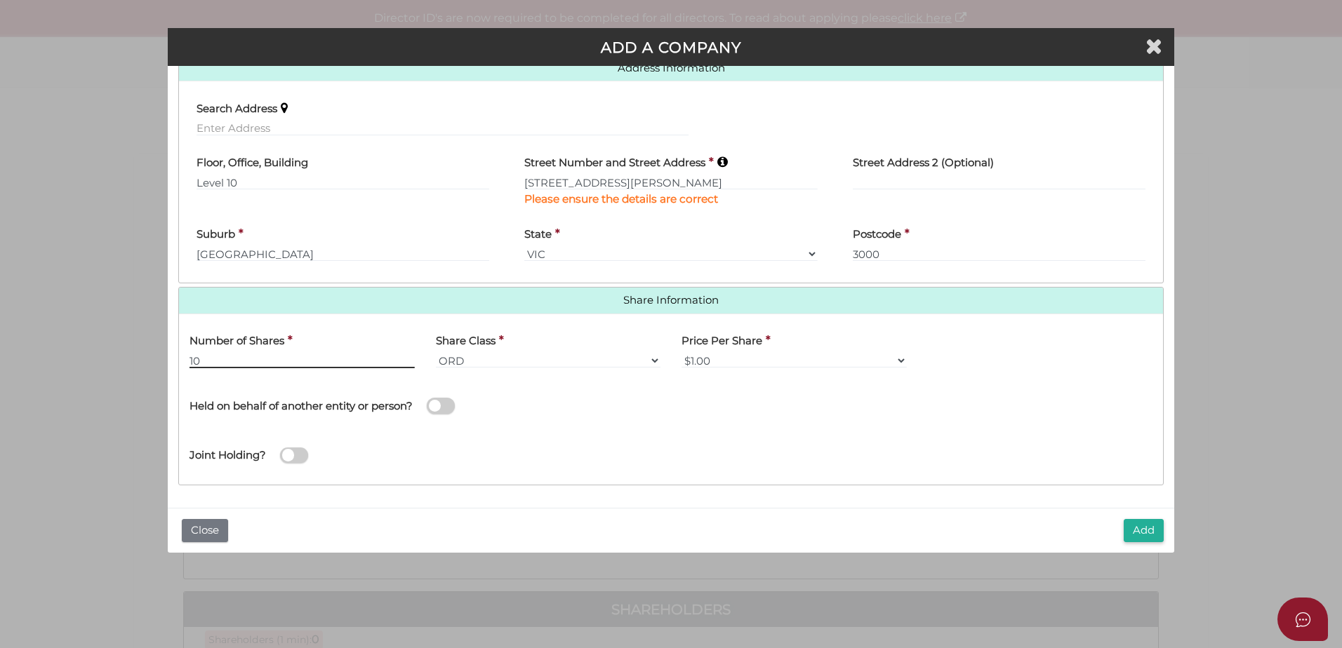
type input "10"
click at [451, 406] on span at bounding box center [441, 406] width 28 height 16
click at [0, 0] on input "checkbox" at bounding box center [0, 0] width 0 height 0
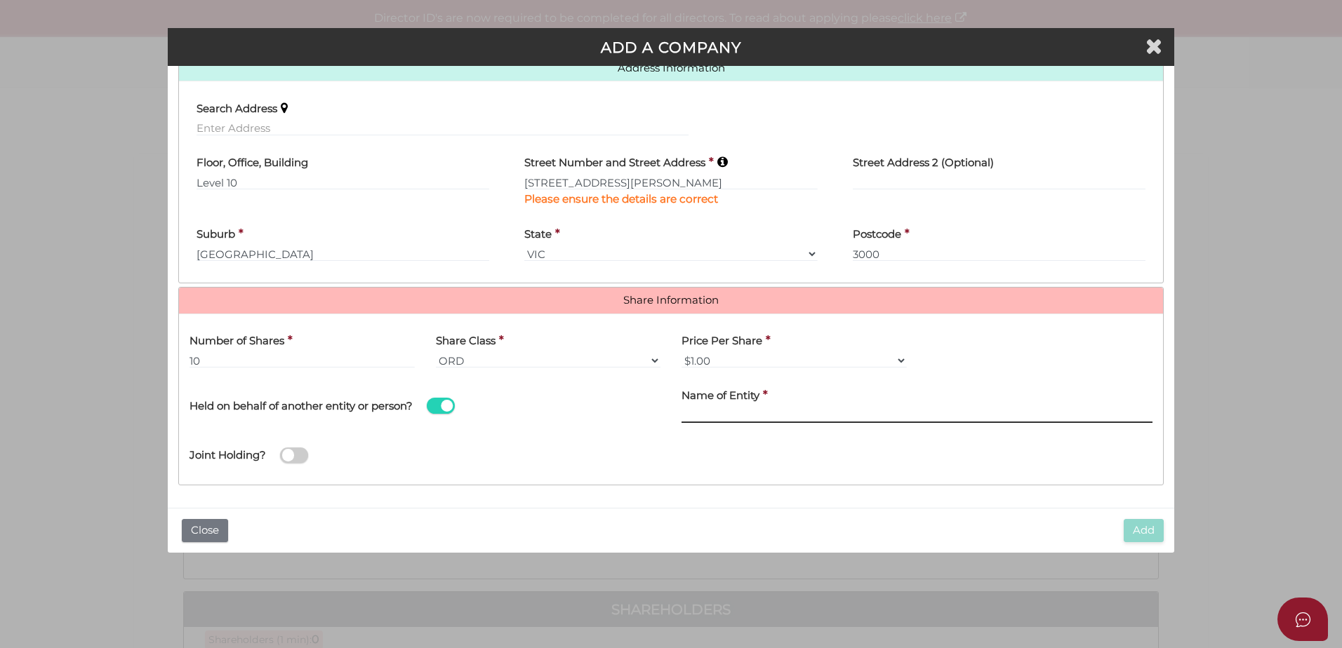
click at [699, 413] on input "text" at bounding box center [916, 415] width 471 height 15
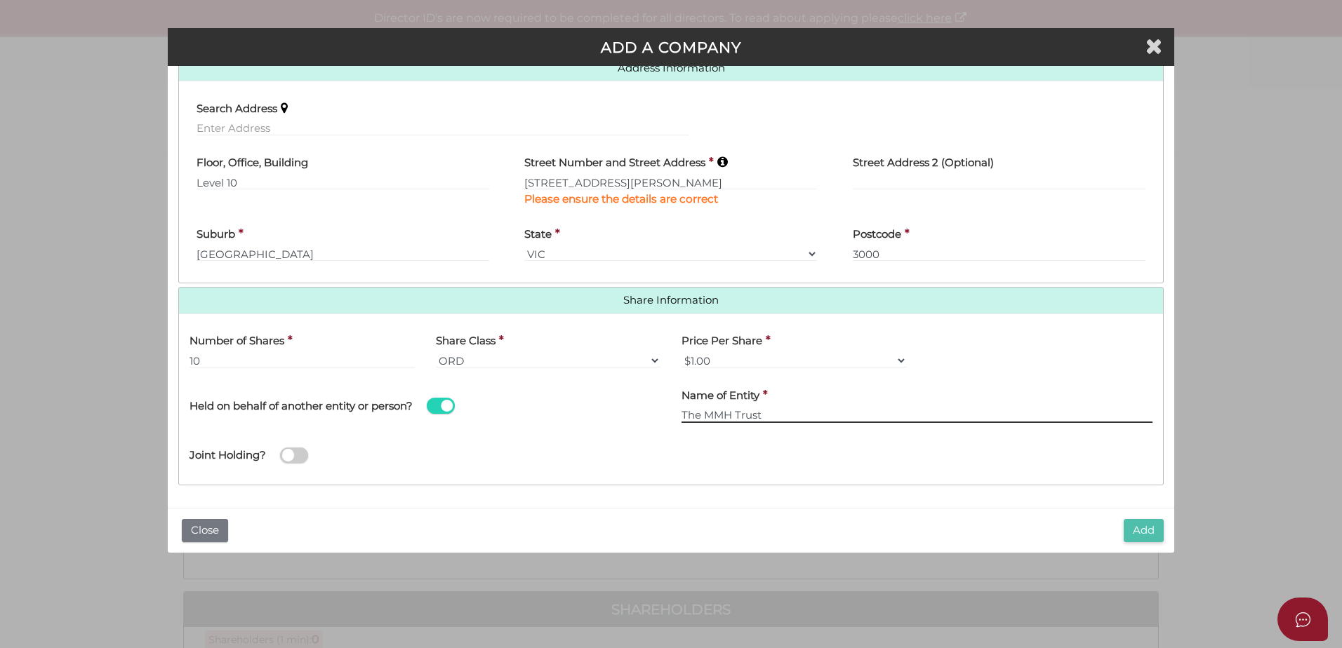
type input "The MMH Trust"
click at [1139, 531] on button "Add" at bounding box center [1144, 530] width 40 height 23
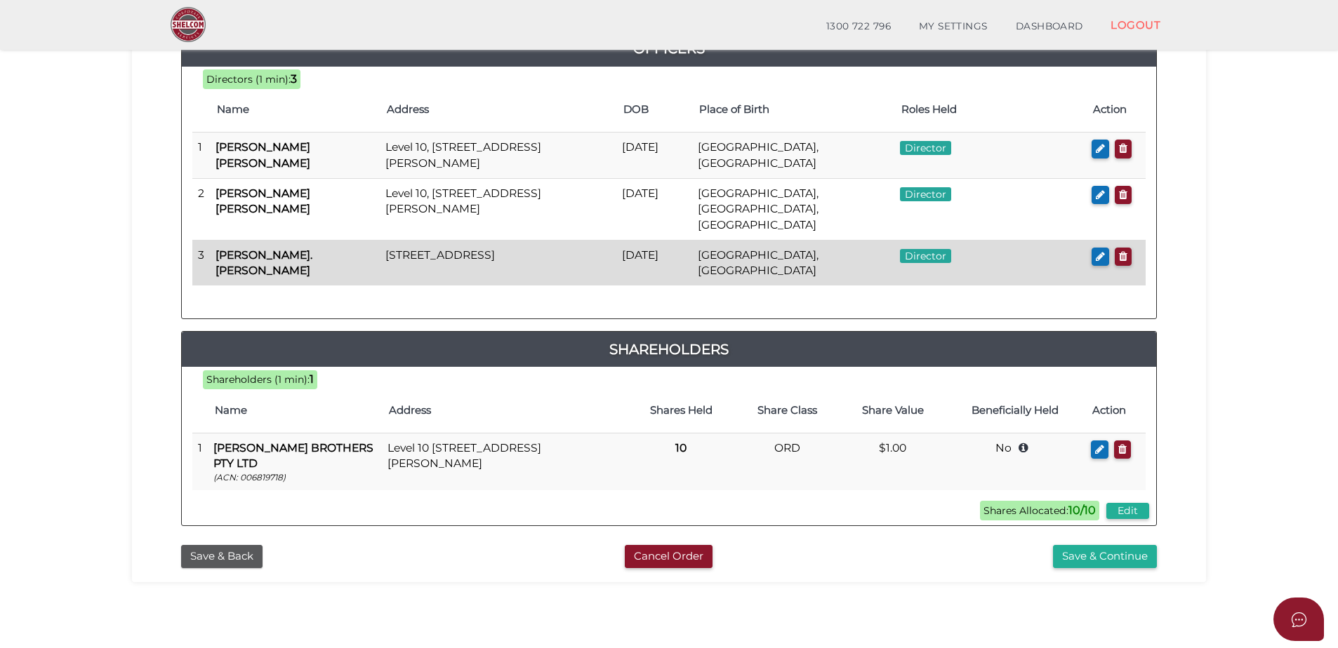
scroll to position [281, 0]
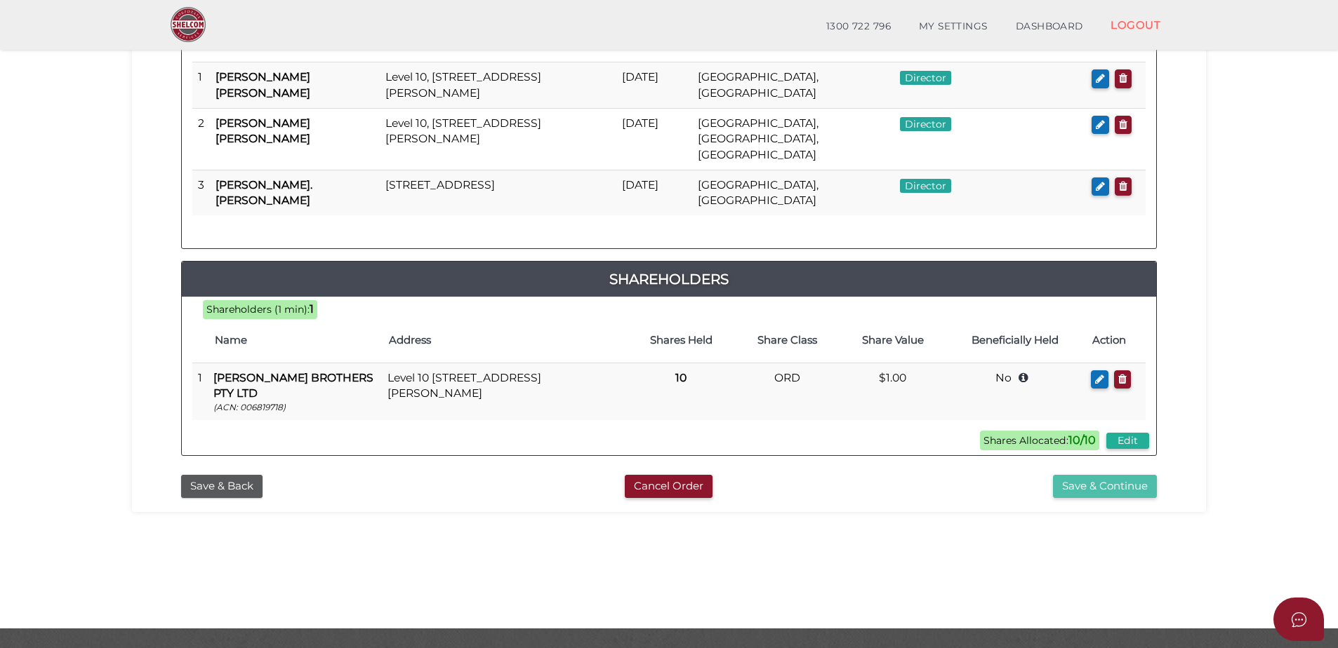
click at [1100, 475] on button "Save & Continue" at bounding box center [1105, 486] width 104 height 23
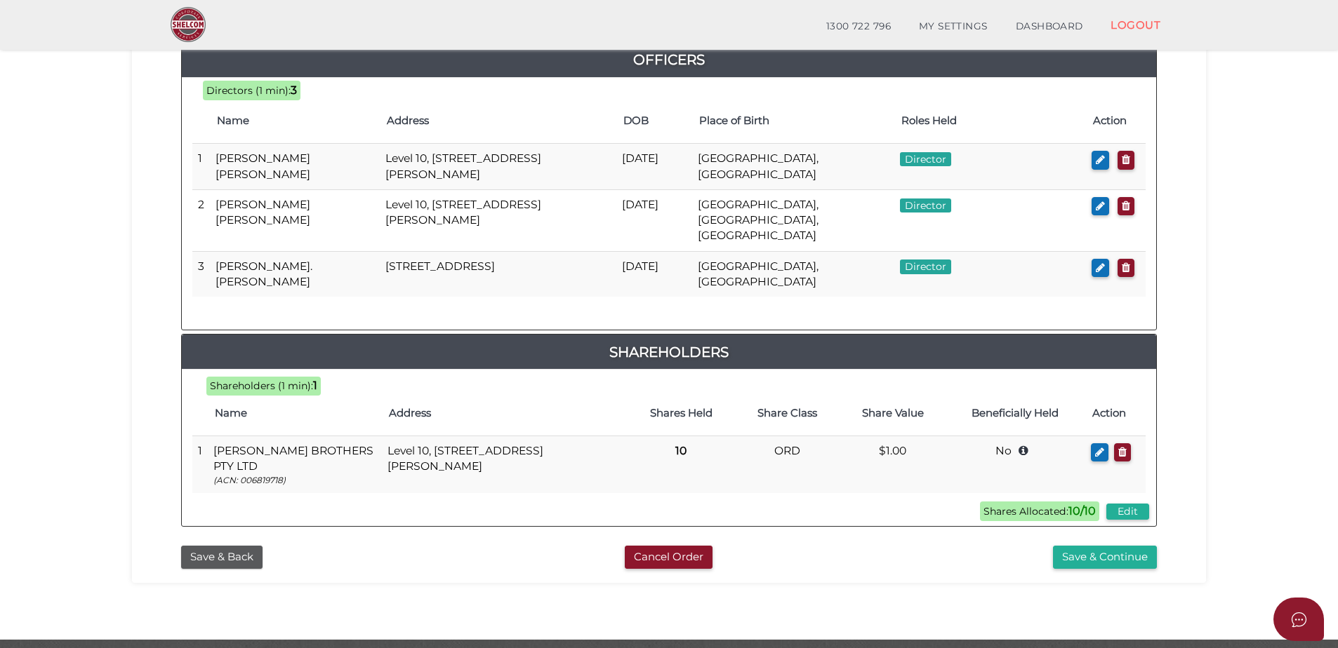
scroll to position [686, 0]
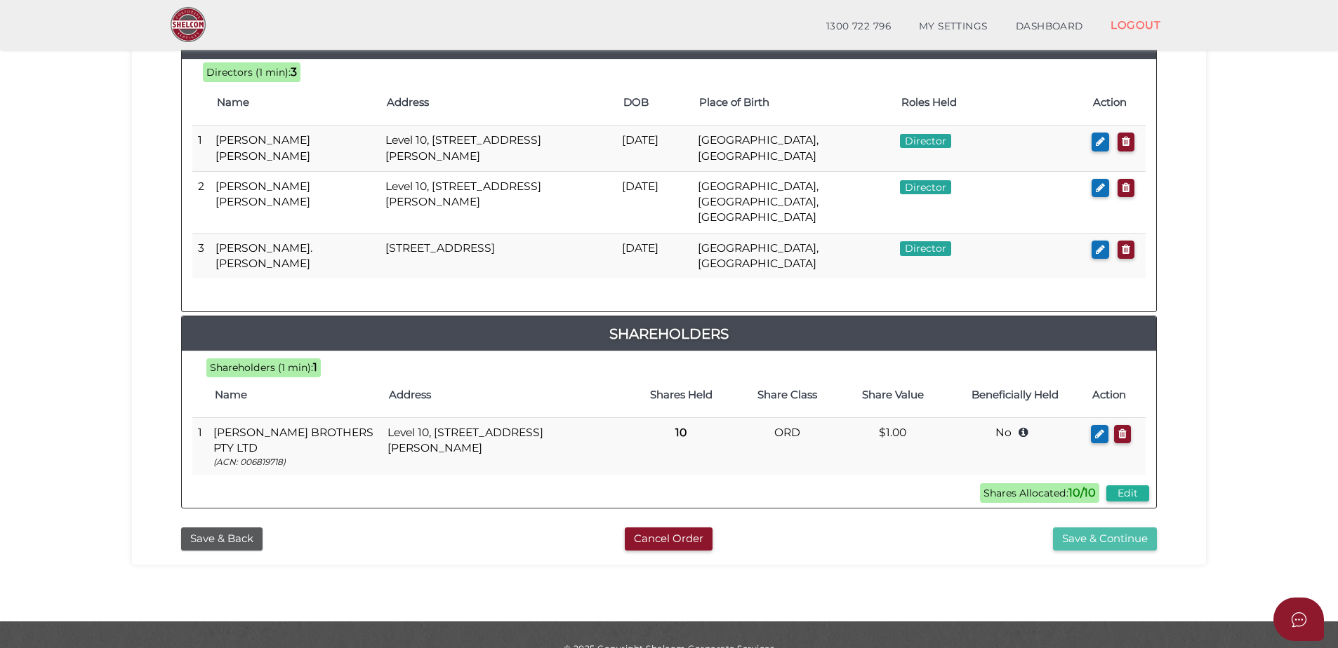
click at [1103, 528] on button "Save & Continue" at bounding box center [1105, 539] width 104 height 23
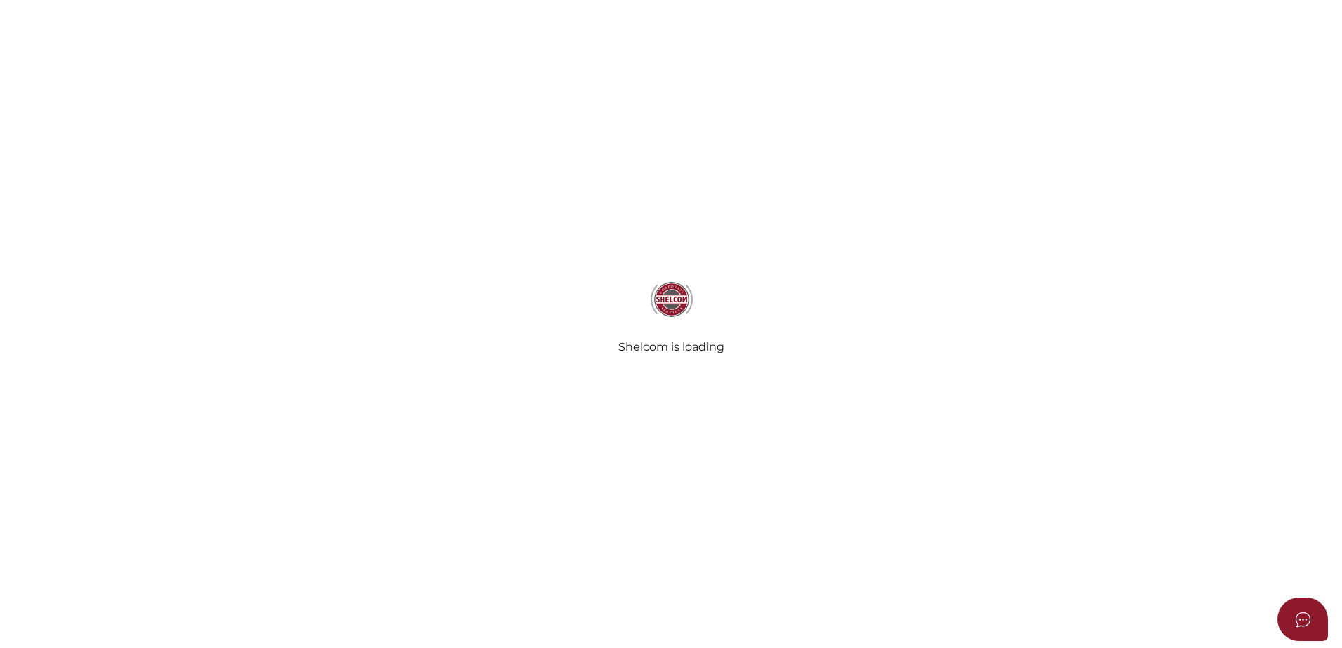
select select "Comb Binding"
select select "No"
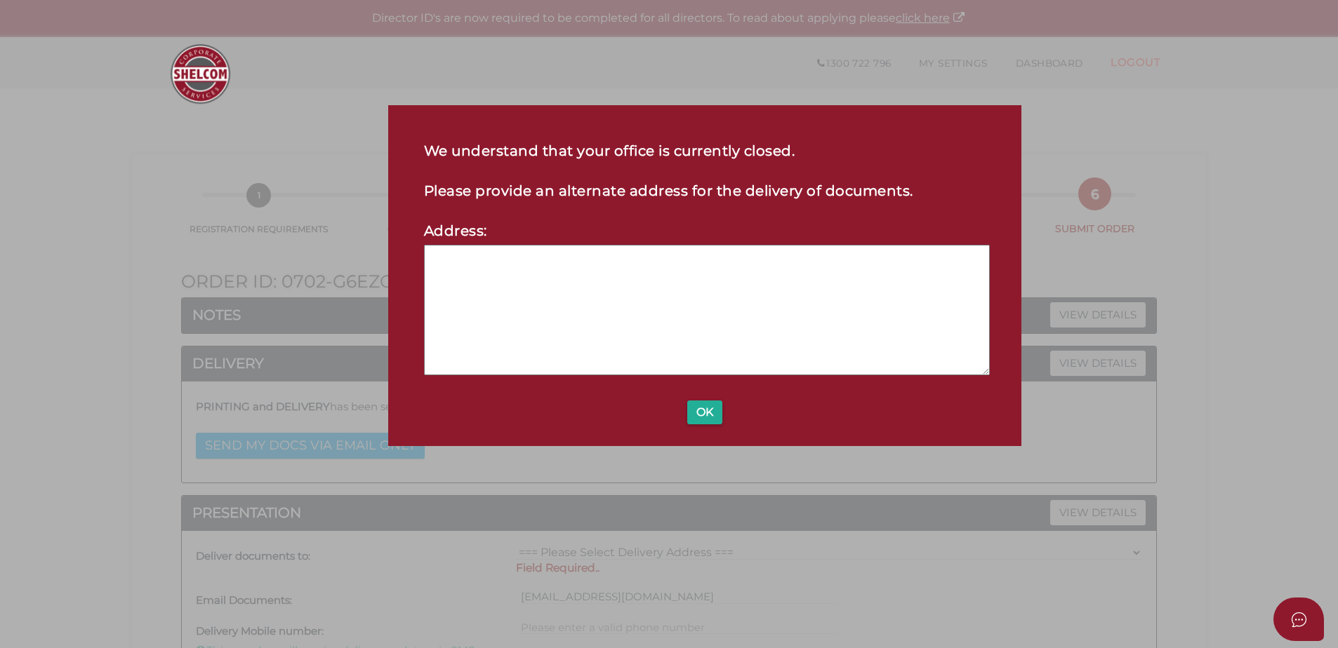
click at [632, 274] on textarea at bounding box center [707, 310] width 566 height 131
type textarea "Level 10, [STREET_ADDRESS][PERSON_NAME]"
click at [712, 419] on button "OK" at bounding box center [704, 413] width 35 height 24
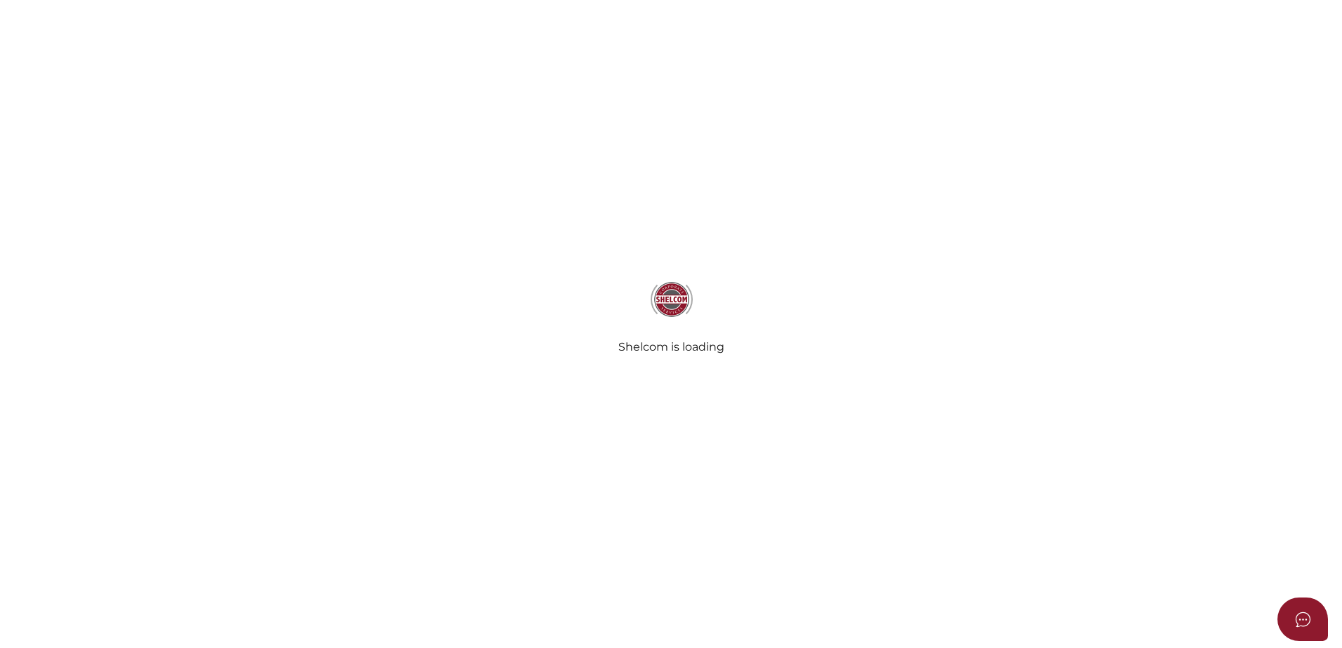
select select "Comb Binding"
select select "No"
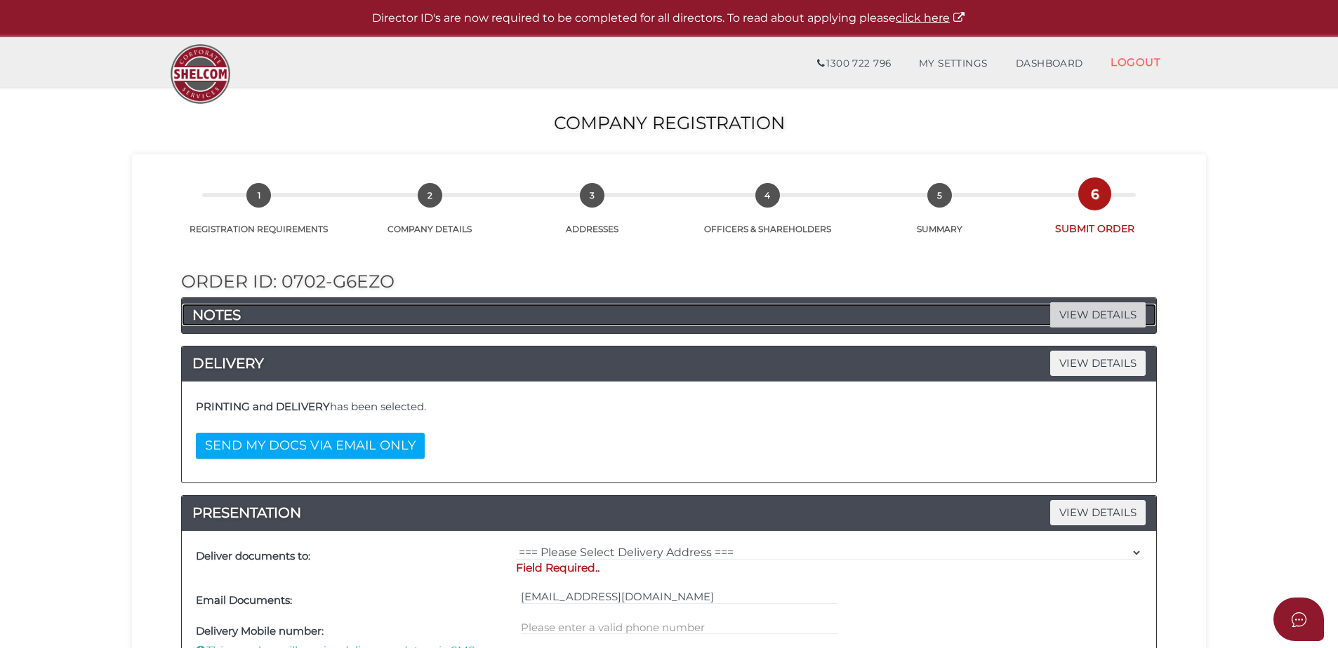
click at [1070, 307] on span "VIEW DETAILS" at bounding box center [1097, 314] width 95 height 25
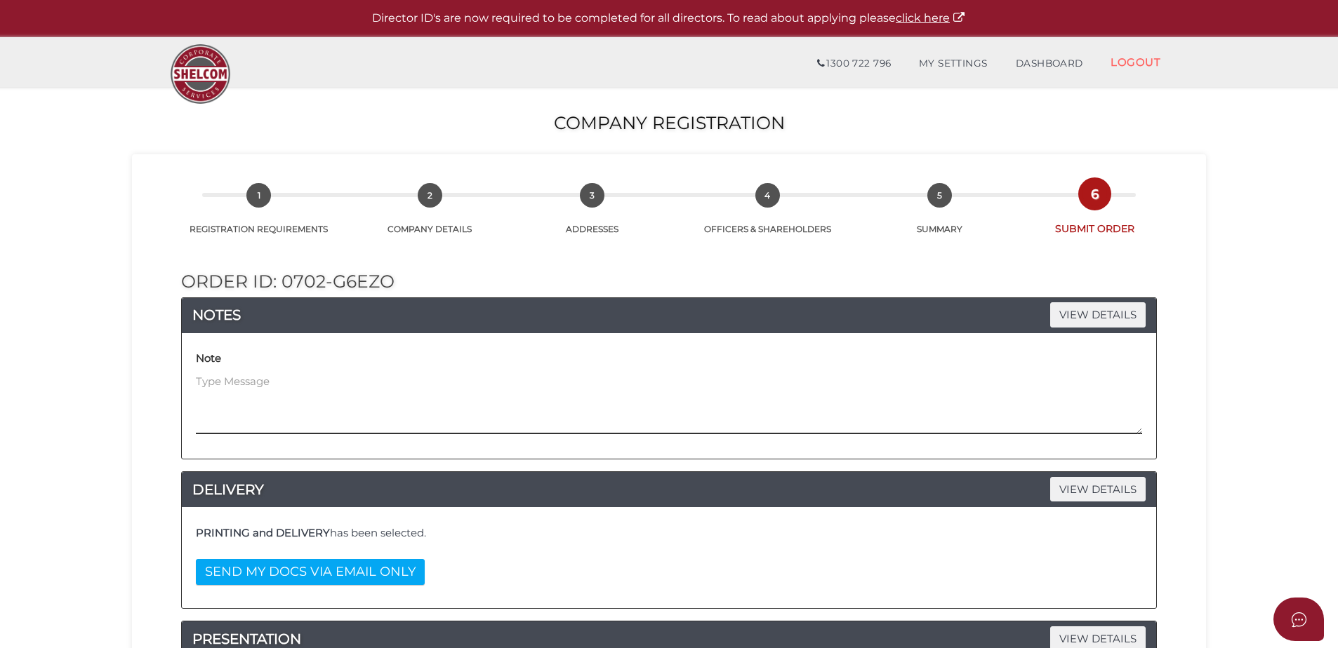
click at [331, 389] on textarea at bounding box center [669, 404] width 946 height 60
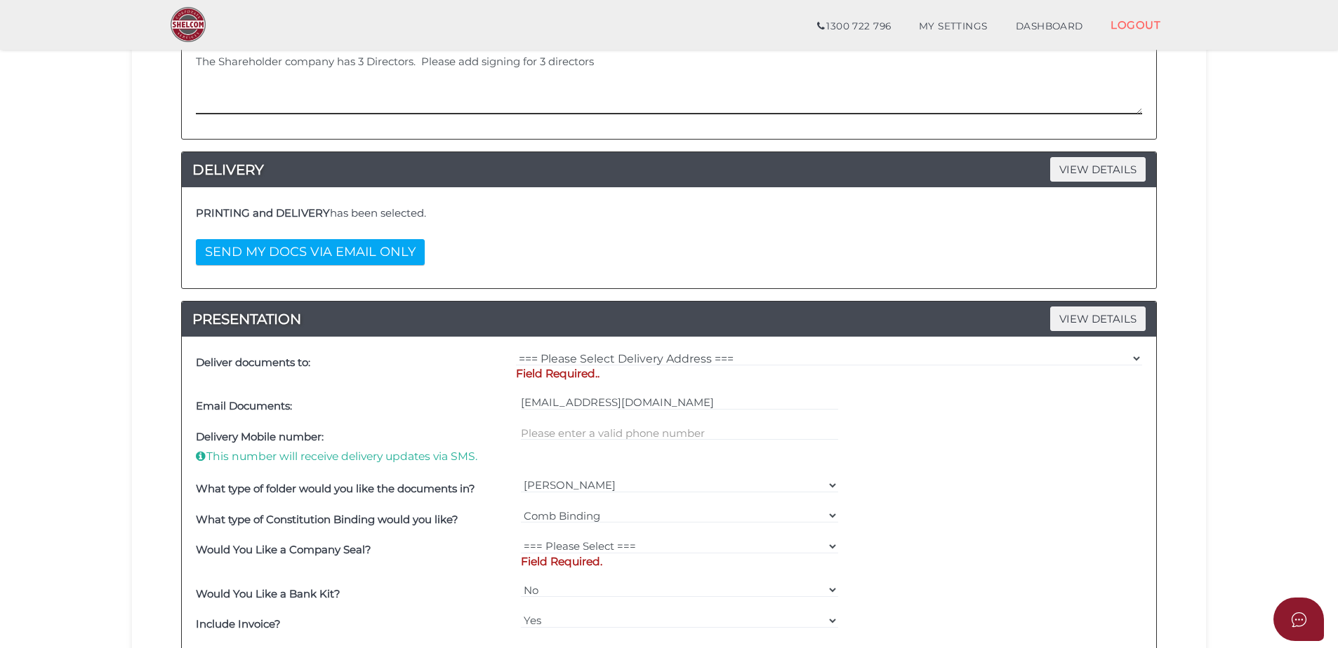
scroll to position [281, 0]
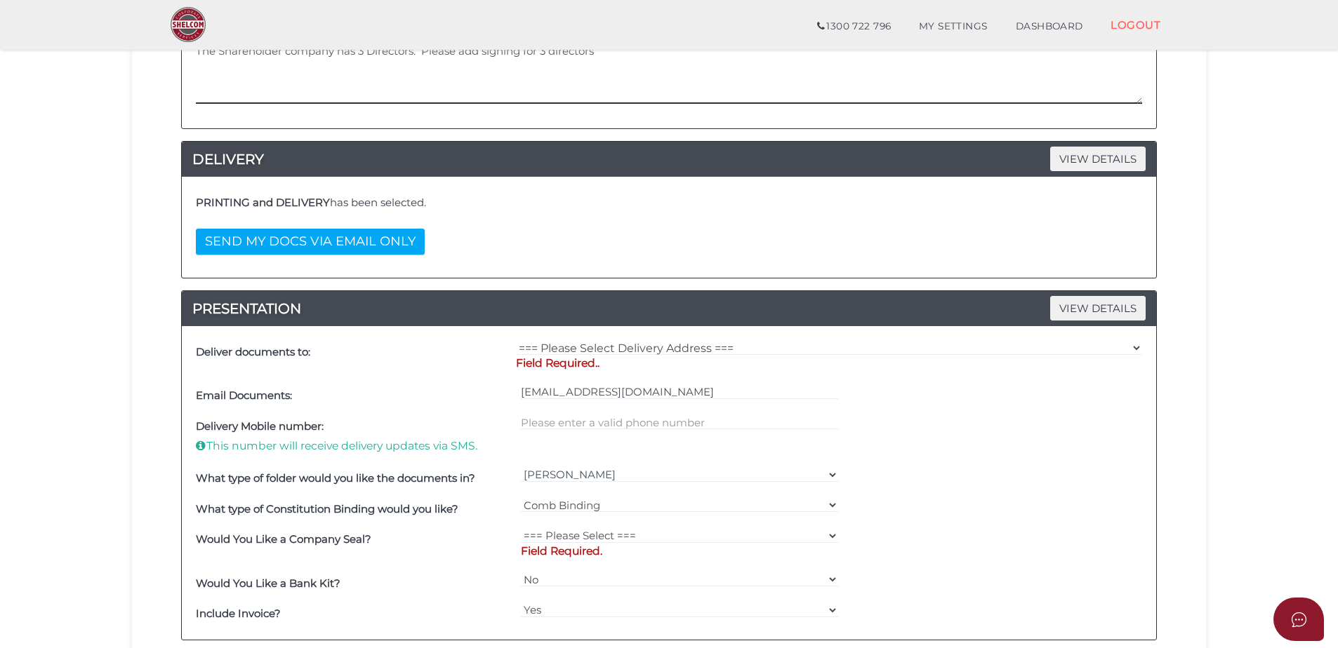
type textarea "The Shareholder company has 3 Directors. Please add signing for 3 directors"
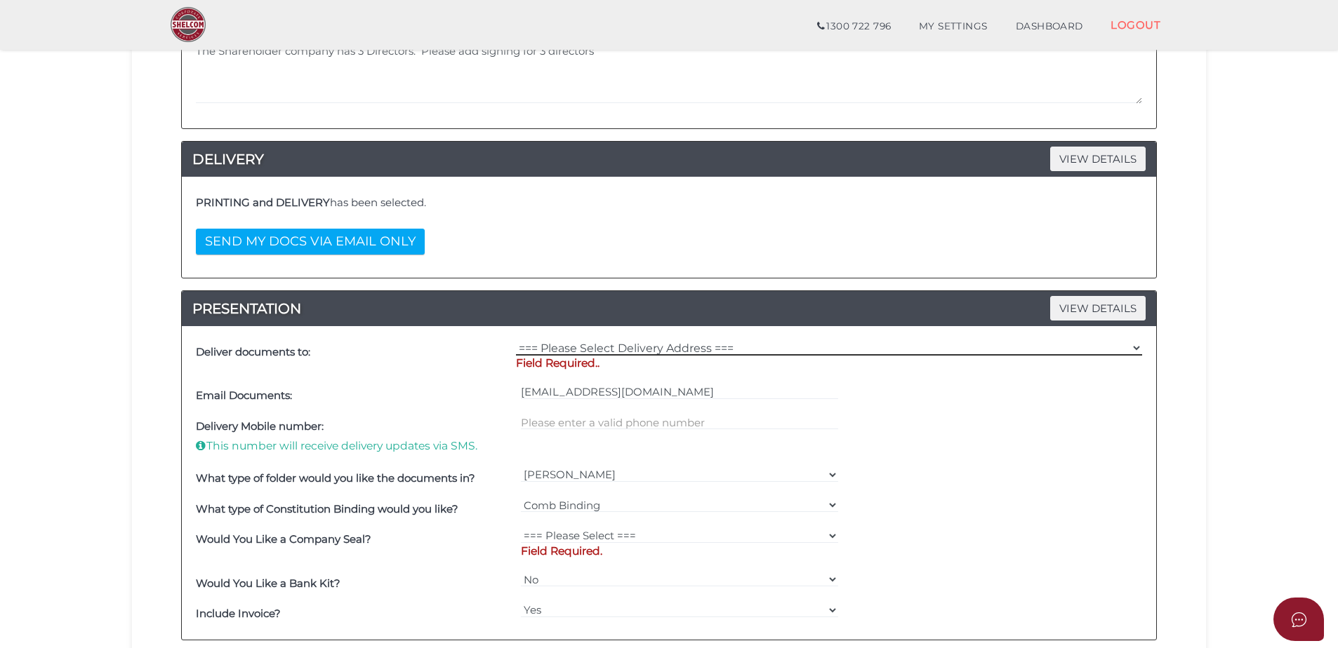
click at [621, 348] on select "=== Please Select Delivery Address === (User Address - Moira Greechan) Level 10…" at bounding box center [829, 347] width 626 height 15
select select "0"
click at [516, 340] on select "=== Please Select Delivery Address === (User Address - Moira Greechan) Level 10…" at bounding box center [829, 347] width 626 height 15
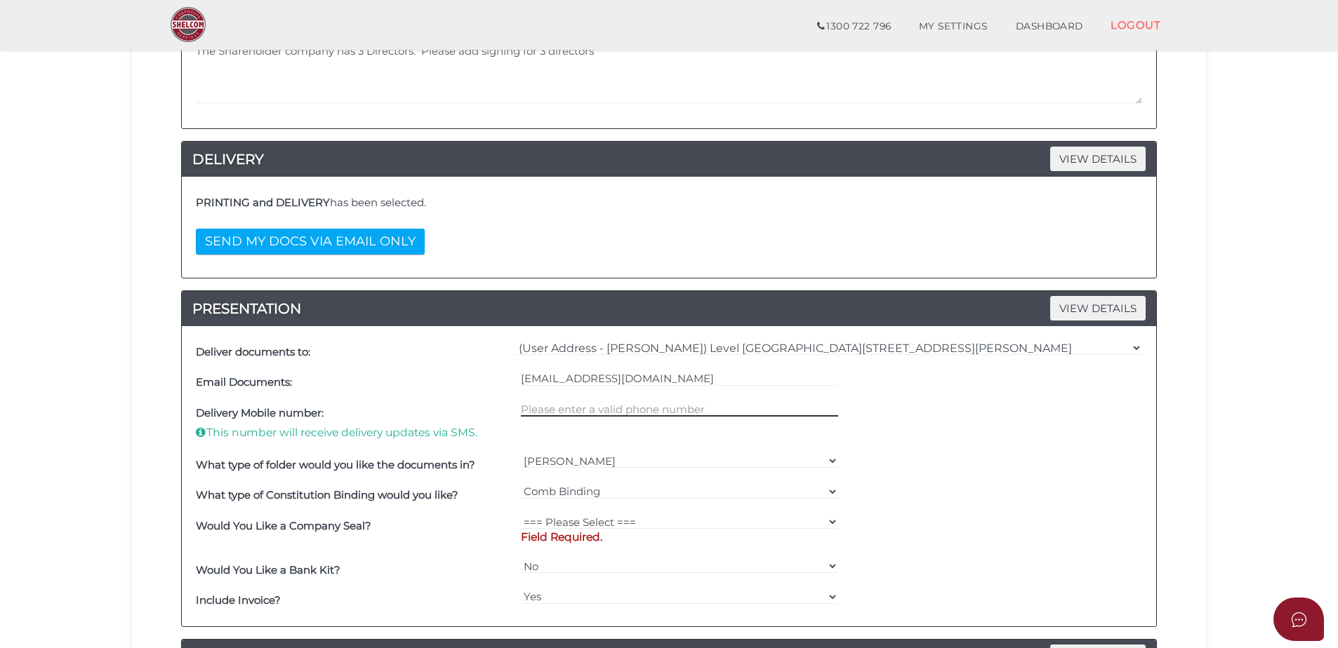
click at [597, 411] on input "text" at bounding box center [680, 408] width 318 height 15
type input "0400192456"
click at [604, 519] on select "=== Please Select === Fold Seal $50 No Seal" at bounding box center [680, 521] width 318 height 15
select select "0"
click at [521, 514] on select "=== Please Select === Fold Seal $50 No Seal" at bounding box center [680, 521] width 318 height 15
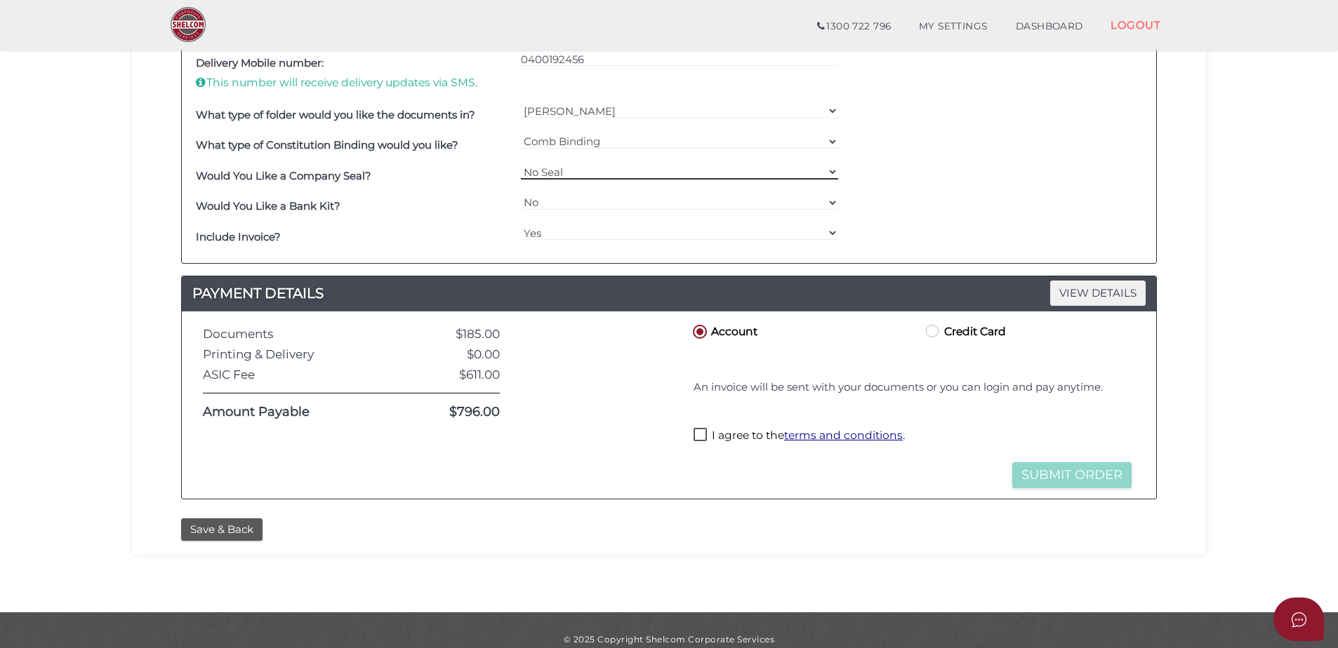
scroll to position [632, 0]
click at [252, 523] on button "Save & Back" at bounding box center [221, 529] width 81 height 23
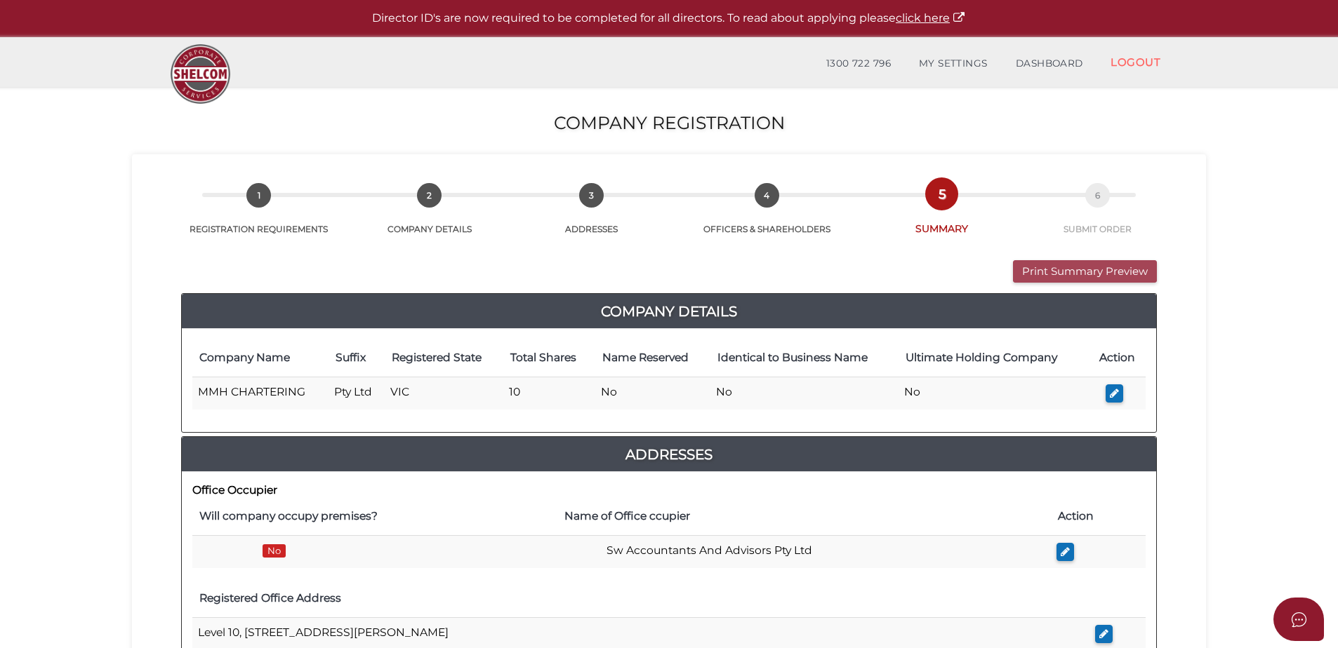
click at [1089, 272] on button "Print Summary Preview" at bounding box center [1085, 271] width 144 height 23
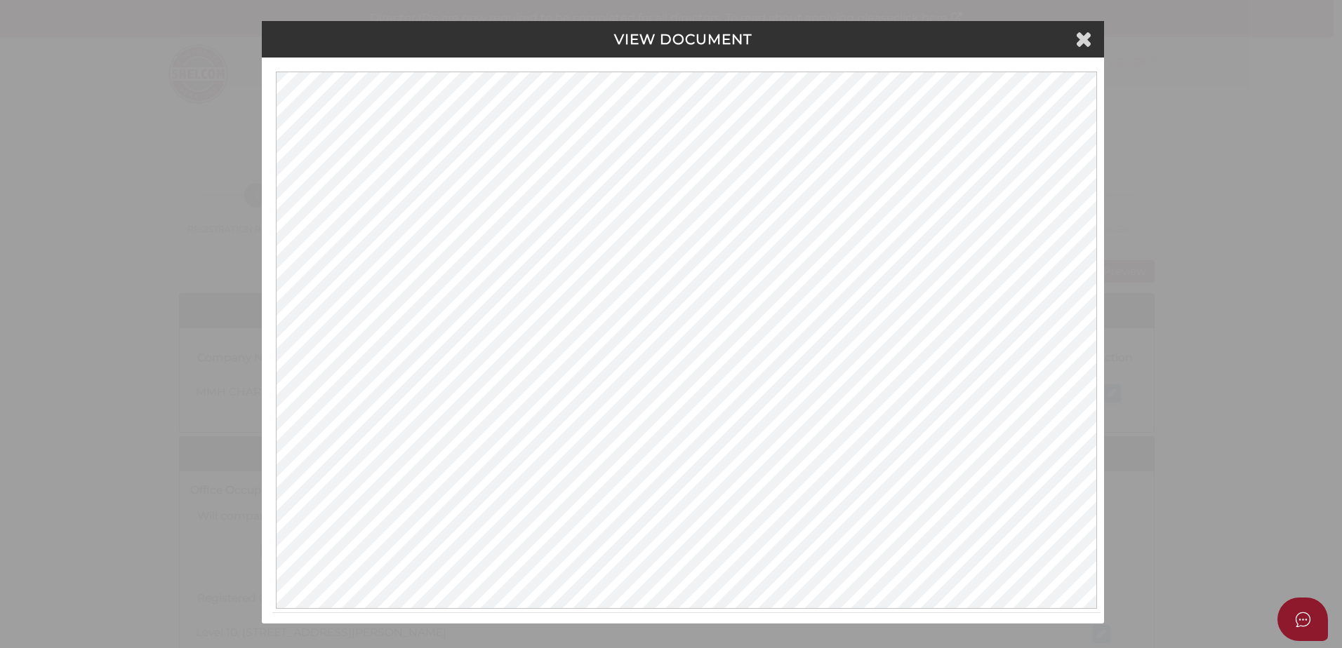
drag, startPoint x: 1232, startPoint y: 144, endPoint x: 1202, endPoint y: 121, distance: 37.1
click at [1232, 144] on div "VIEW DOCUMENT Please click here to view this document in a new tab." at bounding box center [671, 324] width 1342 height 648
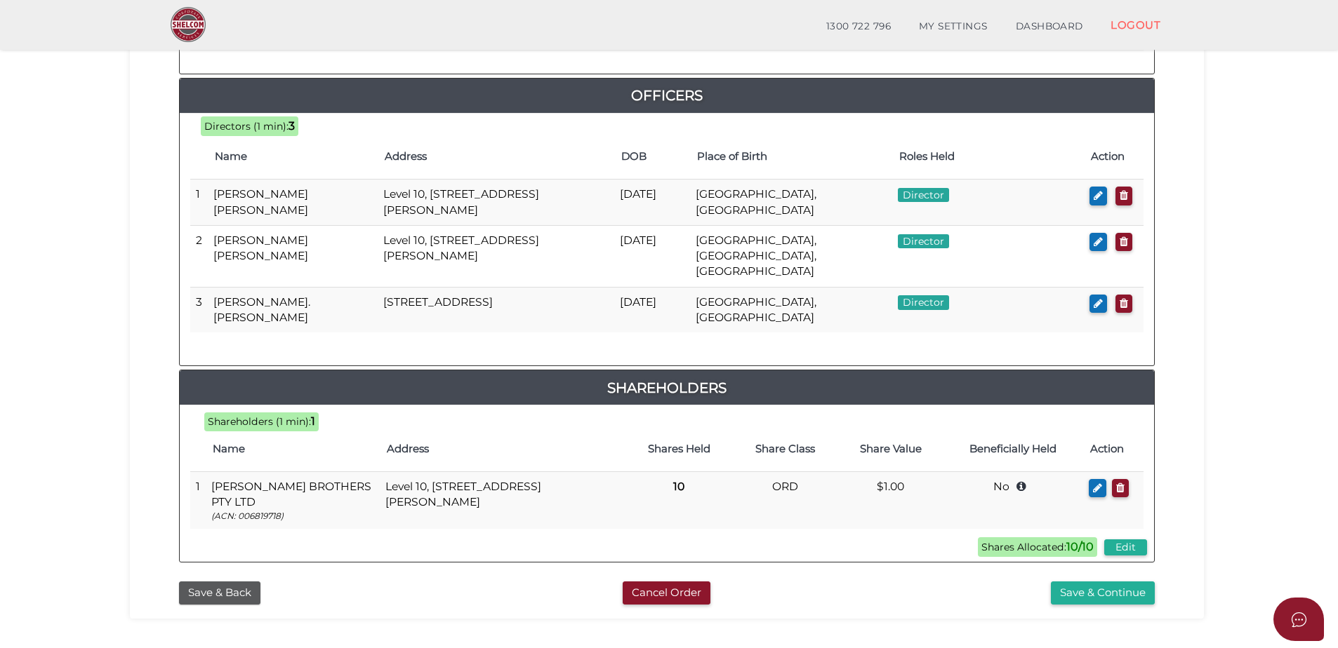
scroll to position [686, 0]
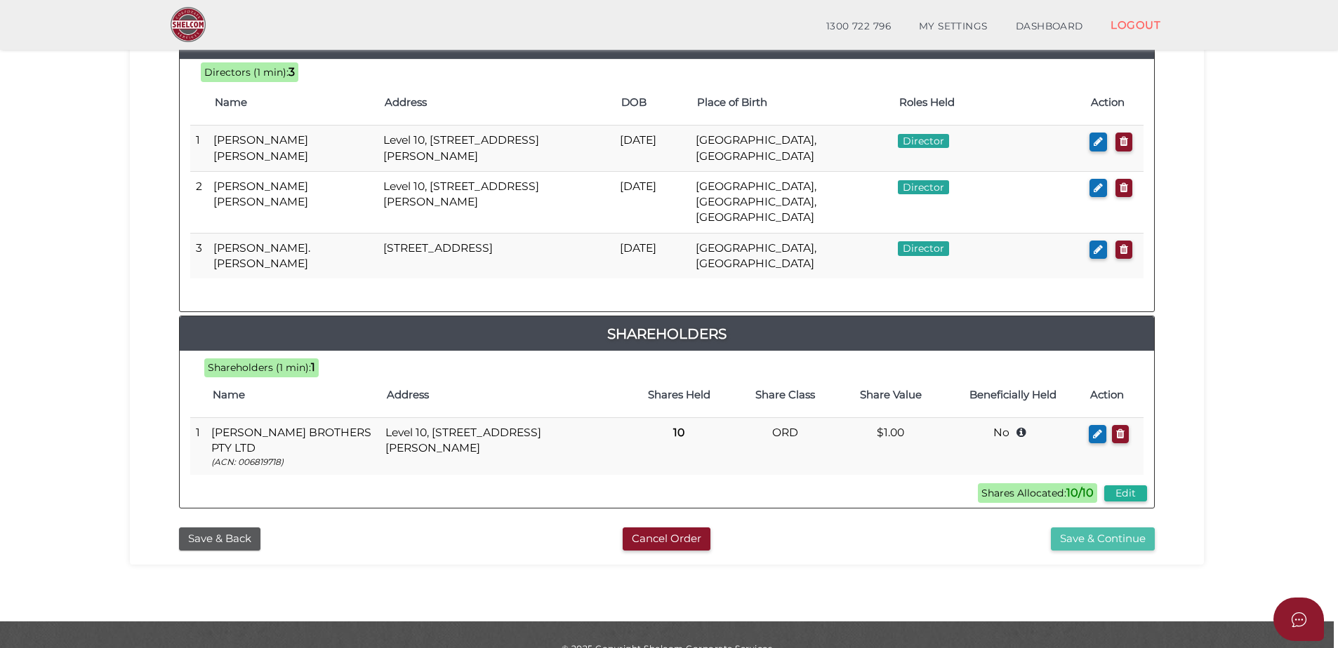
click at [1117, 528] on button "Save & Continue" at bounding box center [1103, 539] width 104 height 23
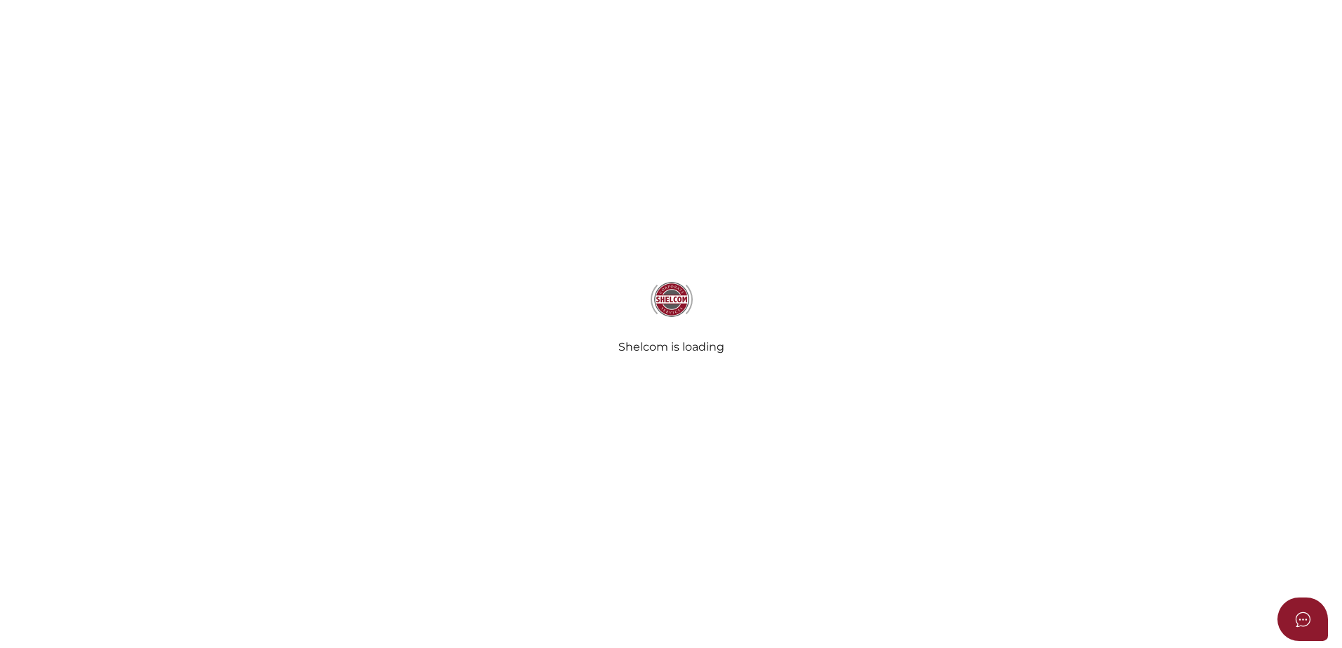
select select "Comb Binding"
select select "No"
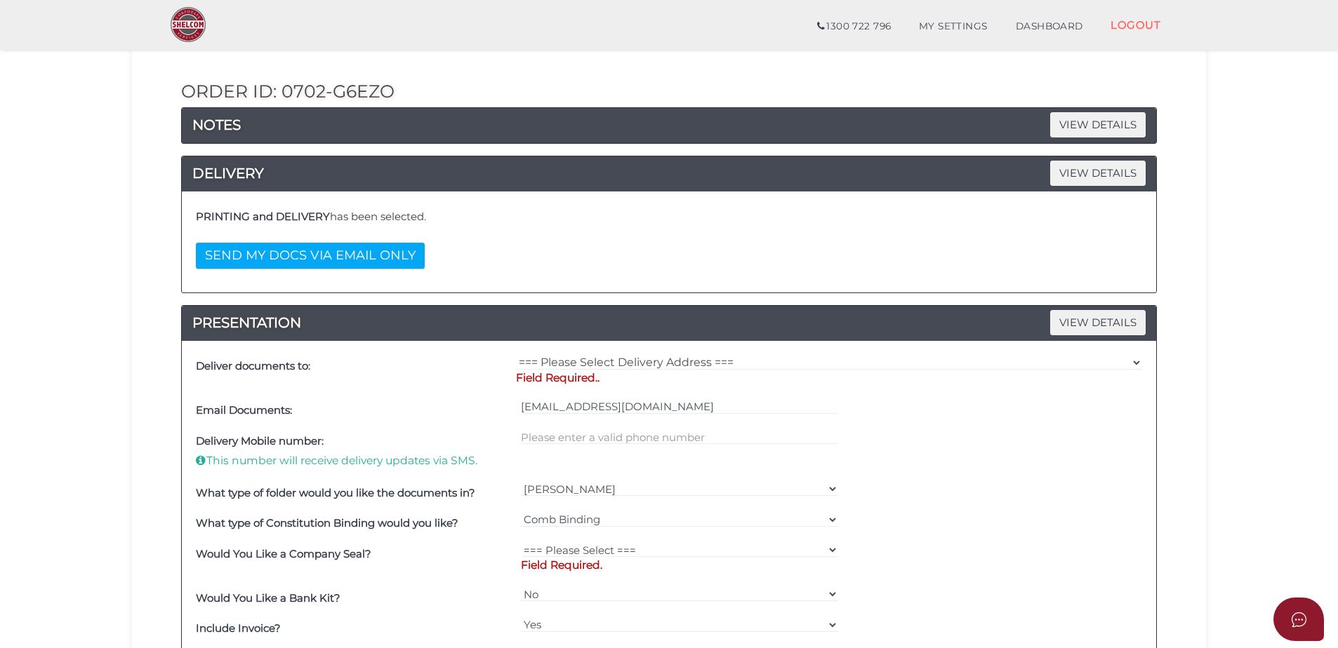
scroll to position [421, 0]
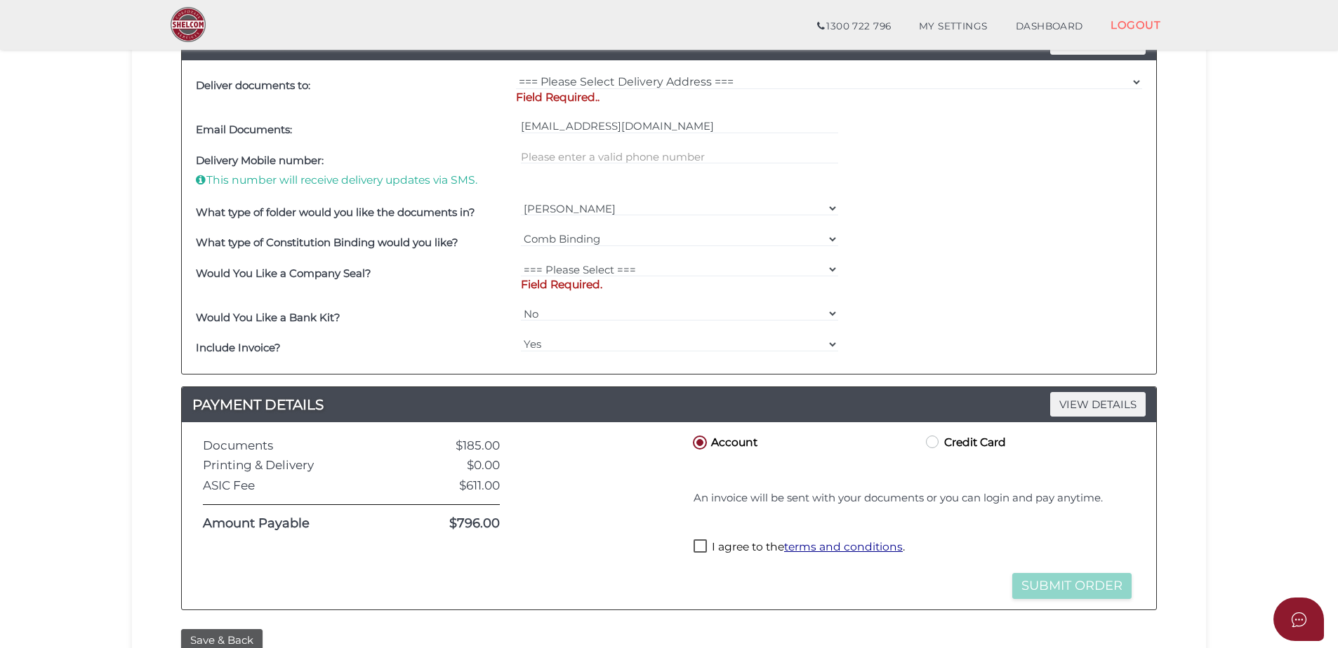
click at [672, 76] on div "=== Please Select Delivery Address === (User Address - [PERSON_NAME]) Level [GE…" at bounding box center [828, 93] width 633 height 44
click at [677, 79] on select "=== Please Select Delivery Address === (User Address - [PERSON_NAME]) Level [GE…" at bounding box center [829, 81] width 626 height 15
select select "0"
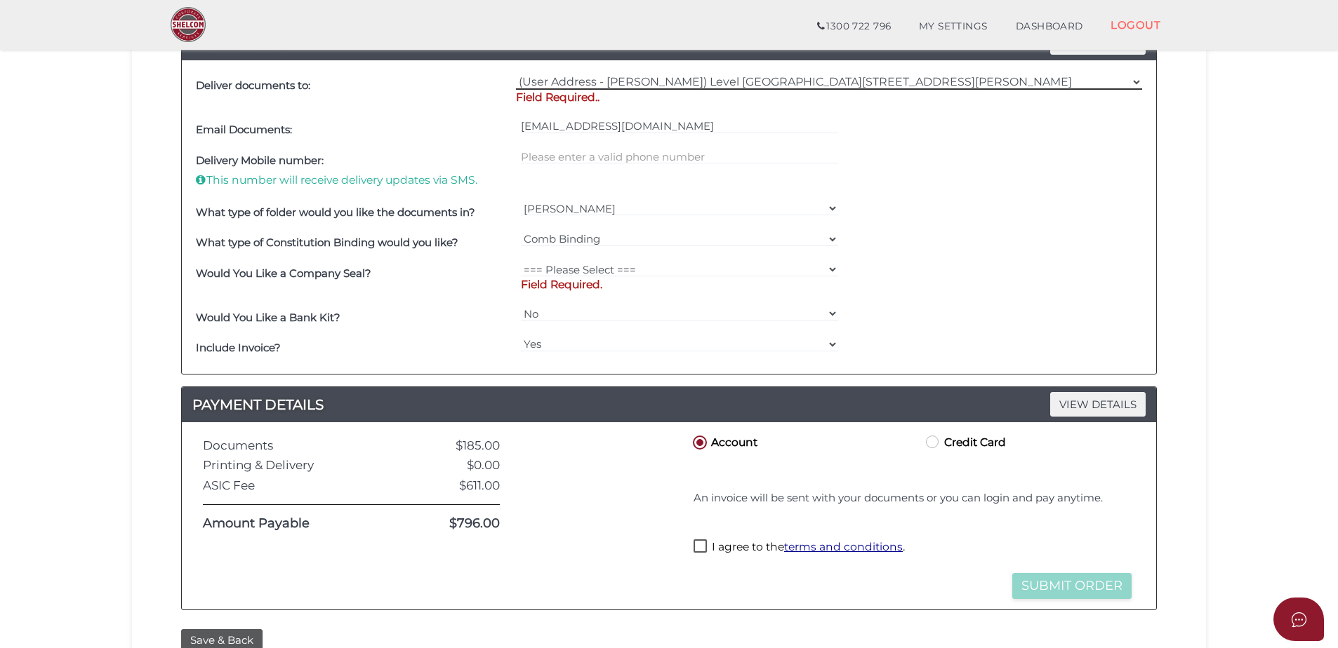
click at [516, 74] on select "=== Please Select Delivery Address === (User Address - [PERSON_NAME]) Level [GE…" at bounding box center [829, 81] width 626 height 15
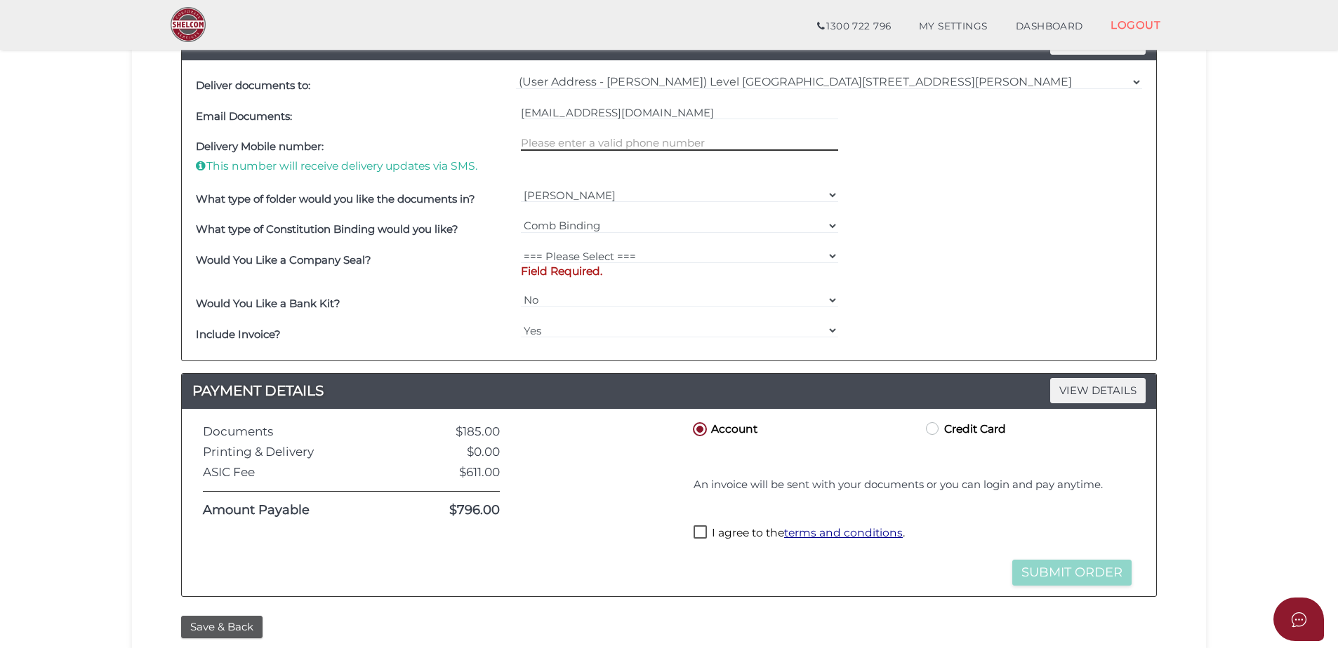
click at [653, 141] on input "text" at bounding box center [680, 142] width 318 height 15
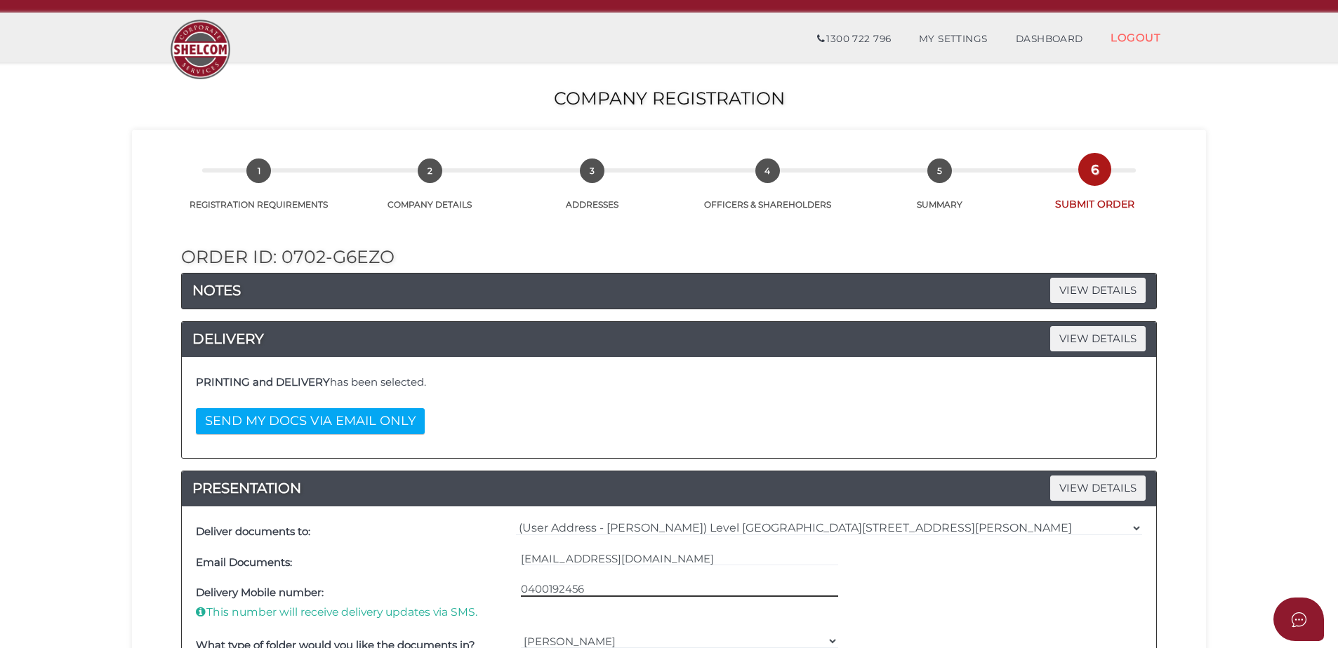
scroll to position [0, 0]
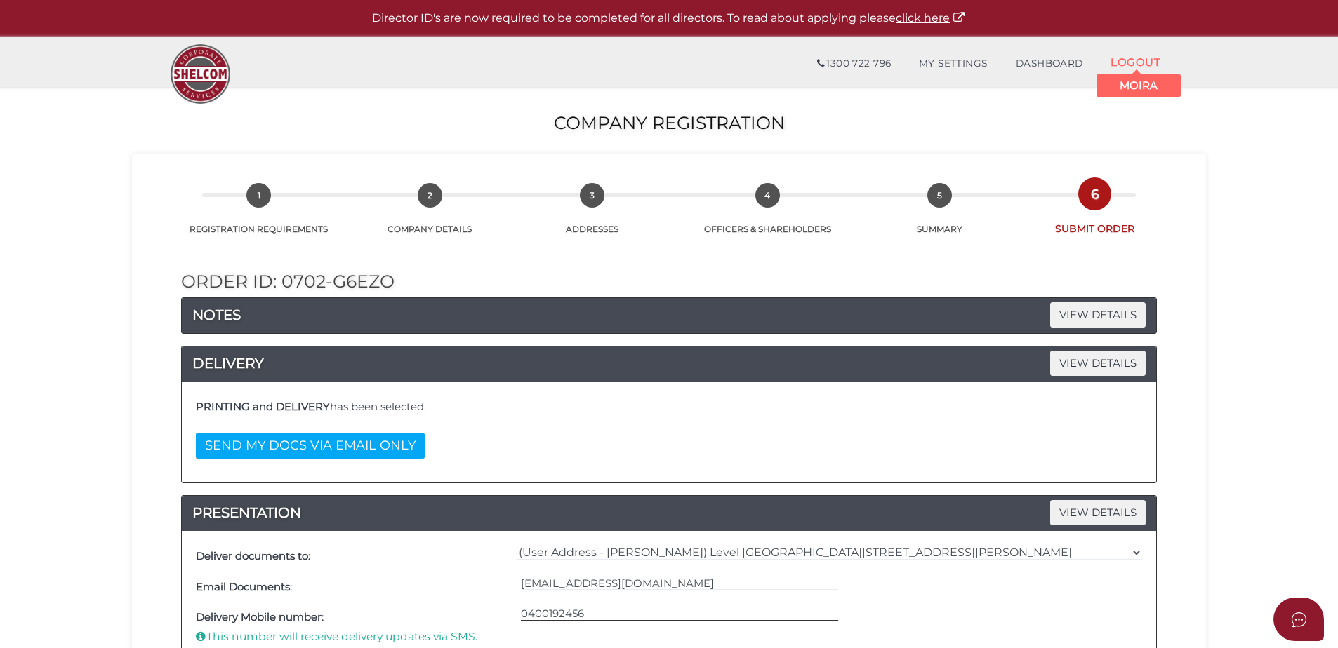
type input "0400192456"
click at [1156, 55] on link "LOGOUT" at bounding box center [1135, 62] width 78 height 29
